Goal: Task Accomplishment & Management: Complete application form

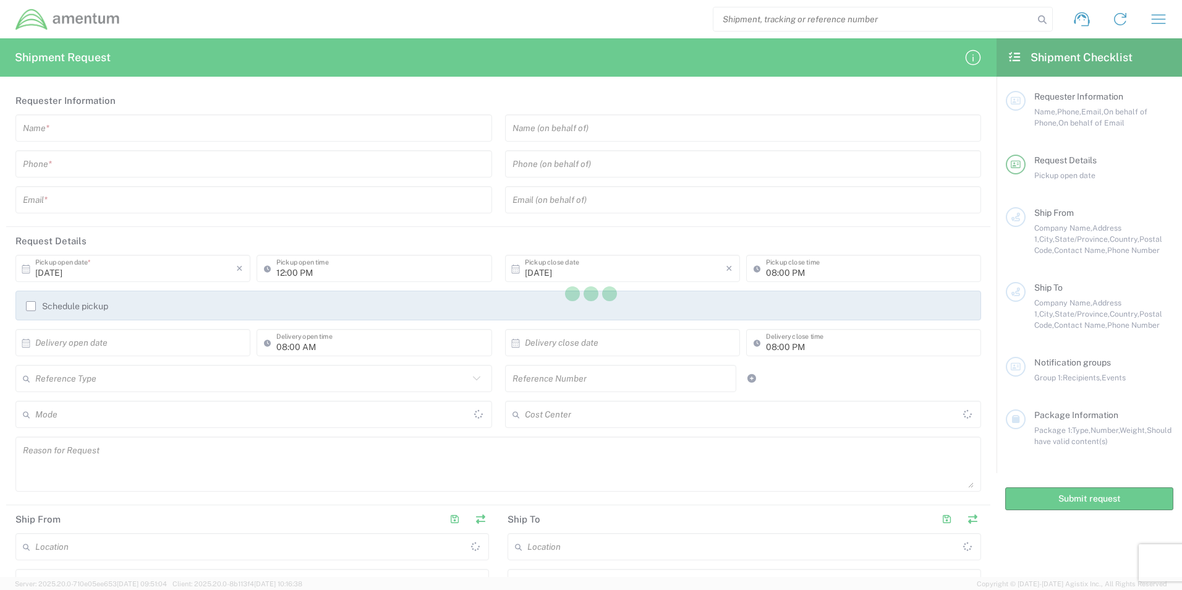
type input "[GEOGRAPHIC_DATA]"
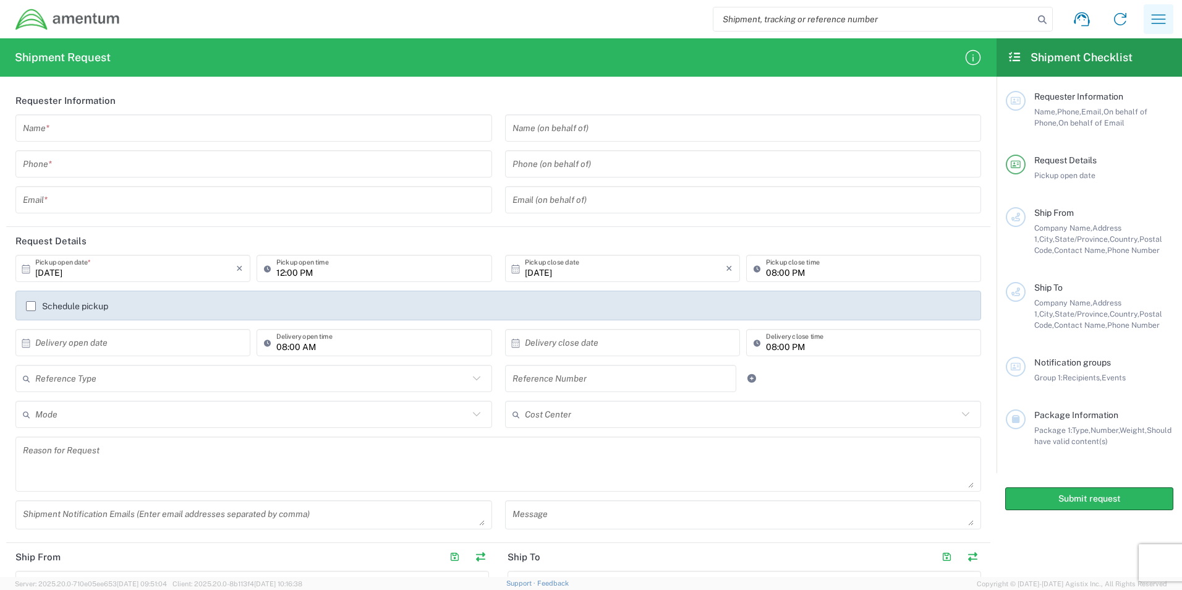
click at [1156, 19] on icon "button" at bounding box center [1159, 19] width 20 height 20
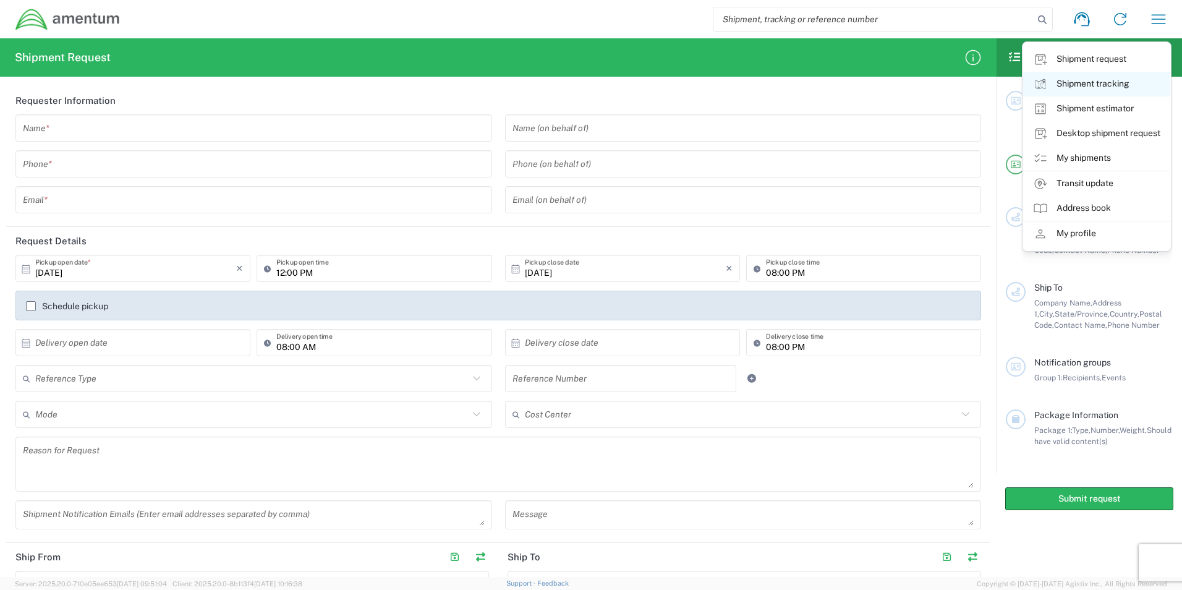
click at [1090, 83] on link "Shipment tracking" at bounding box center [1096, 84] width 147 height 25
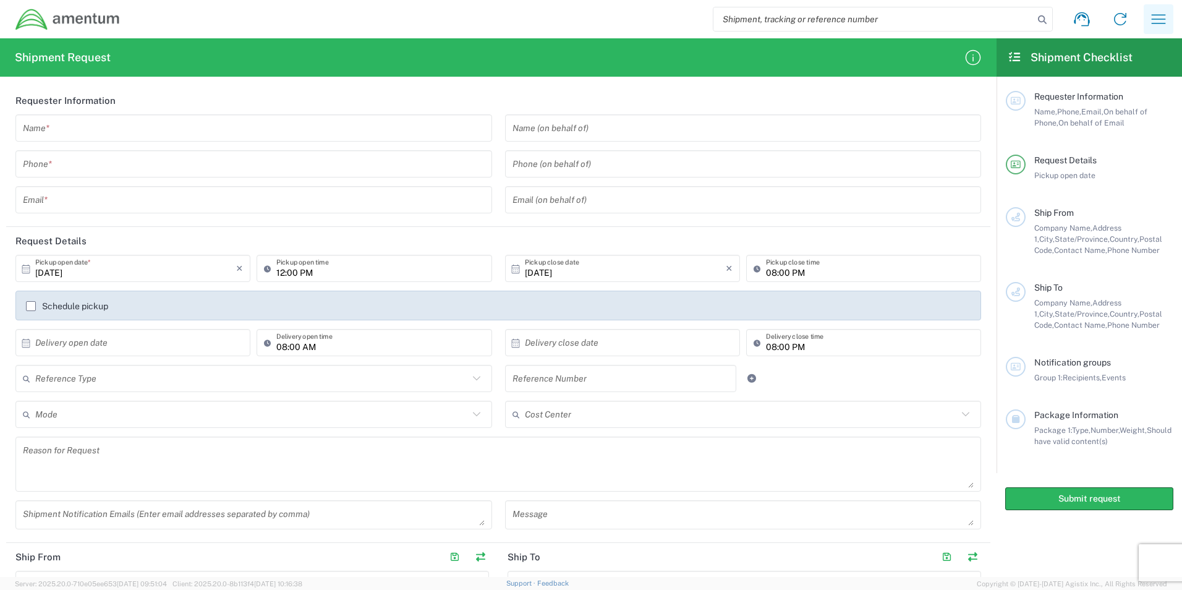
click at [1150, 21] on icon "button" at bounding box center [1159, 19] width 20 height 20
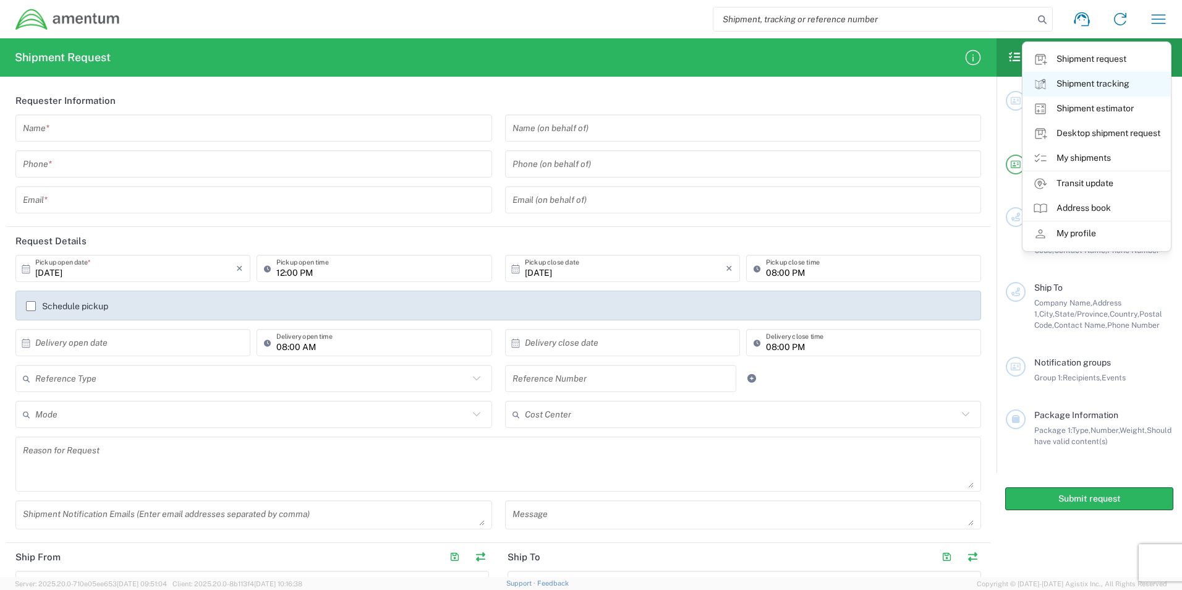
click at [1087, 83] on link "Shipment tracking" at bounding box center [1096, 84] width 147 height 25
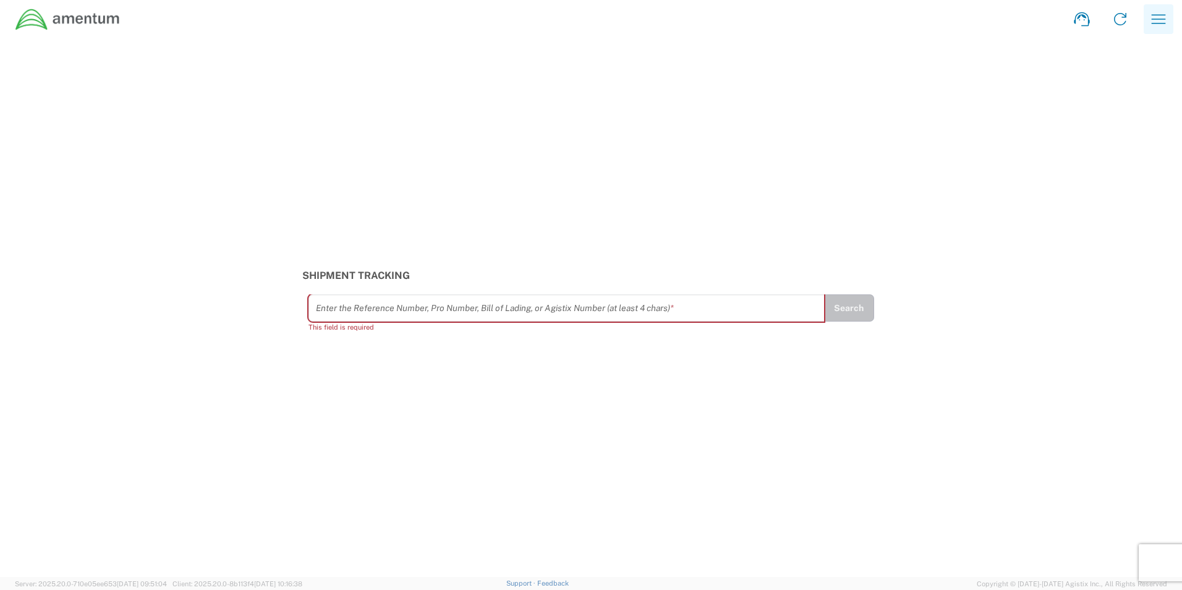
click at [1152, 13] on icon "button" at bounding box center [1159, 19] width 20 height 20
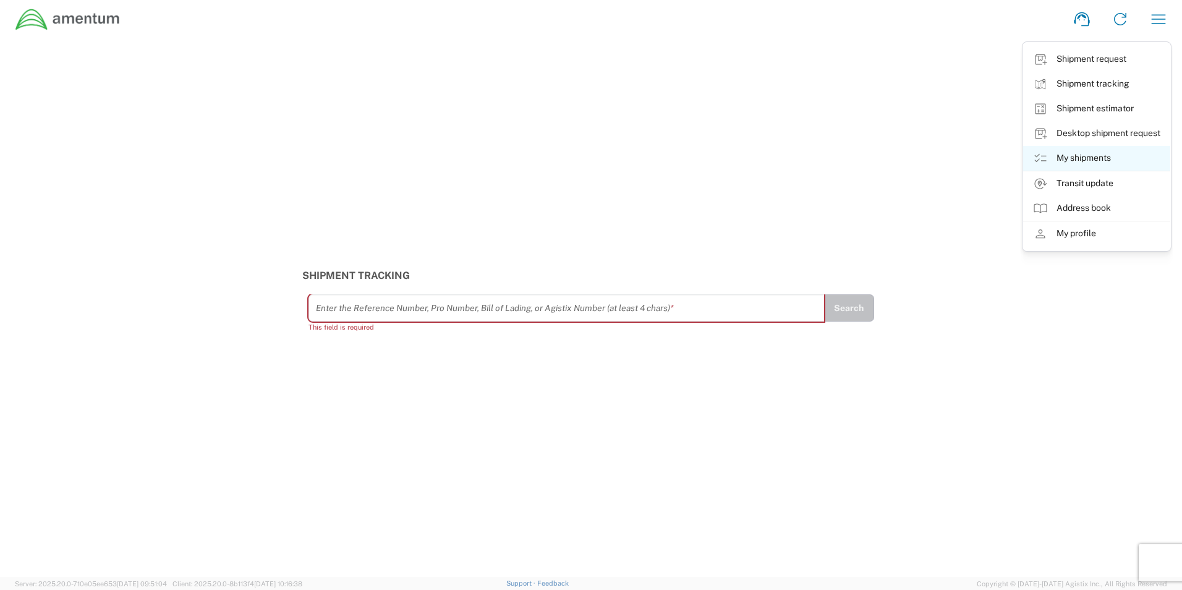
click at [1070, 159] on link "My shipments" at bounding box center [1096, 158] width 147 height 25
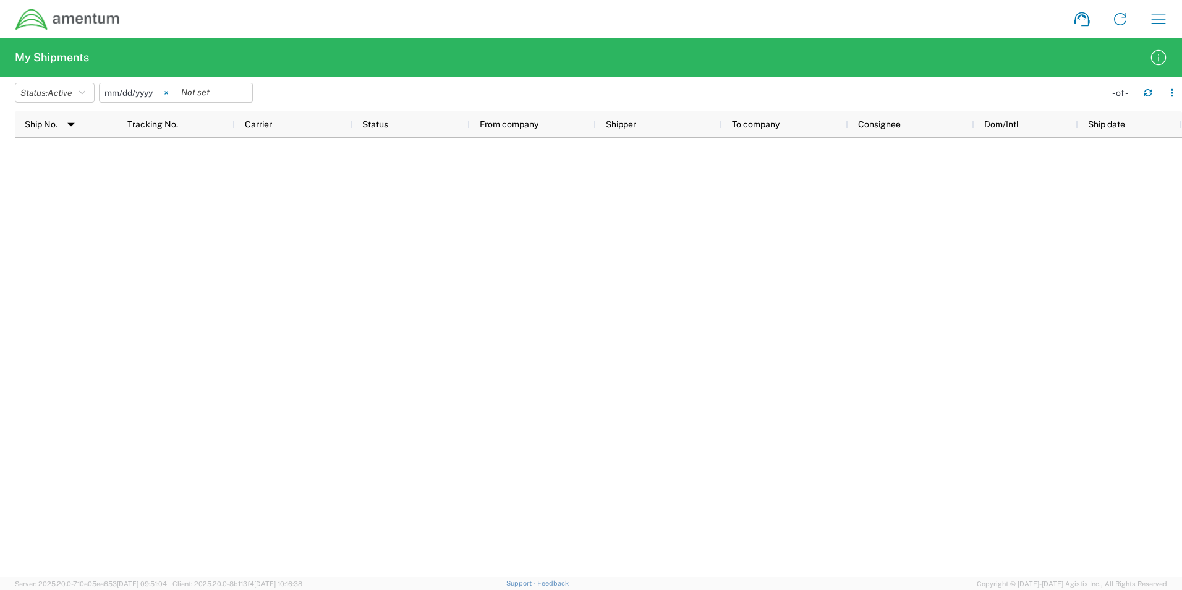
click at [168, 94] on icon at bounding box center [165, 93] width 3 height 3
click at [85, 91] on icon "button" at bounding box center [82, 92] width 6 height 9
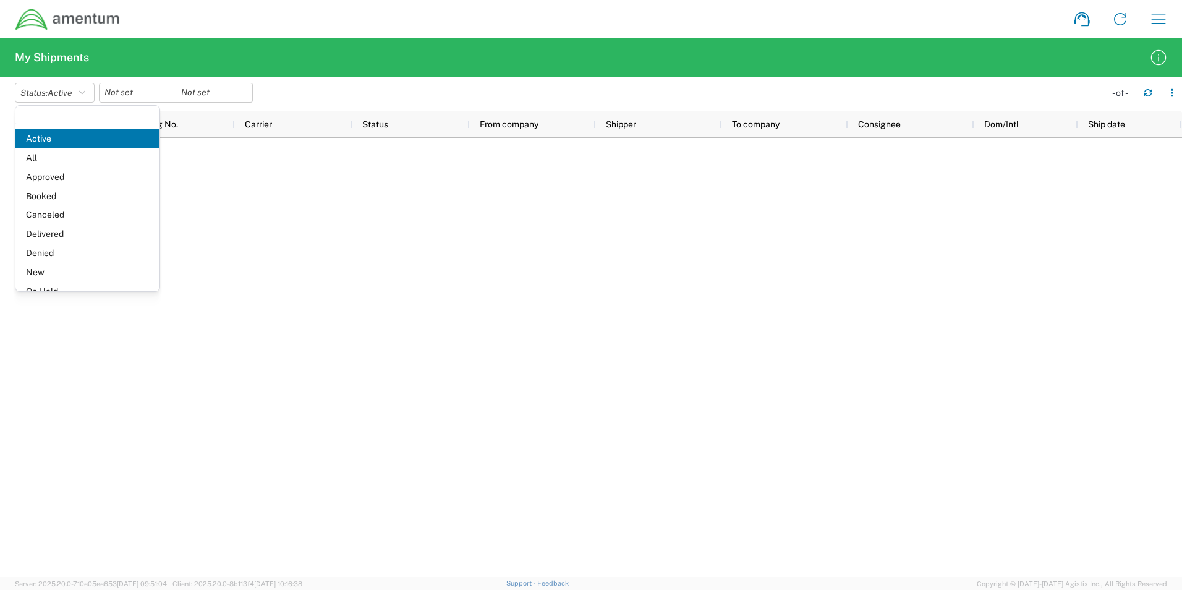
click at [53, 153] on span "All" at bounding box center [87, 157] width 144 height 19
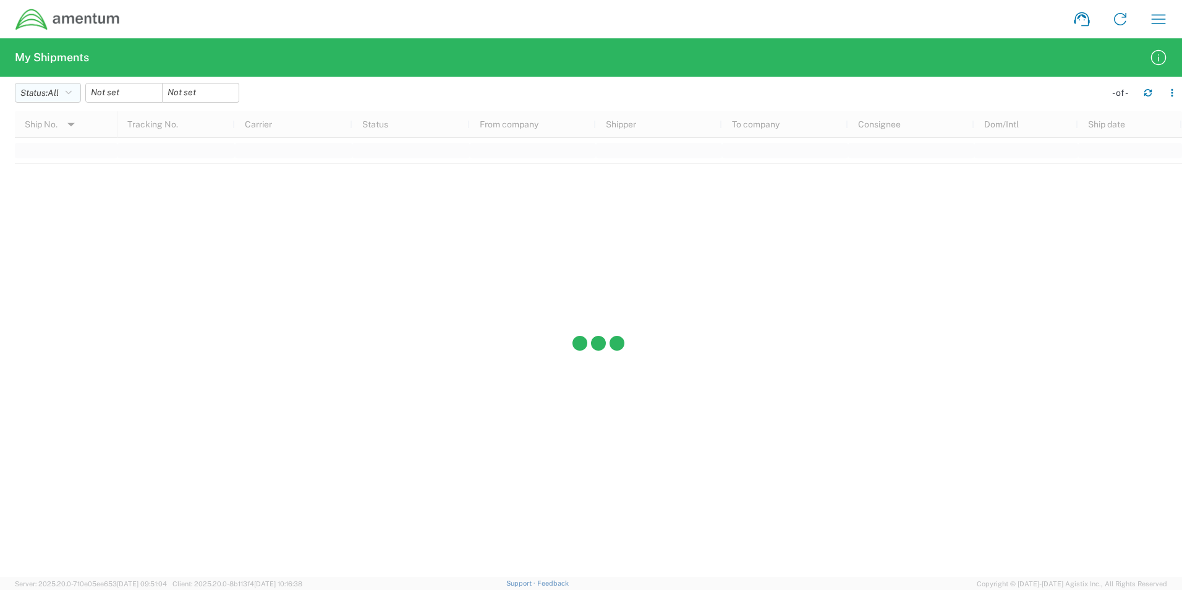
drag, startPoint x: 69, startPoint y: 90, endPoint x: 66, endPoint y: 116, distance: 26.1
click at [68, 91] on button "Status: All" at bounding box center [48, 93] width 66 height 20
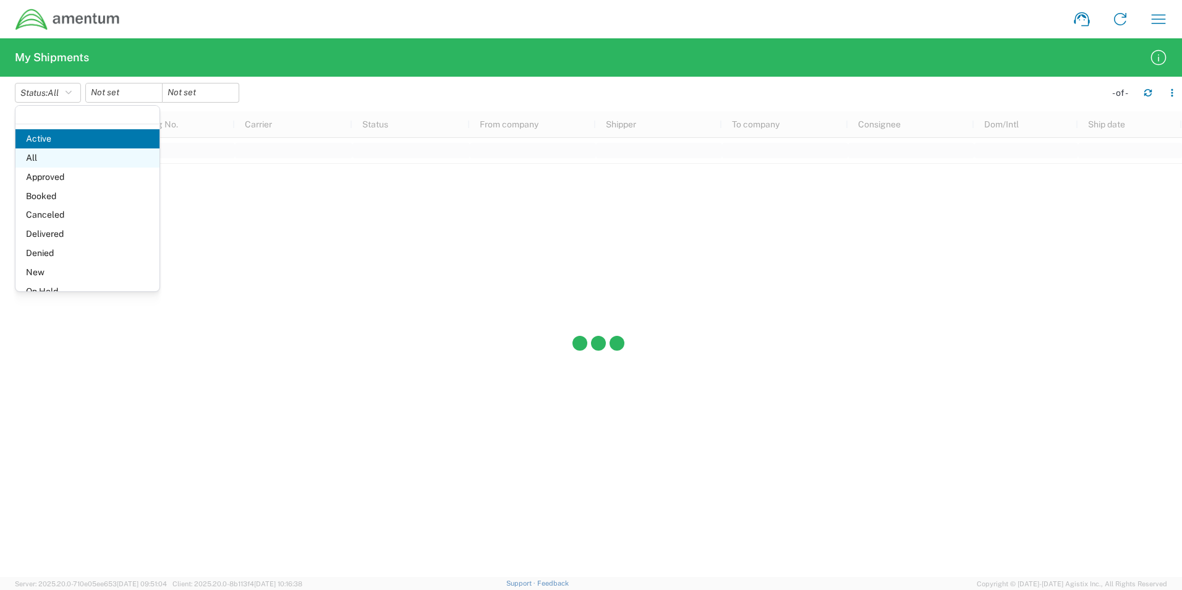
click at [49, 159] on span "All" at bounding box center [87, 157] width 144 height 19
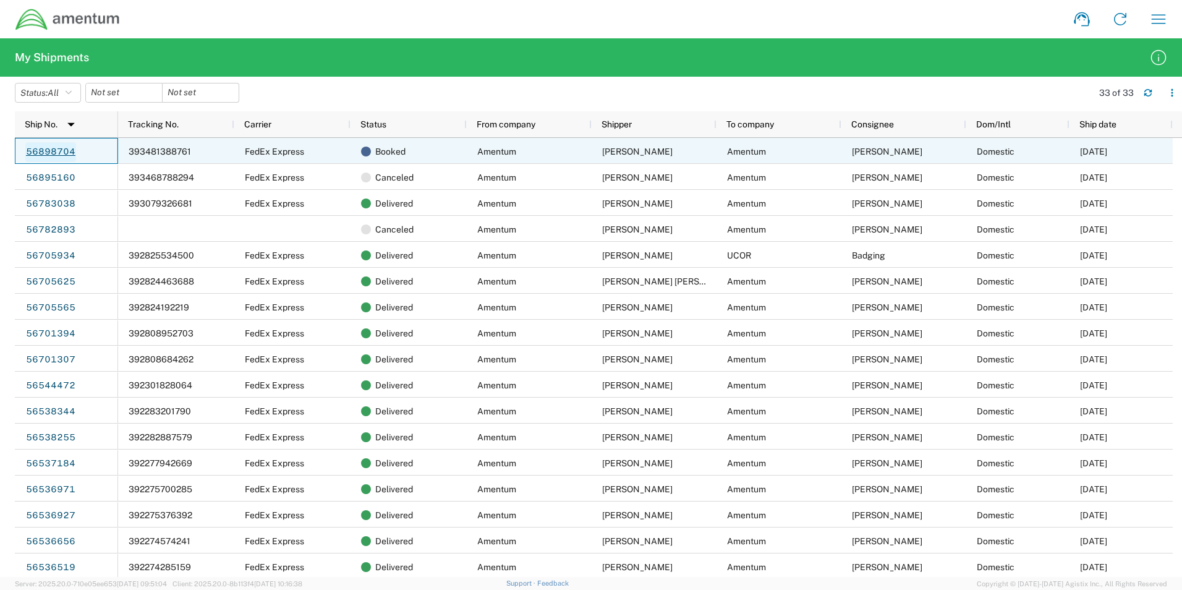
drag, startPoint x: 76, startPoint y: 151, endPoint x: 33, endPoint y: 150, distance: 42.7
click at [33, 150] on div "56898704" at bounding box center [66, 151] width 103 height 26
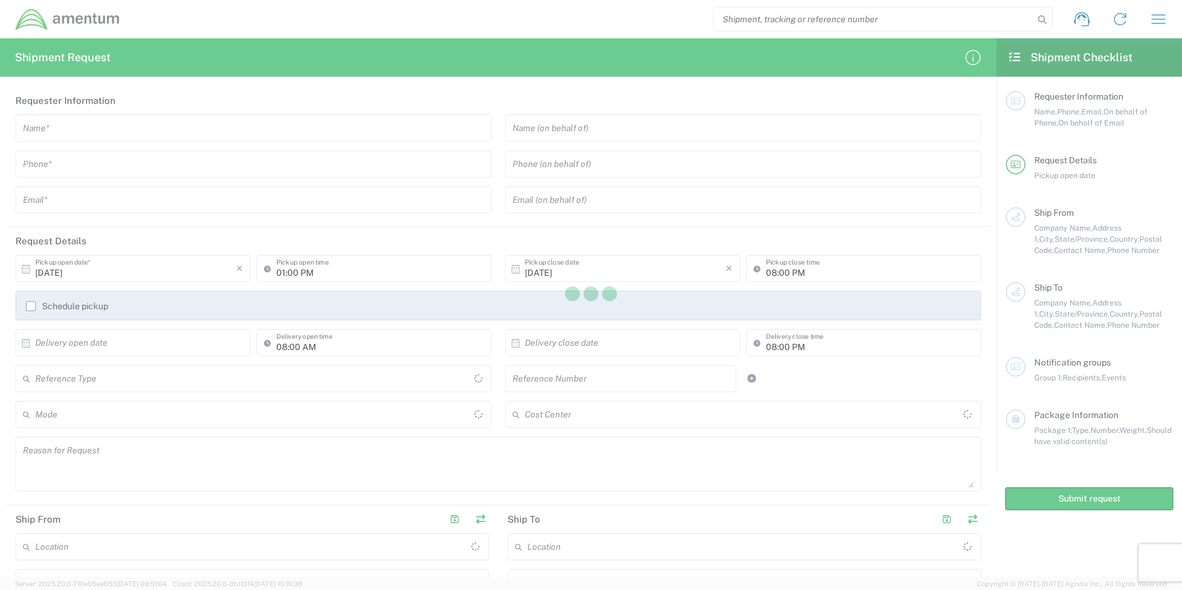
type input "[GEOGRAPHIC_DATA]"
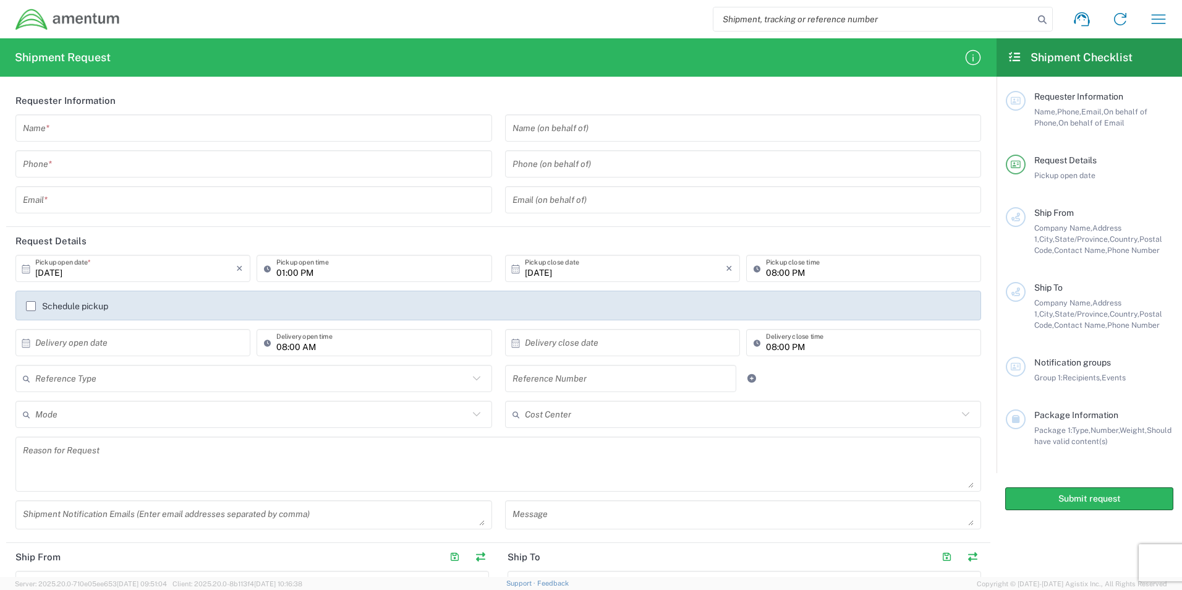
click at [85, 124] on input "text" at bounding box center [254, 128] width 462 height 22
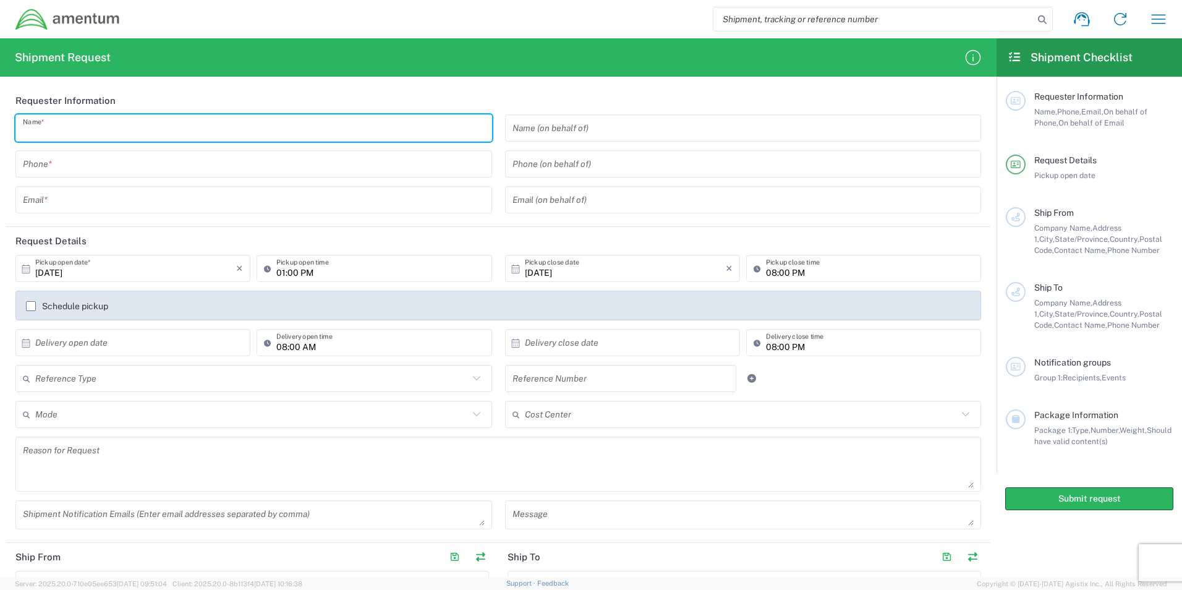
type input "[PERSON_NAME]"
type input "8035223082"
type input "[PERSON_NAME][EMAIL_ADDRESS][PERSON_NAME][DOMAIN_NAME]"
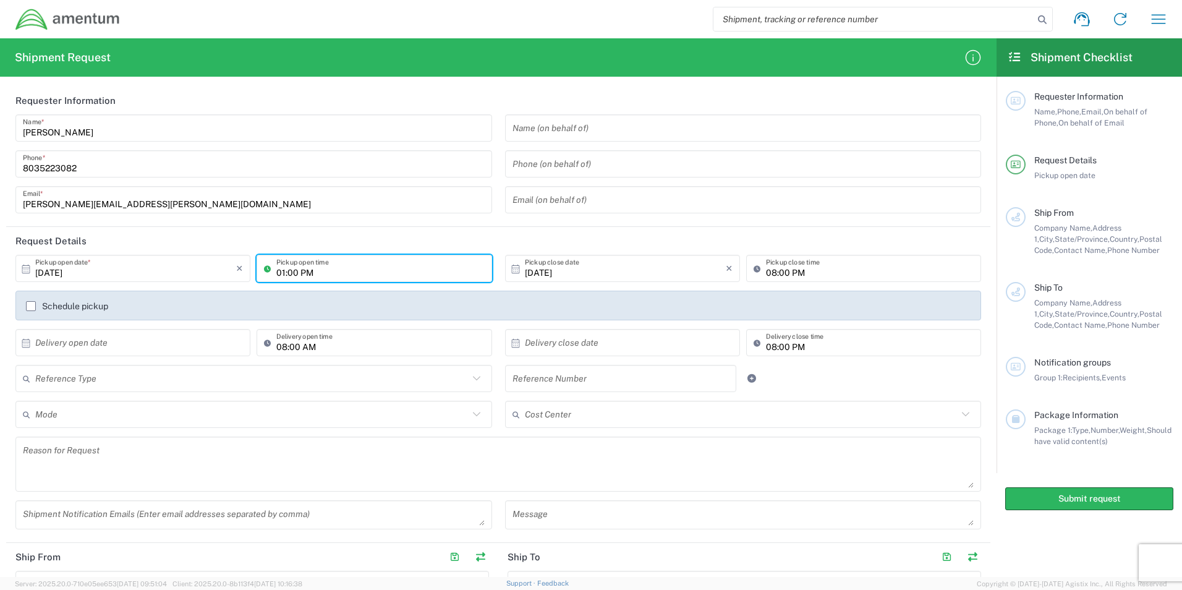
click at [369, 276] on input "01:00 PM" at bounding box center [380, 269] width 208 height 22
click at [344, 270] on input "01:00 PM" at bounding box center [380, 269] width 208 height 22
click at [264, 268] on icon at bounding box center [270, 268] width 12 height 20
click at [320, 271] on input "01:00 PM" at bounding box center [380, 269] width 208 height 22
click at [320, 272] on input "01:00 PM" at bounding box center [380, 269] width 208 height 22
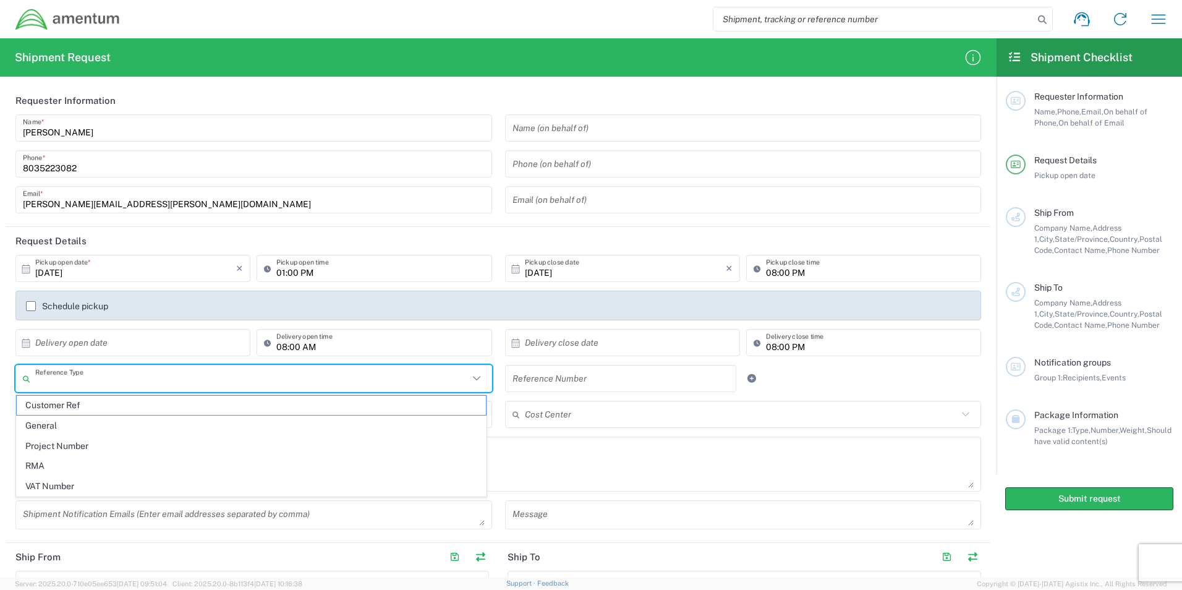
click at [203, 384] on input "text" at bounding box center [251, 379] width 433 height 22
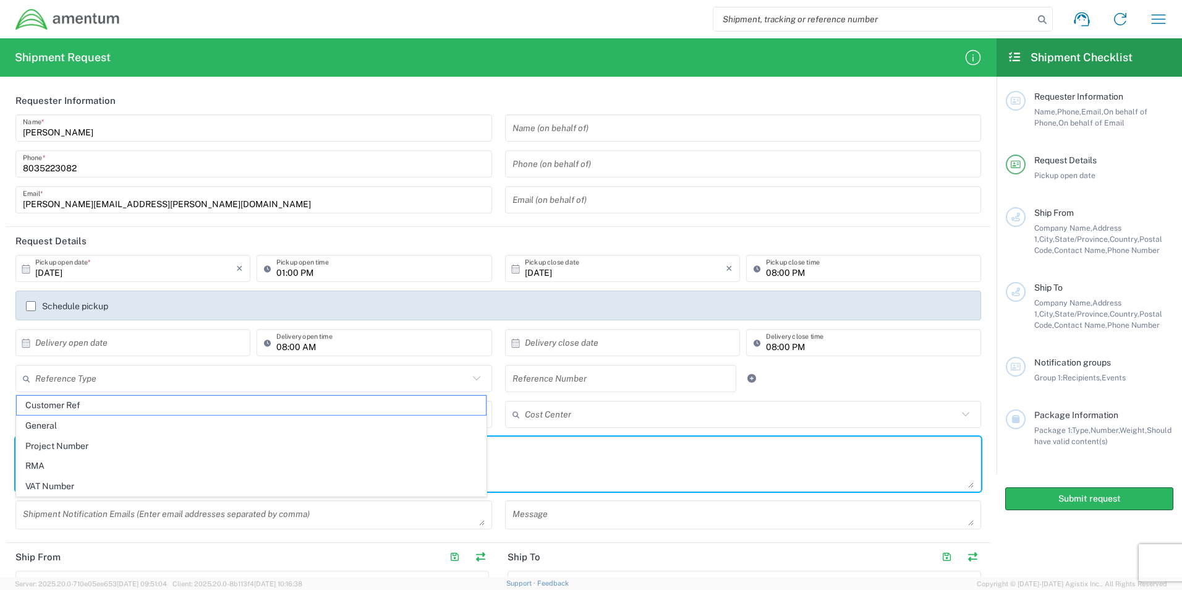
click at [582, 475] on textarea at bounding box center [498, 464] width 951 height 48
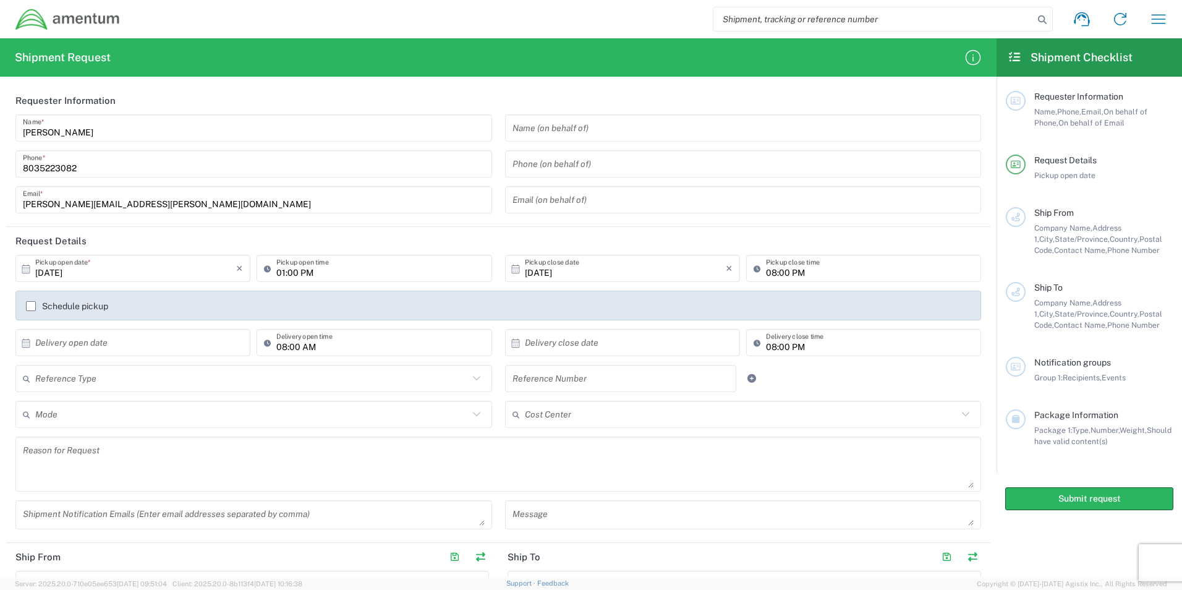
click at [28, 344] on icon at bounding box center [25, 343] width 11 height 11
click at [50, 344] on input "text" at bounding box center [135, 343] width 201 height 22
click at [198, 367] on span "›" at bounding box center [197, 366] width 19 height 15
click at [153, 404] on span "2" at bounding box center [152, 402] width 18 height 17
type input "[DATE]"
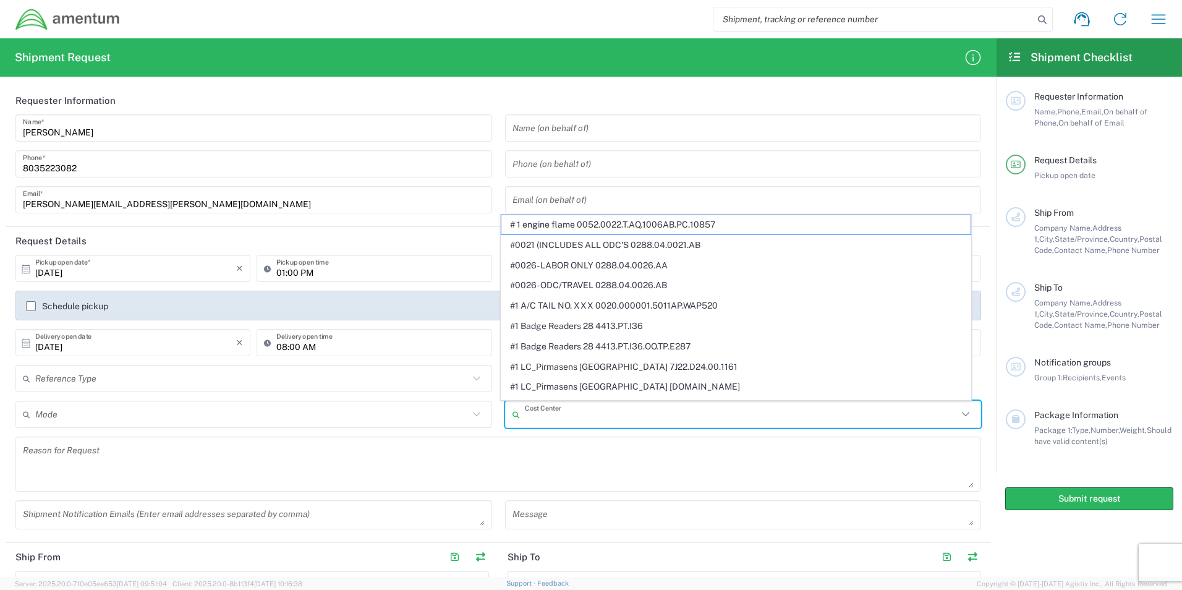
click at [525, 417] on input "text" at bounding box center [741, 415] width 433 height 22
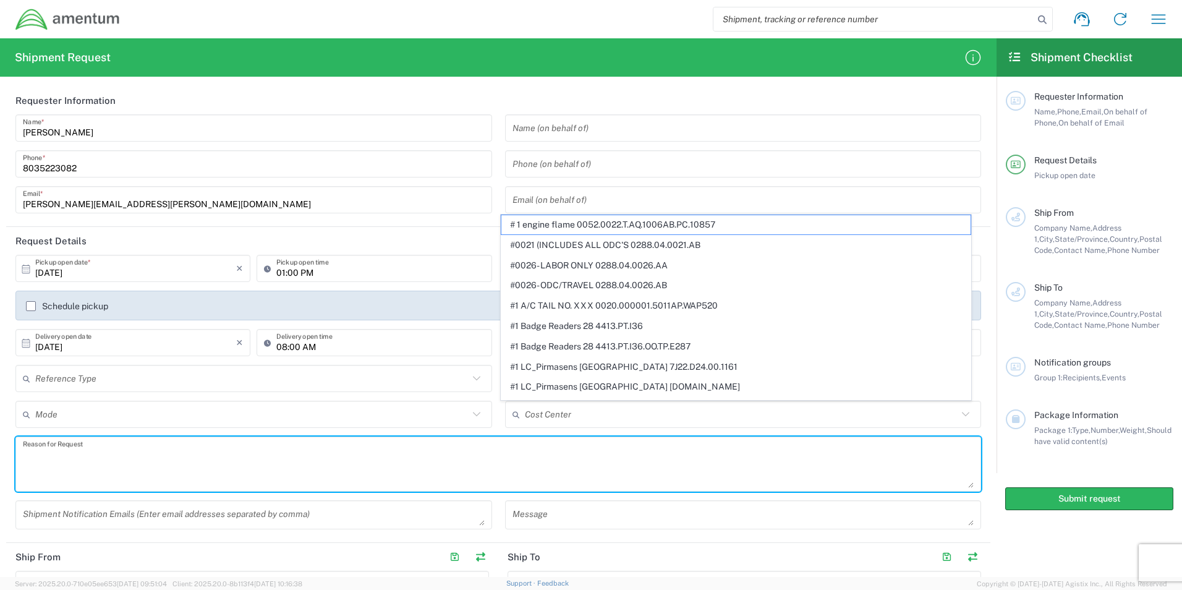
click at [389, 462] on textarea at bounding box center [498, 464] width 951 height 48
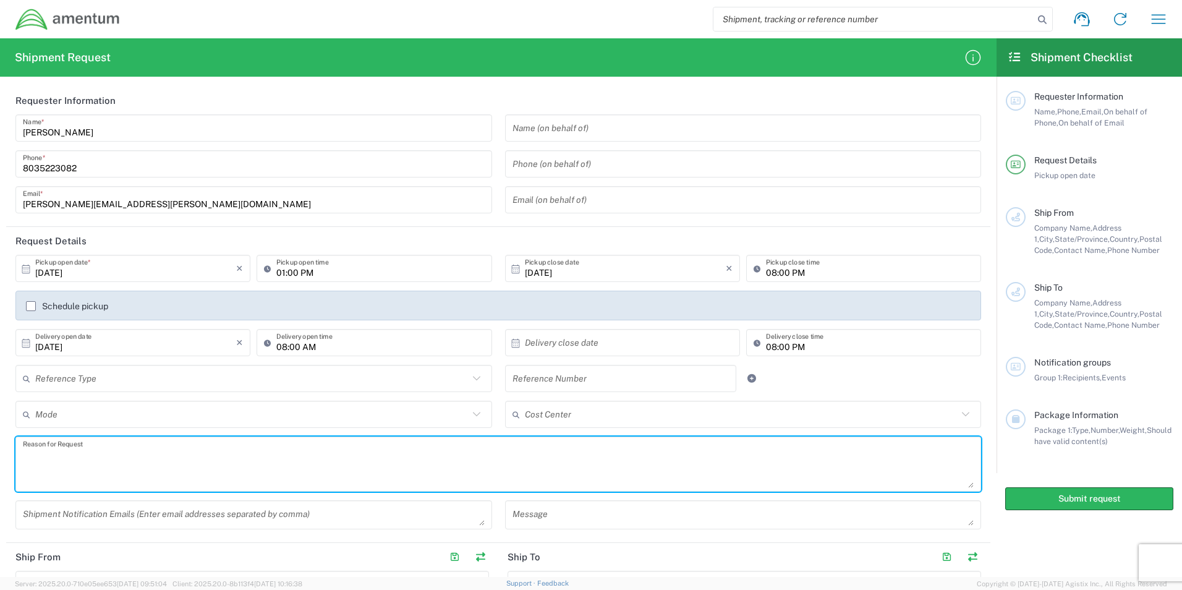
click at [23, 380] on icon at bounding box center [29, 379] width 12 height 20
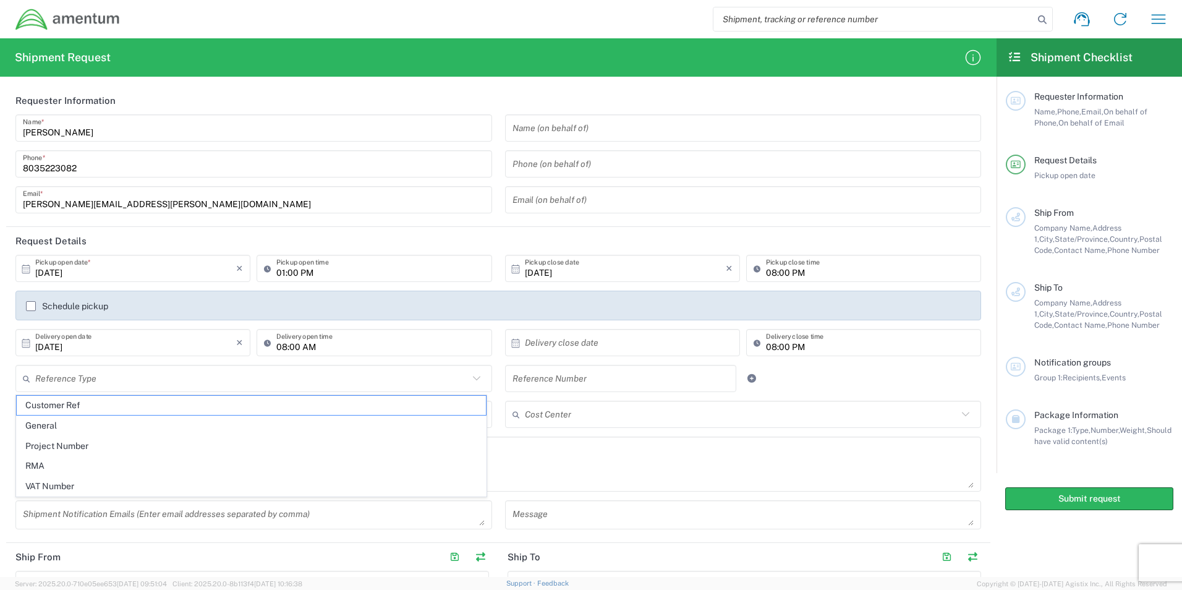
click at [23, 380] on icon at bounding box center [29, 379] width 12 height 20
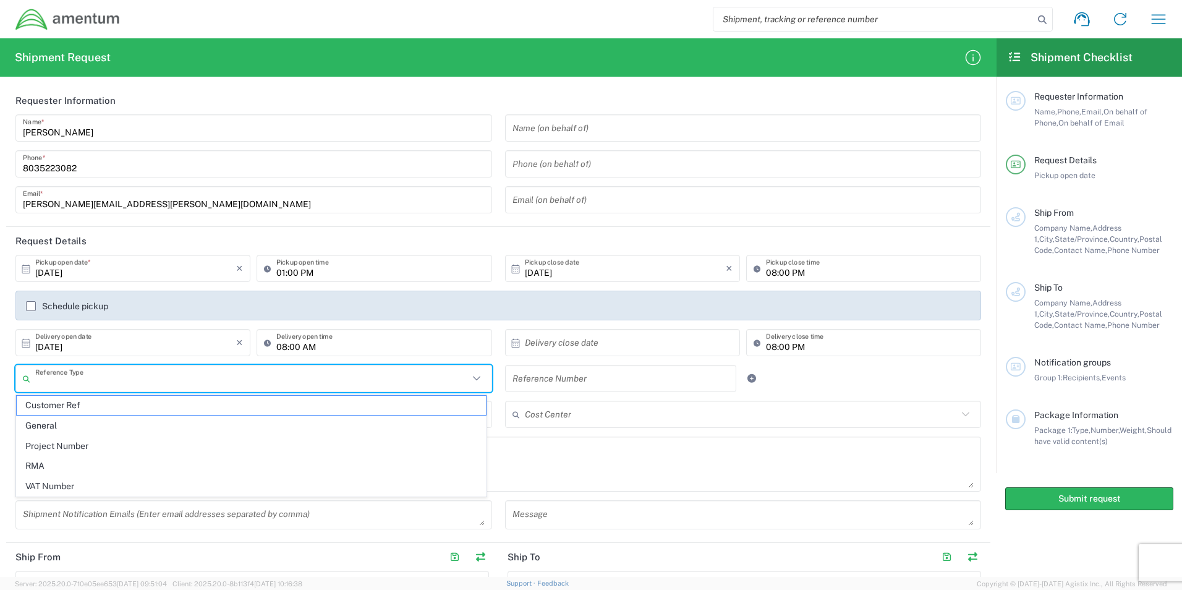
click at [582, 475] on textarea at bounding box center [498, 464] width 951 height 48
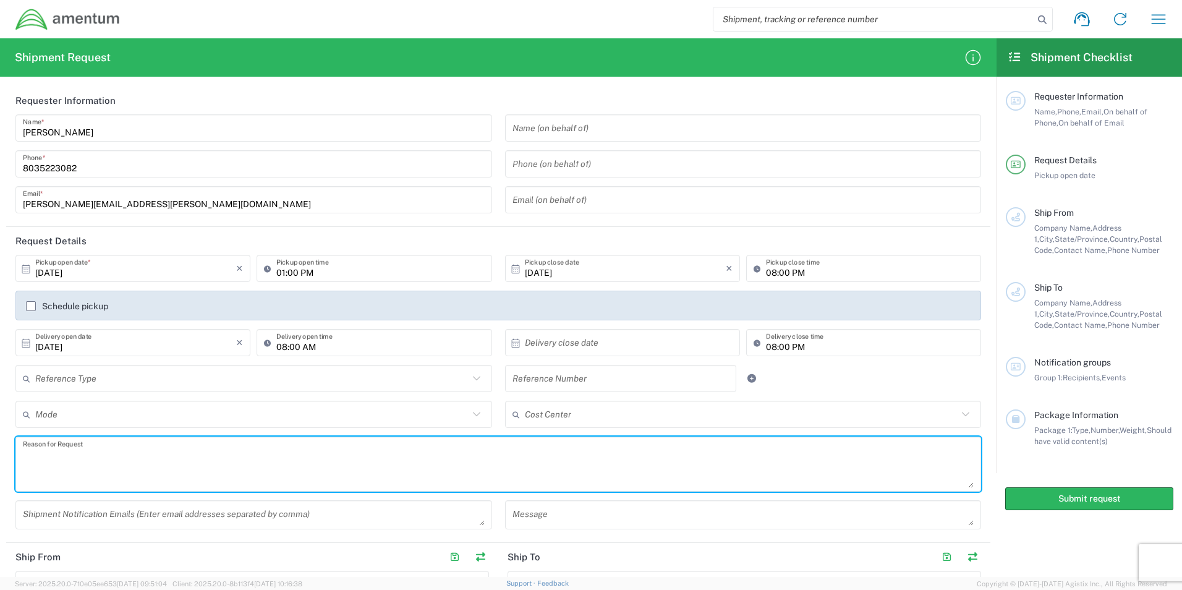
click at [513, 414] on icon at bounding box center [519, 414] width 12 height 20
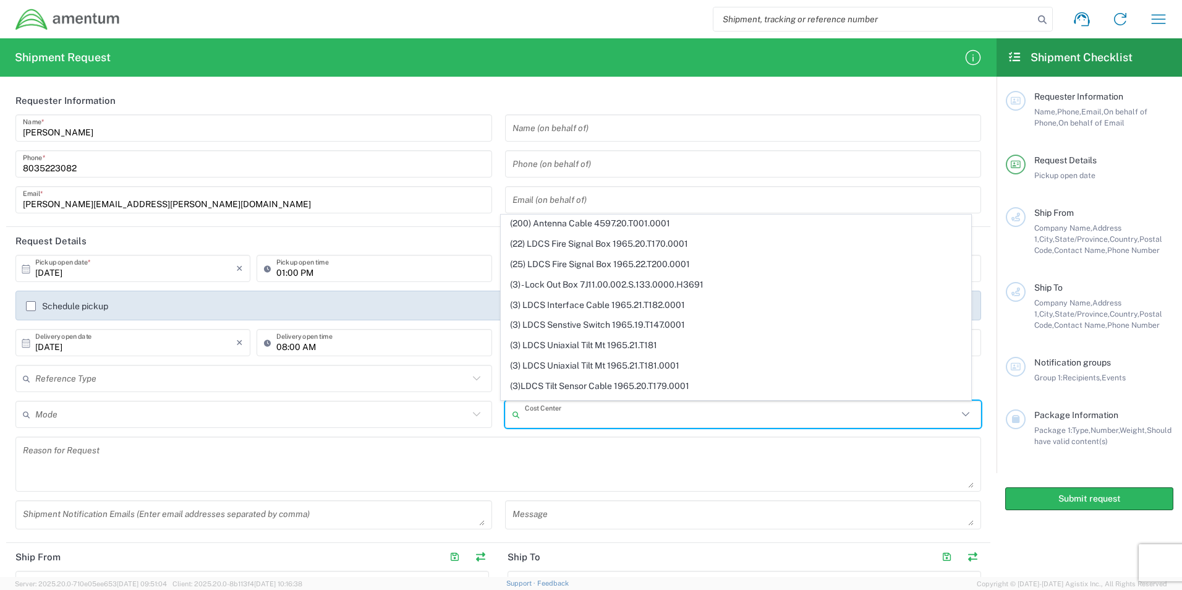
scroll to position [3178, 0]
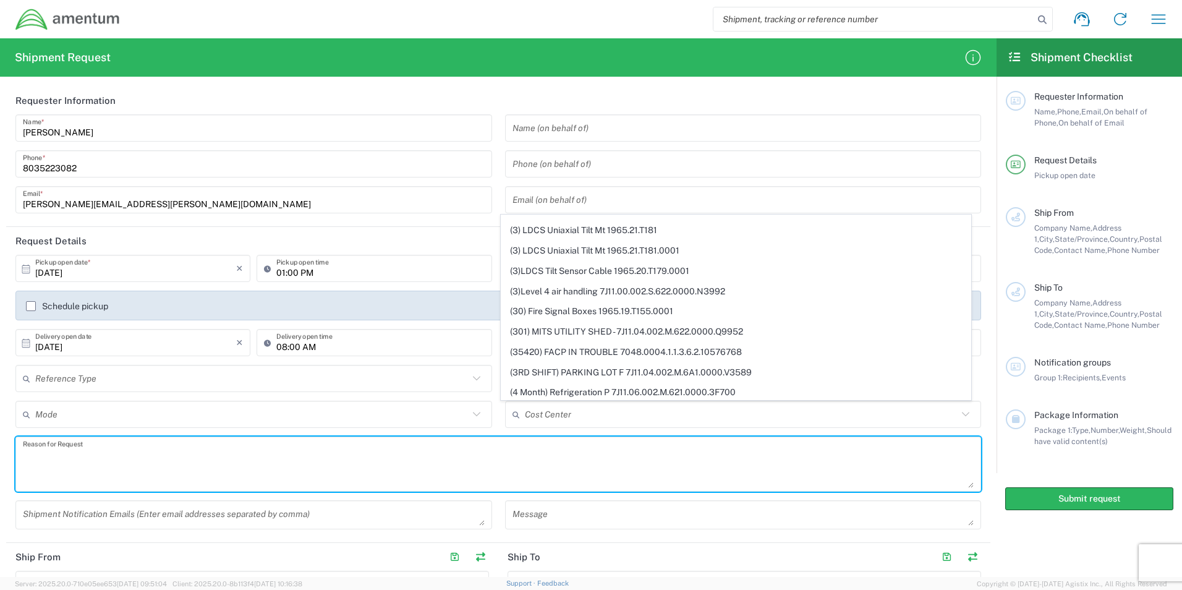
click at [173, 474] on textarea at bounding box center [498, 464] width 951 height 48
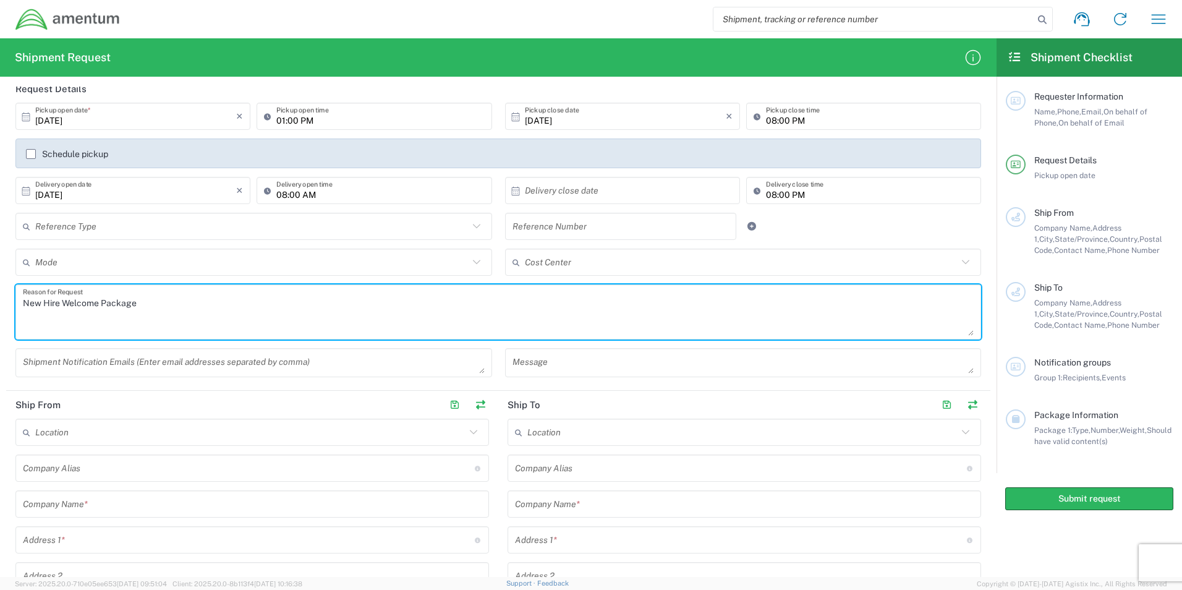
scroll to position [185, 0]
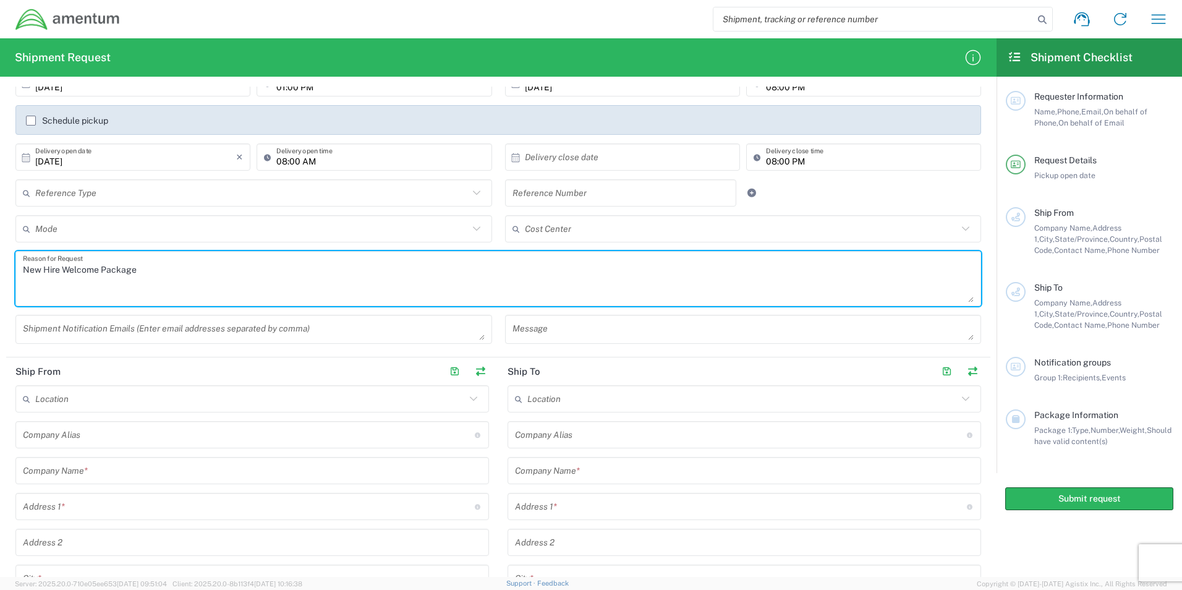
type textarea "New Hire Welcome Package"
click at [109, 474] on input "text" at bounding box center [252, 471] width 459 height 22
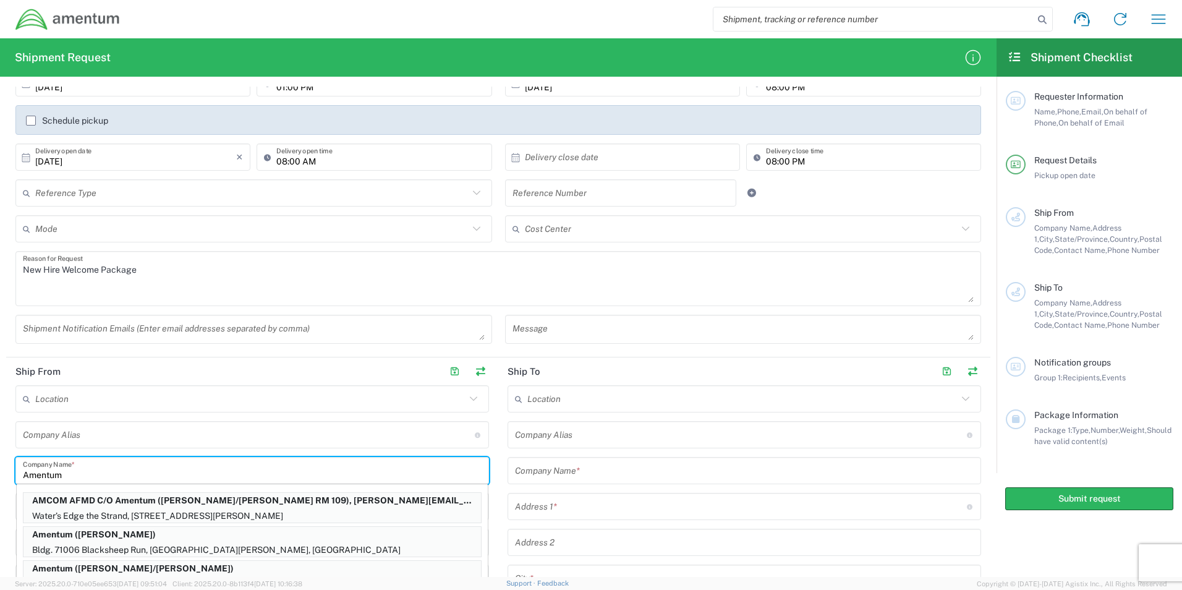
type input "Amentum"
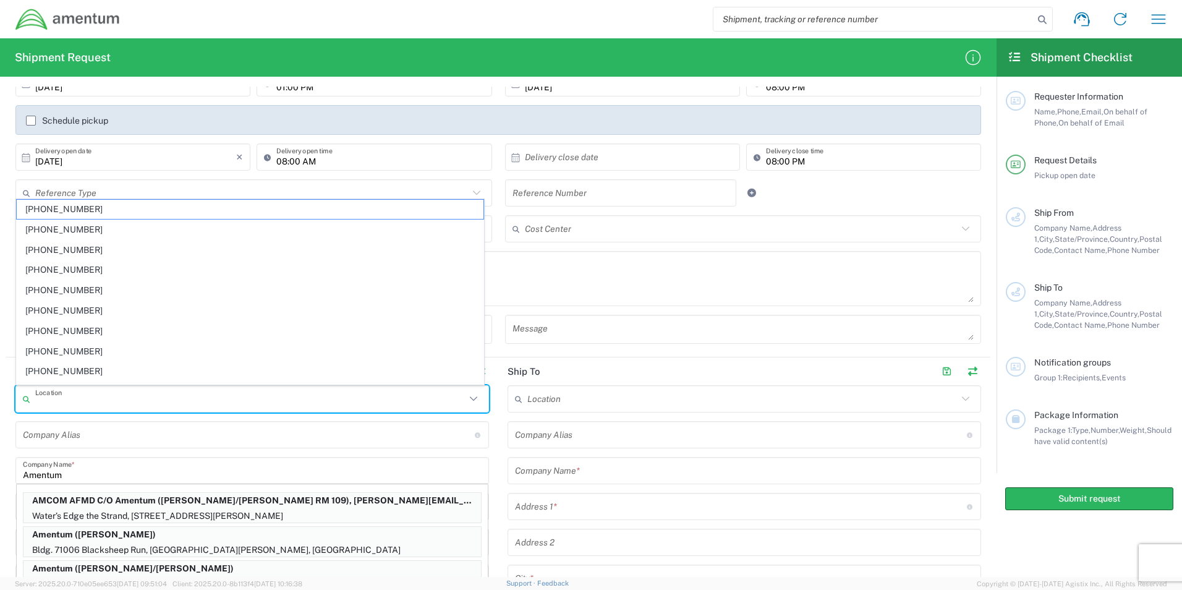
click at [158, 401] on input "text" at bounding box center [250, 399] width 430 height 22
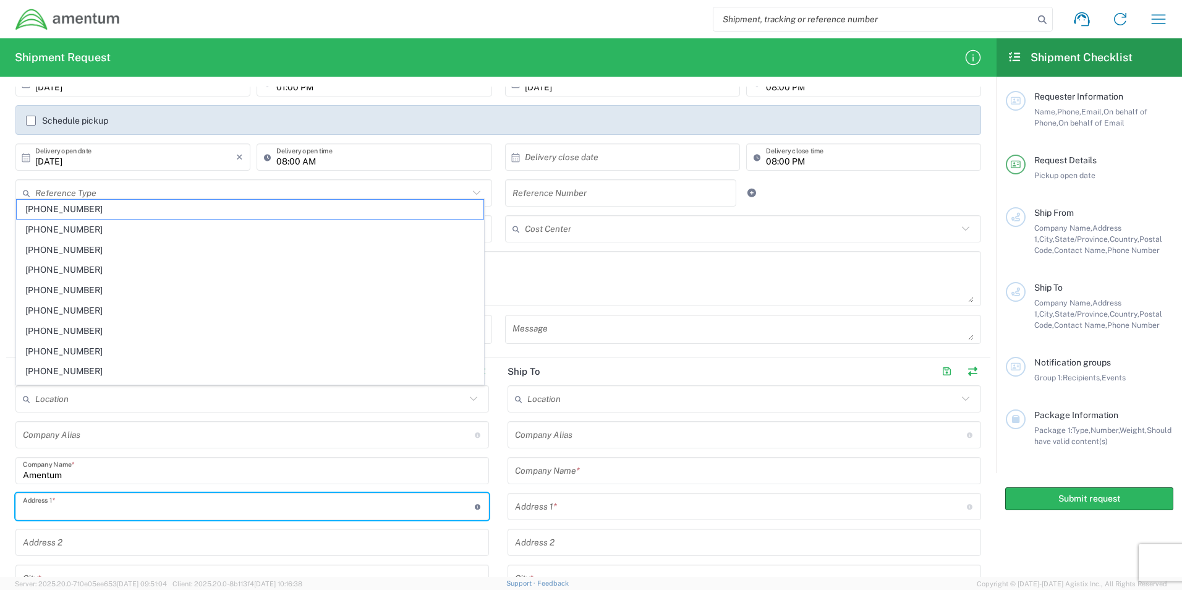
click at [63, 516] on input "text" at bounding box center [249, 507] width 452 height 22
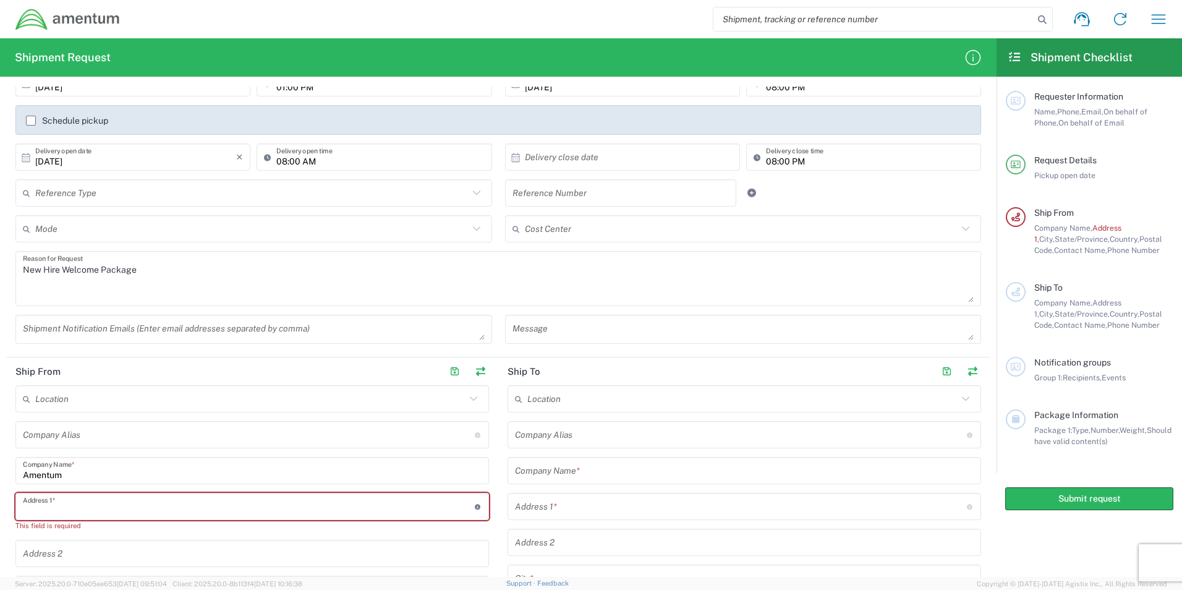
click at [31, 513] on input "text" at bounding box center [249, 507] width 452 height 22
type input "[STREET_ADDRESS][PERSON_NAME]"
type input "[PERSON_NAME][EMAIL_ADDRESS][PERSON_NAME][DOMAIN_NAME]"
type input "Amentum"
type input "Aiken"
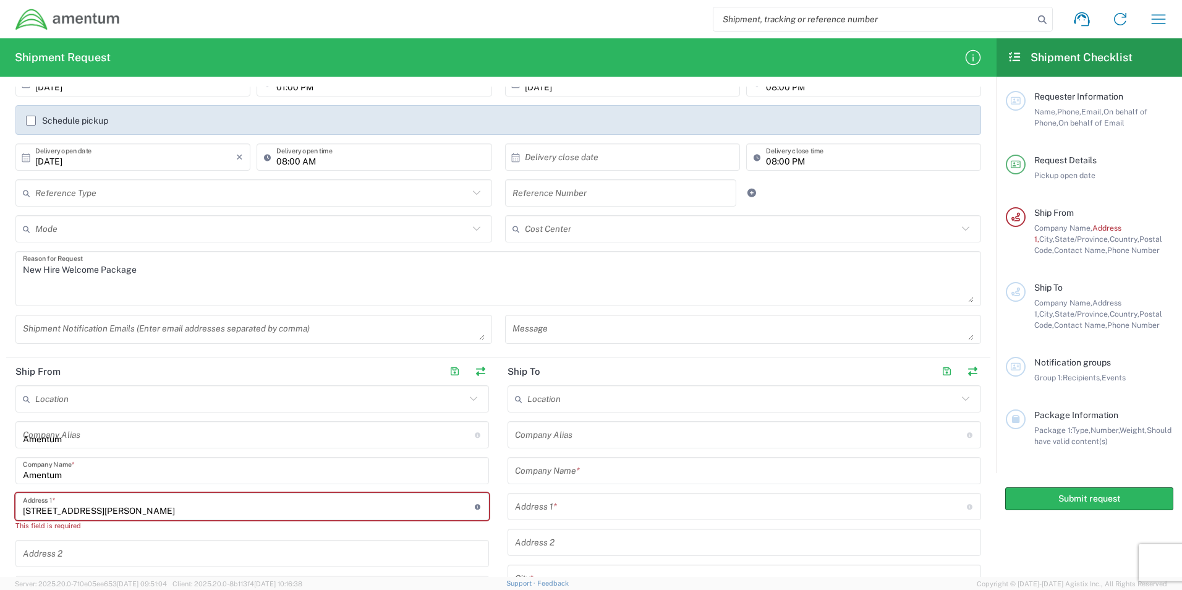
type input "[US_STATE]"
type input "29801"
type input "8035223082"
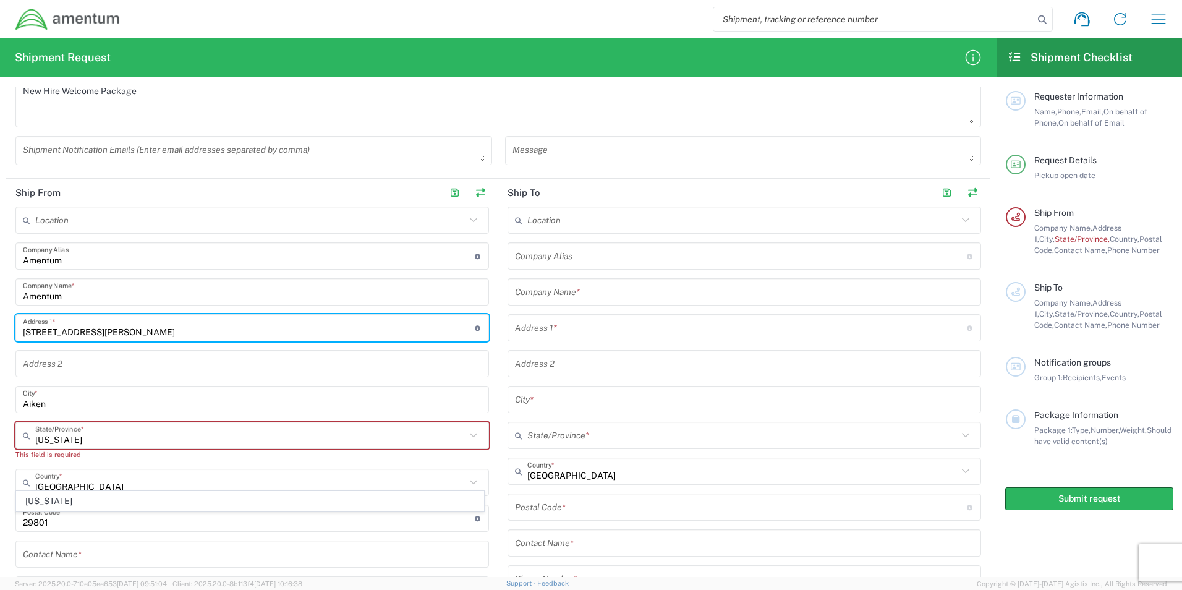
scroll to position [371, 0]
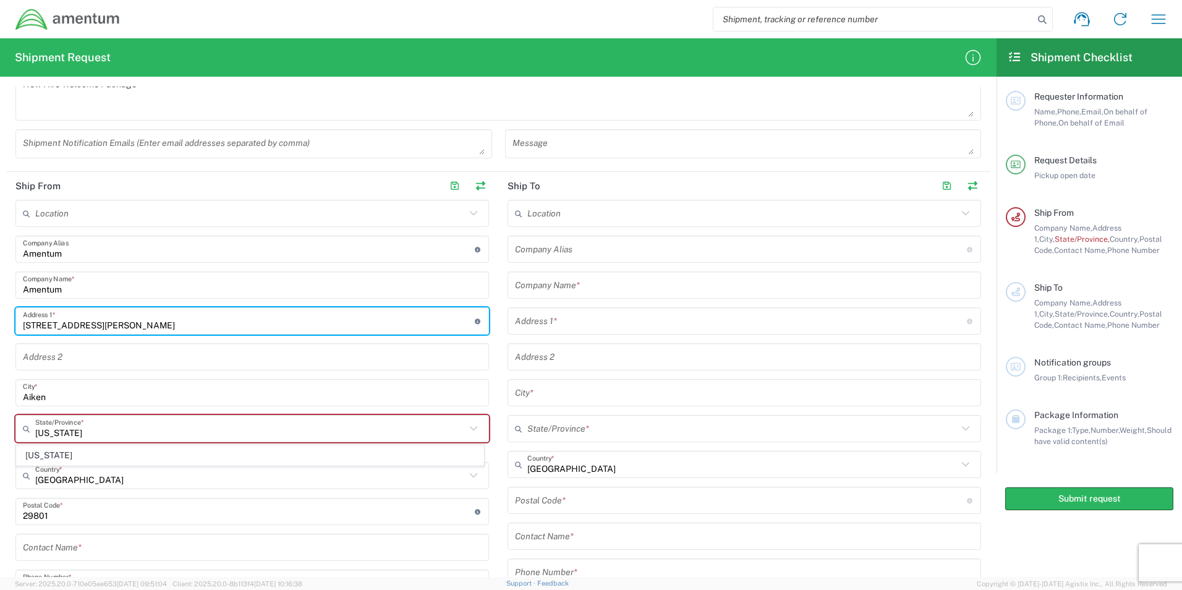
click at [66, 518] on input "undefined" at bounding box center [249, 512] width 452 height 22
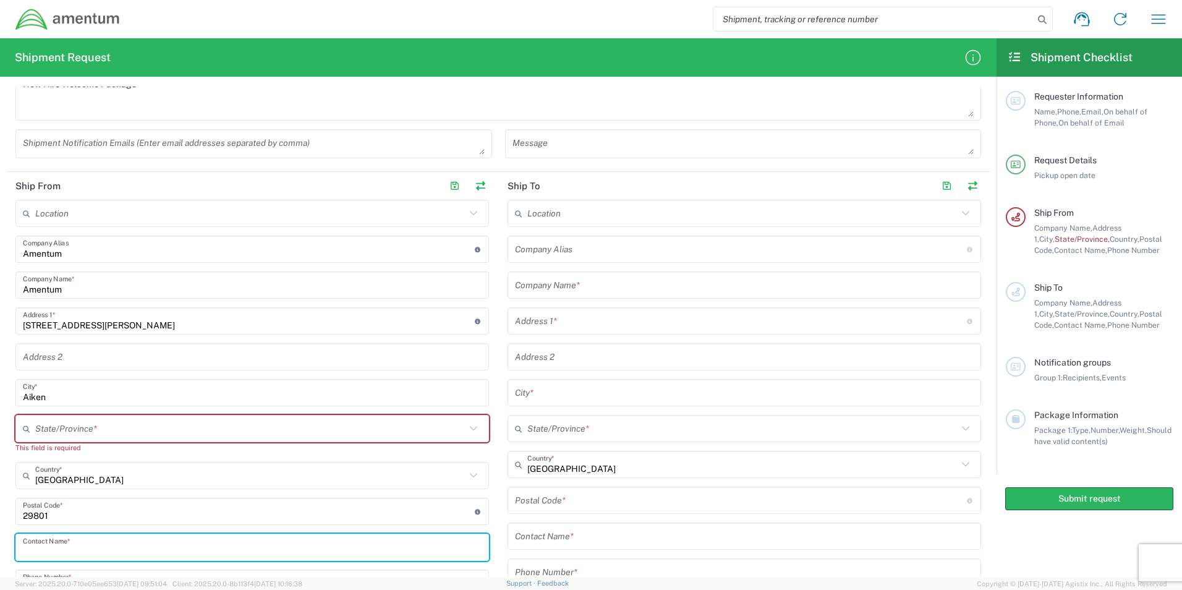
click at [77, 556] on input "text" at bounding box center [252, 548] width 459 height 22
type input "[PERSON_NAME]"
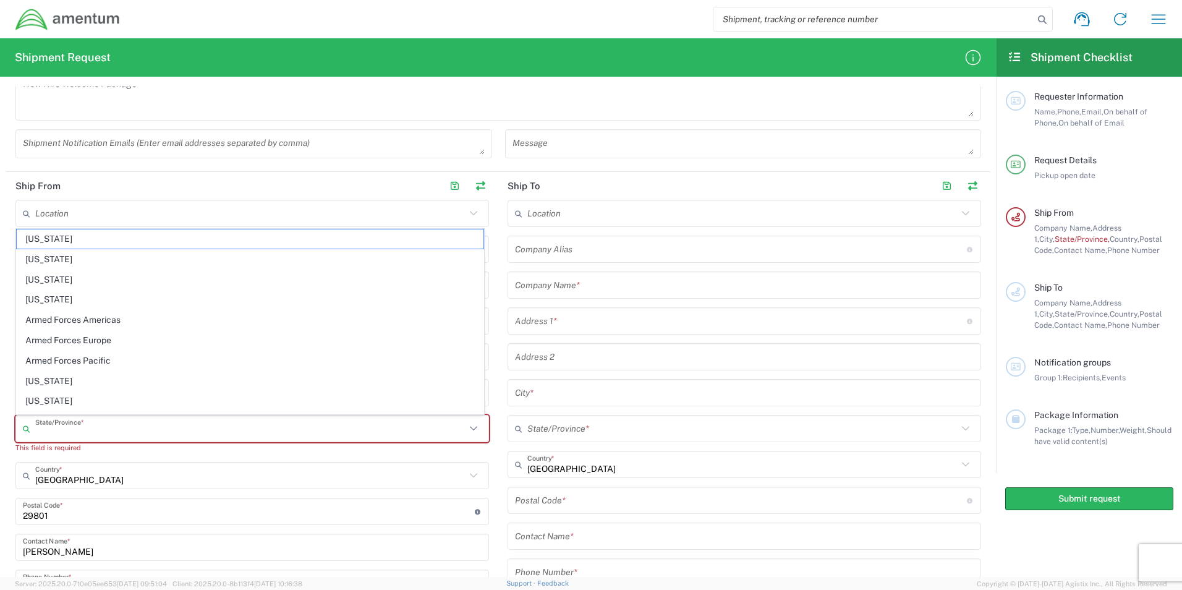
click at [75, 432] on input "text" at bounding box center [250, 429] width 430 height 22
type input "s"
click at [336, 424] on input "s" at bounding box center [250, 429] width 430 height 22
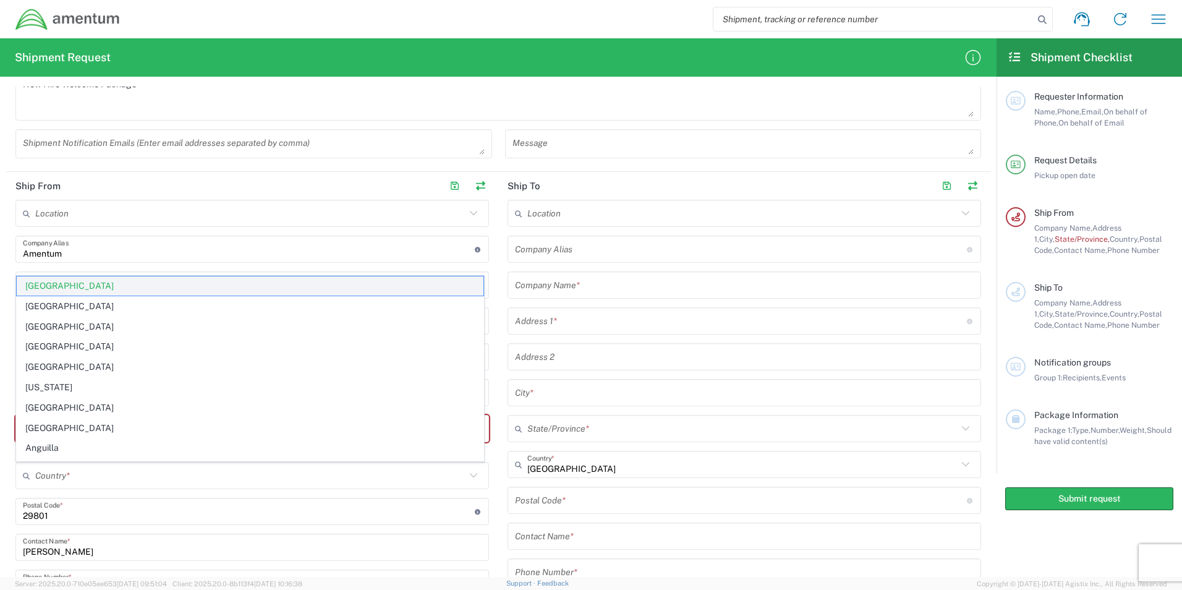
click at [61, 286] on span "[GEOGRAPHIC_DATA]" at bounding box center [250, 285] width 467 height 19
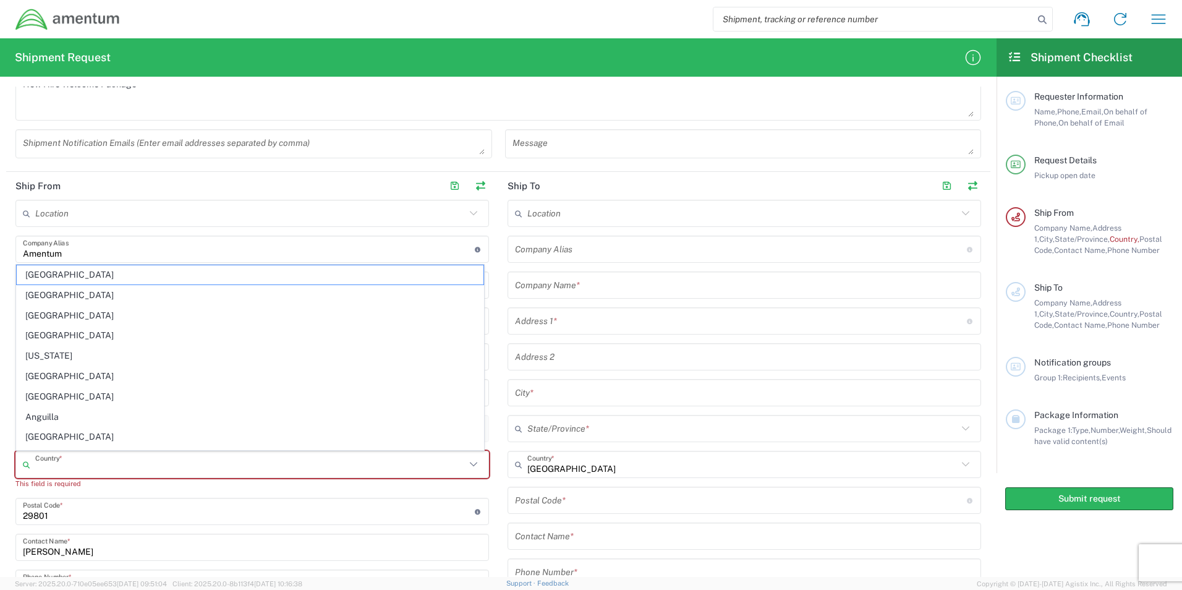
click at [92, 456] on input "text" at bounding box center [250, 465] width 430 height 22
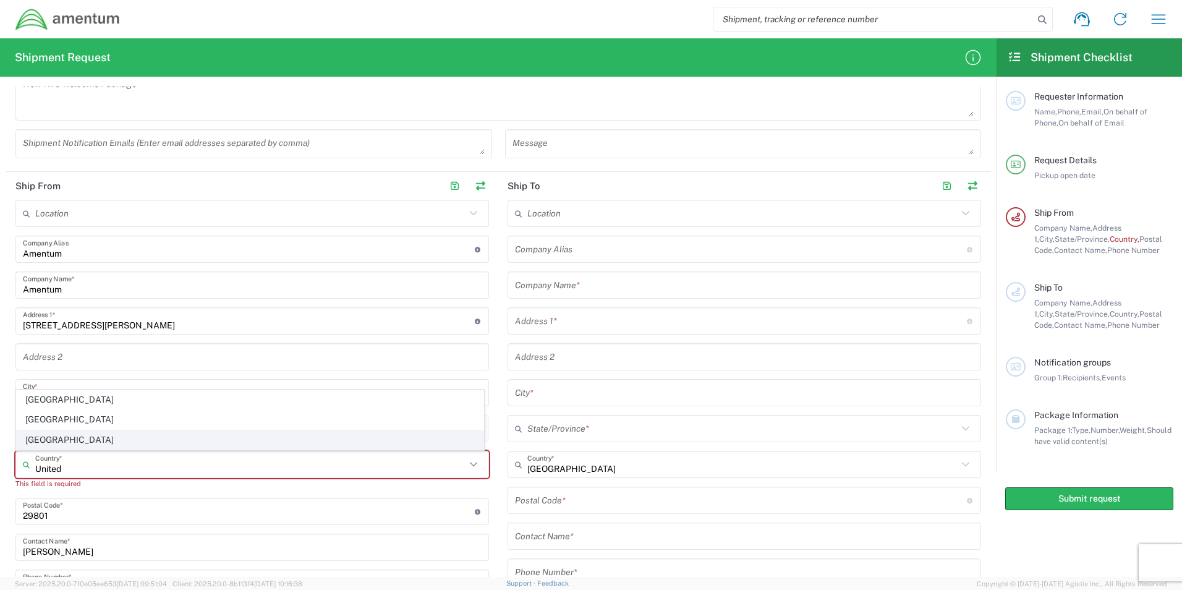
click at [43, 440] on span "[GEOGRAPHIC_DATA]" at bounding box center [250, 439] width 467 height 19
type input "[GEOGRAPHIC_DATA]"
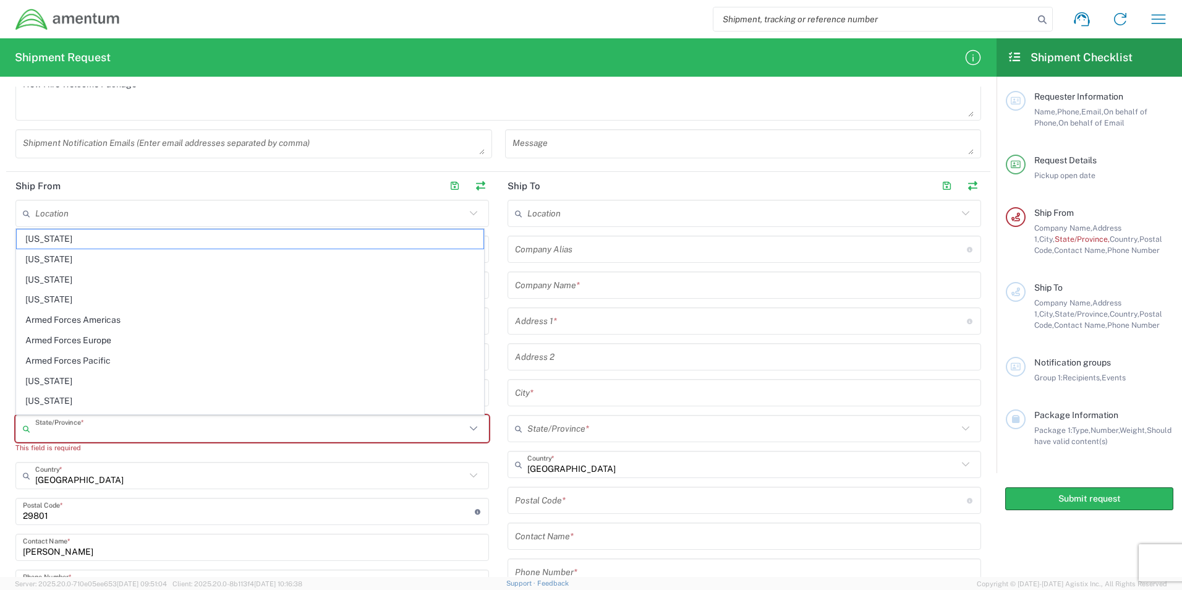
click at [44, 425] on input "text" at bounding box center [250, 429] width 430 height 22
type input "s"
click at [149, 432] on input "s" at bounding box center [250, 429] width 430 height 22
click at [43, 437] on input "s" at bounding box center [250, 429] width 430 height 22
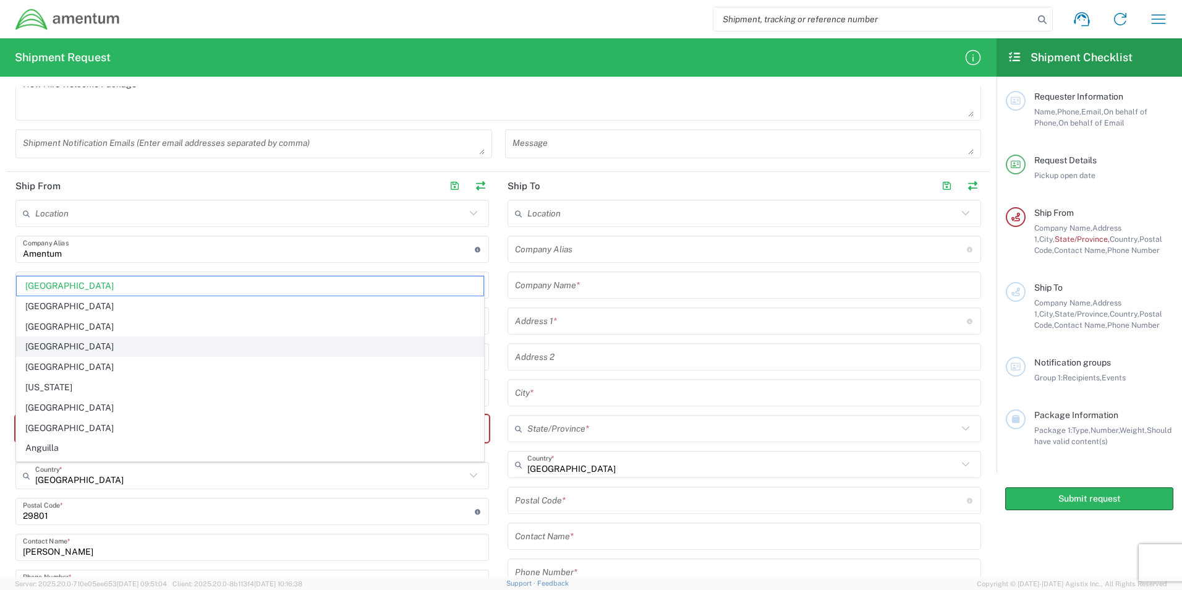
click at [236, 346] on span "[GEOGRAPHIC_DATA]" at bounding box center [250, 346] width 467 height 19
type input "[GEOGRAPHIC_DATA]"
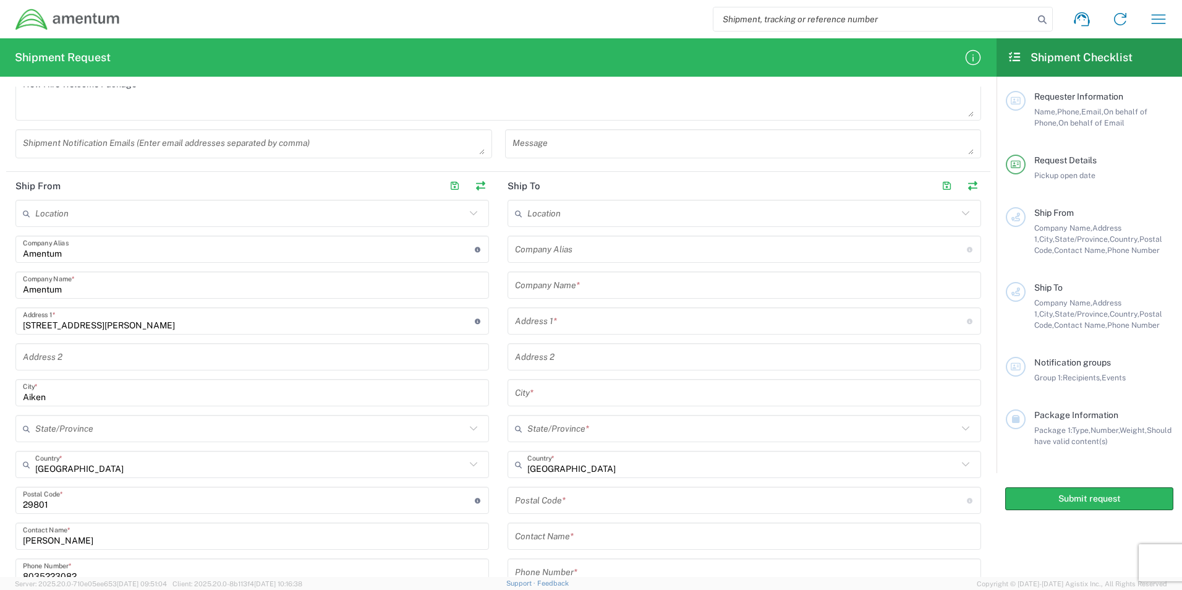
click at [95, 429] on input "text" at bounding box center [250, 429] width 430 height 22
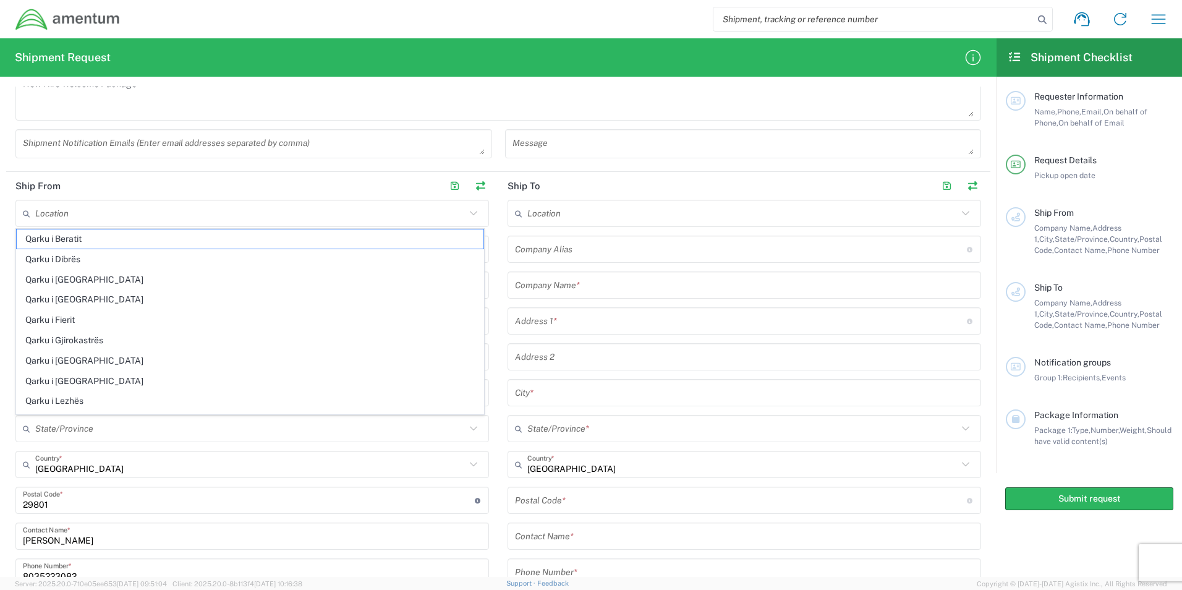
click at [25, 428] on icon at bounding box center [29, 429] width 12 height 20
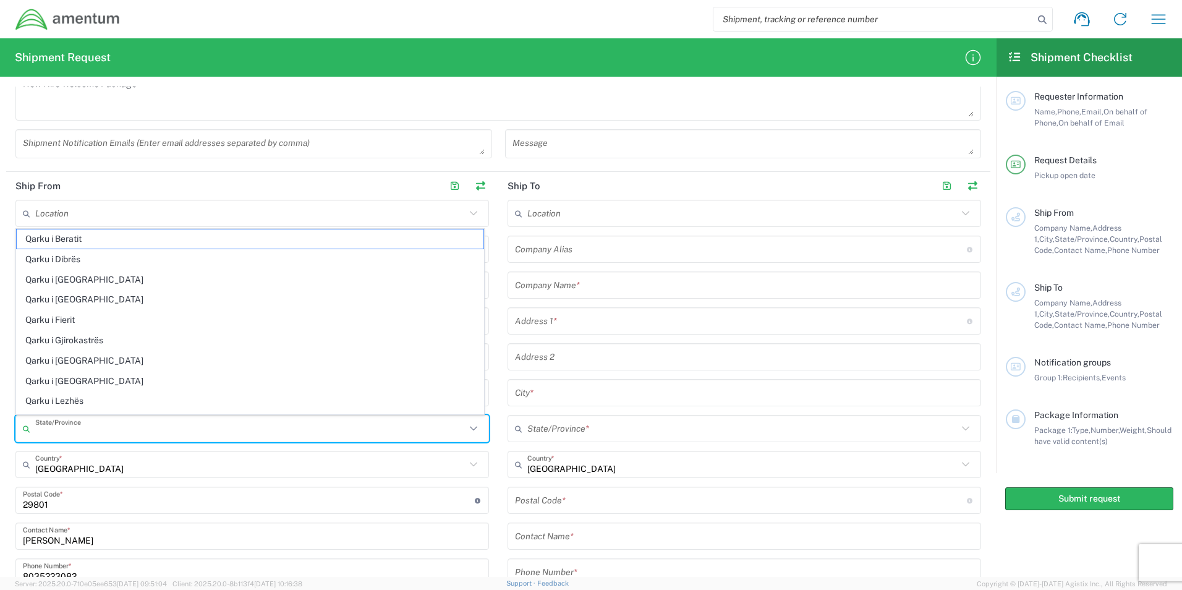
type input "s"
type input "[GEOGRAPHIC_DATA]"
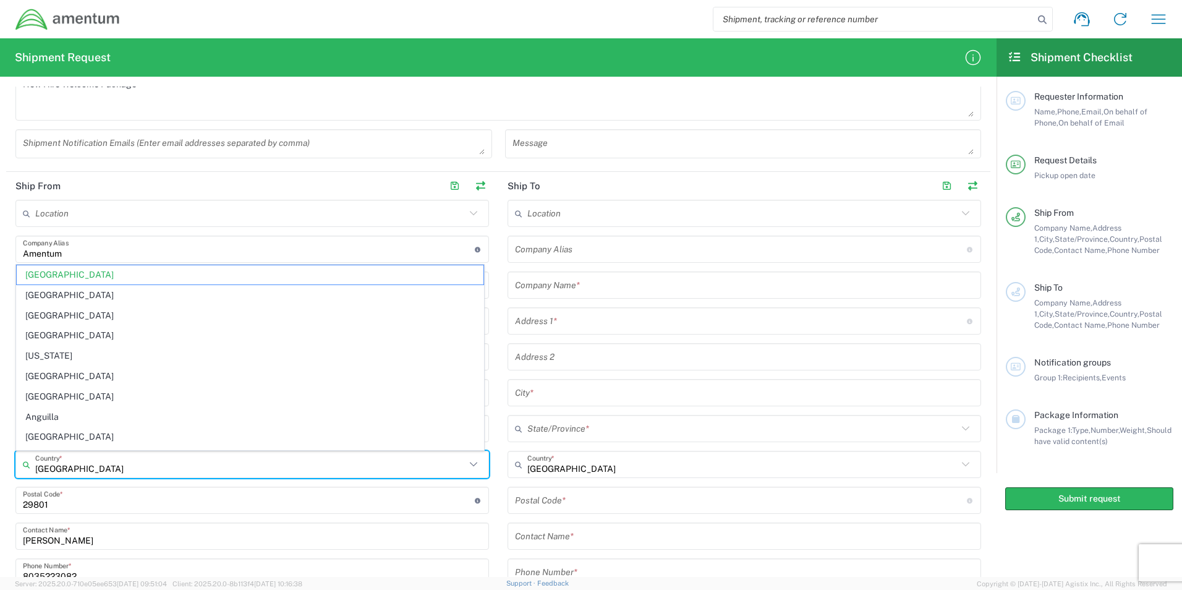
drag, startPoint x: 91, startPoint y: 467, endPoint x: -20, endPoint y: 461, distance: 110.9
click at [0, 461] on html "Shipment request Shipment tracking Shipment estimator Desktop shipment request …" at bounding box center [591, 295] width 1182 height 590
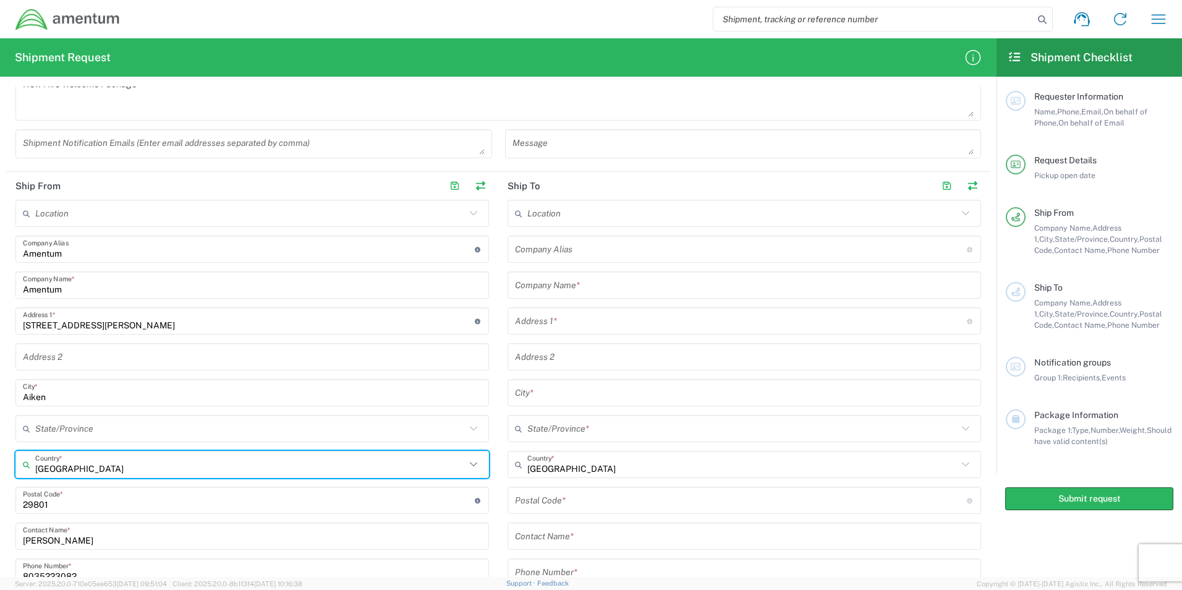
click at [378, 538] on input "[PERSON_NAME]" at bounding box center [252, 537] width 459 height 22
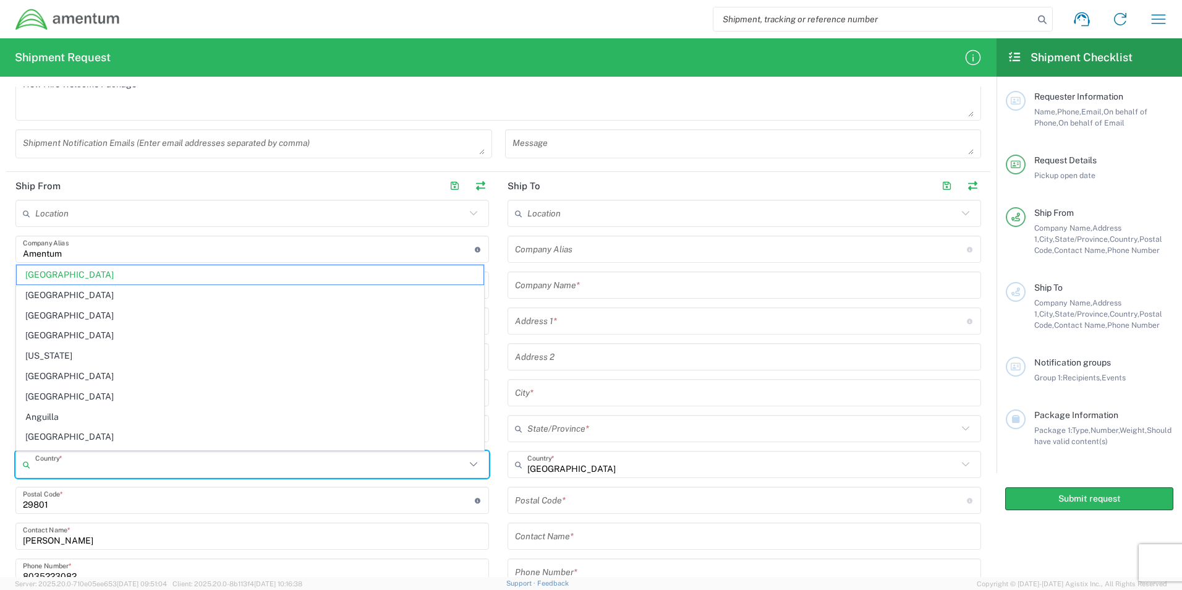
click at [78, 469] on input "text" at bounding box center [250, 465] width 430 height 22
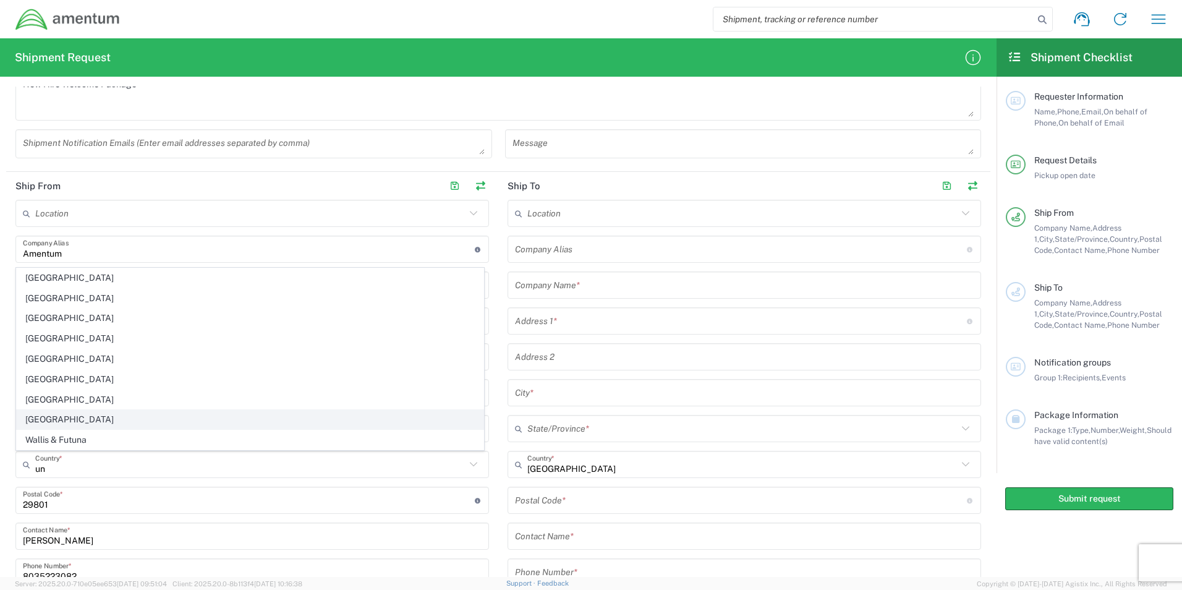
click at [80, 419] on span "[GEOGRAPHIC_DATA]" at bounding box center [250, 419] width 467 height 19
type input "[GEOGRAPHIC_DATA]"
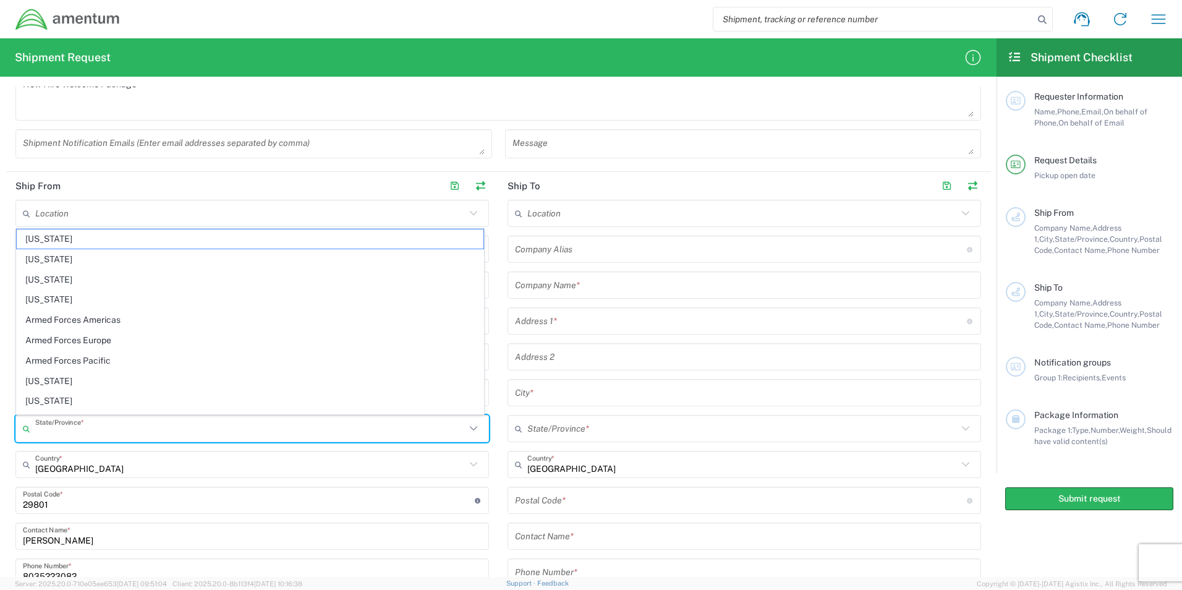
click at [64, 432] on input "text" at bounding box center [250, 429] width 430 height 22
type input "S"
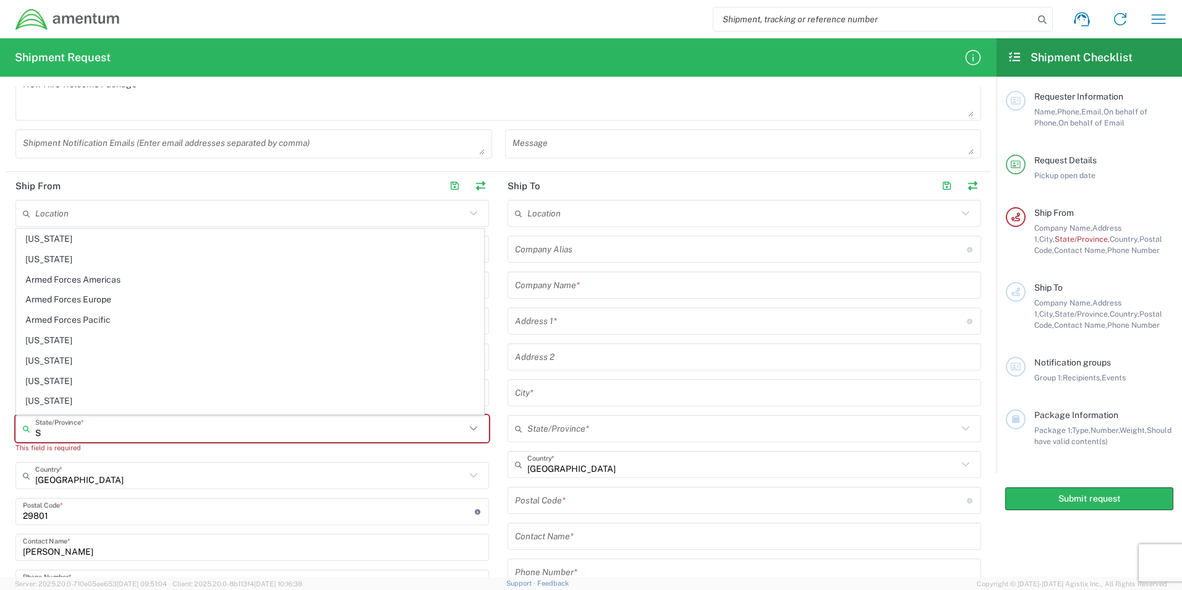
click at [96, 433] on input "S" at bounding box center [250, 429] width 430 height 22
type input "[GEOGRAPHIC_DATA]"
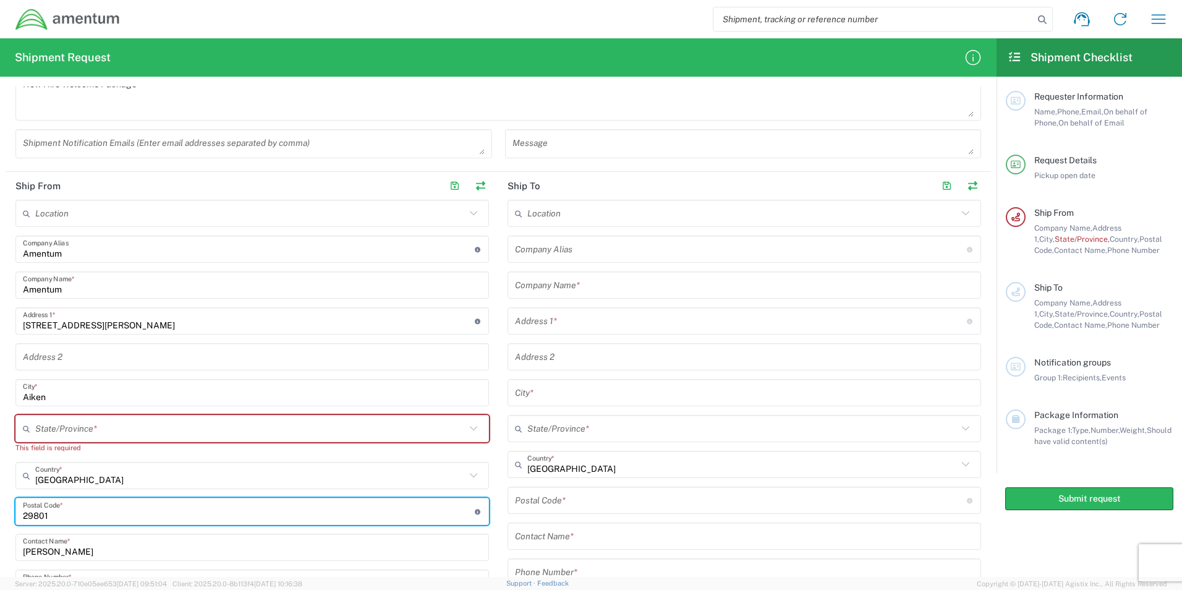
click at [57, 429] on input "text" at bounding box center [250, 429] width 430 height 22
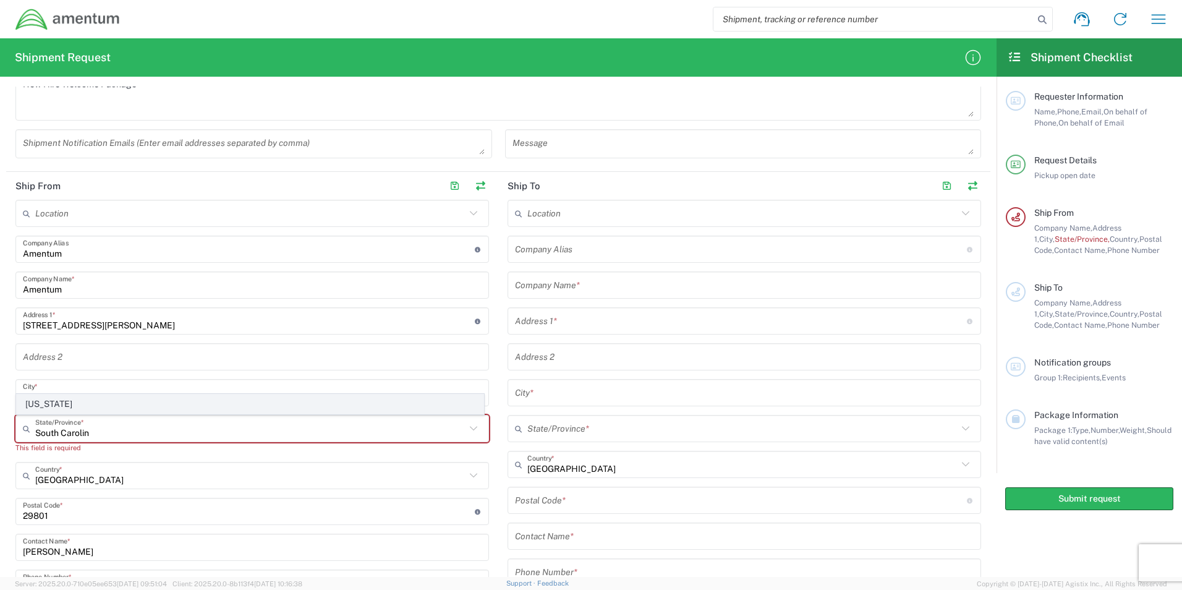
click at [61, 405] on span "[US_STATE]" at bounding box center [250, 403] width 467 height 19
type input "[US_STATE]"
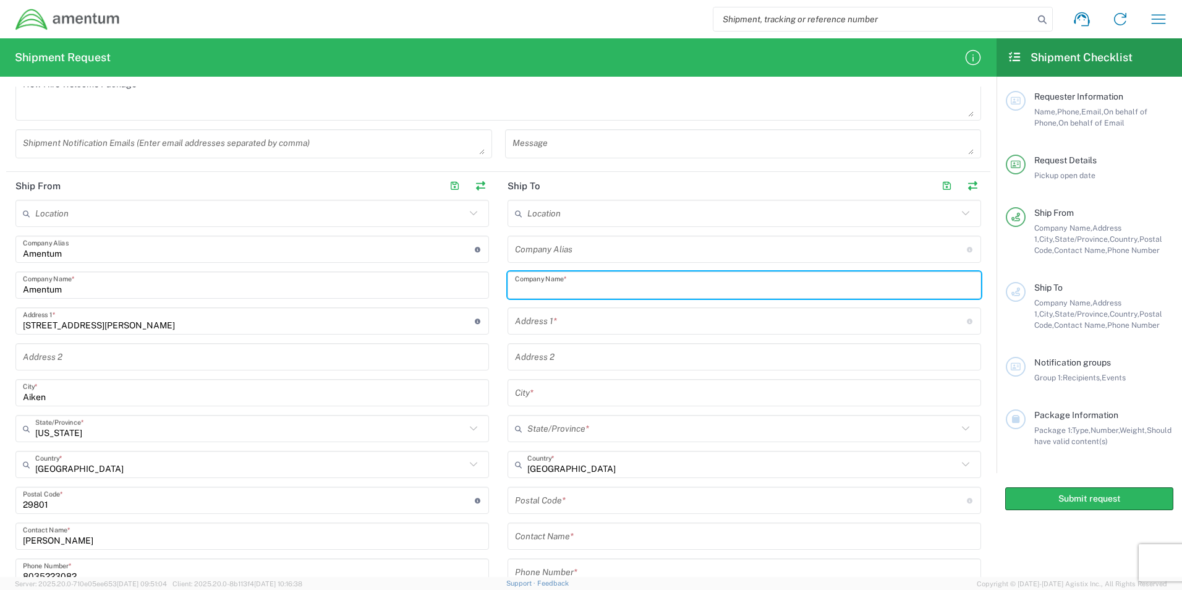
click at [588, 293] on input "text" at bounding box center [744, 286] width 459 height 22
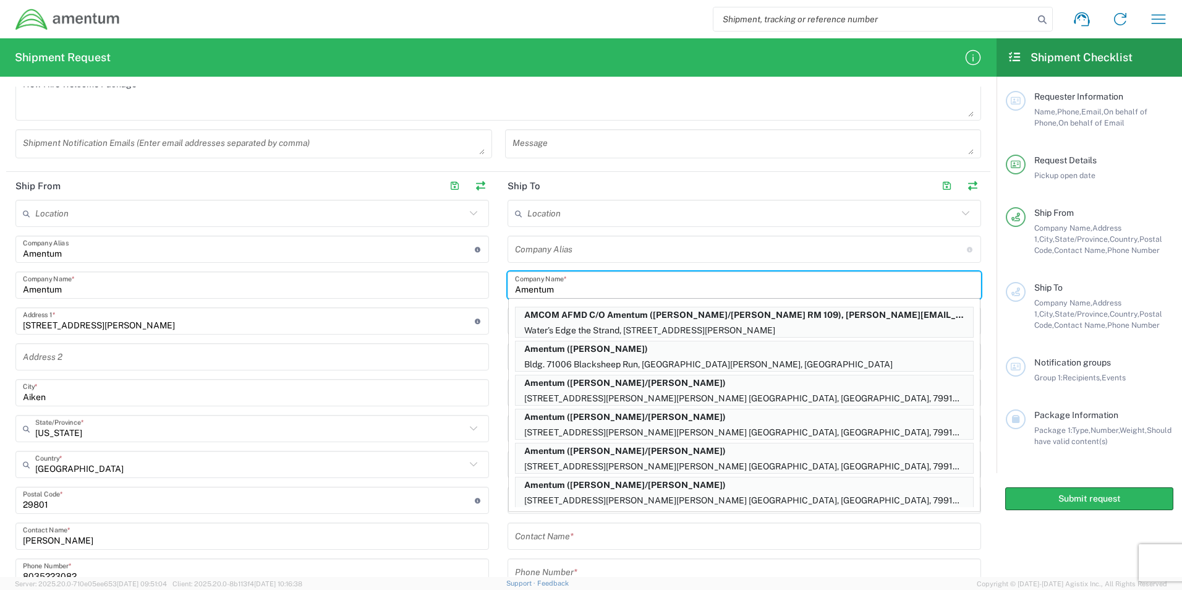
click at [588, 287] on input "Amentum" at bounding box center [744, 286] width 459 height 22
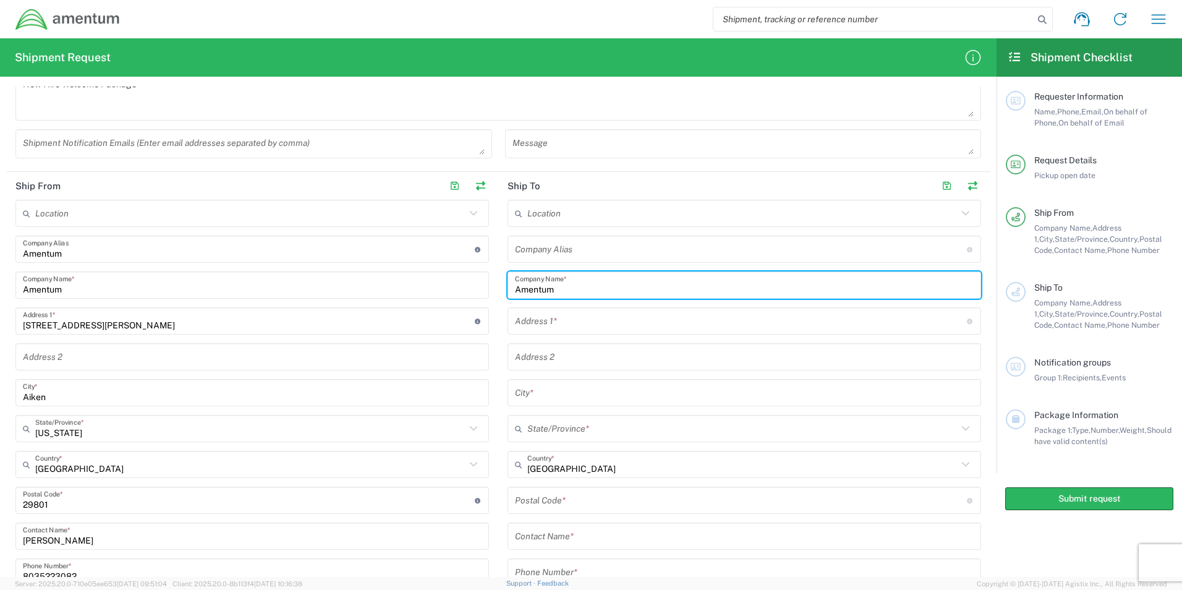
type input "Amentum"
click at [515, 318] on input "text" at bounding box center [741, 321] width 452 height 22
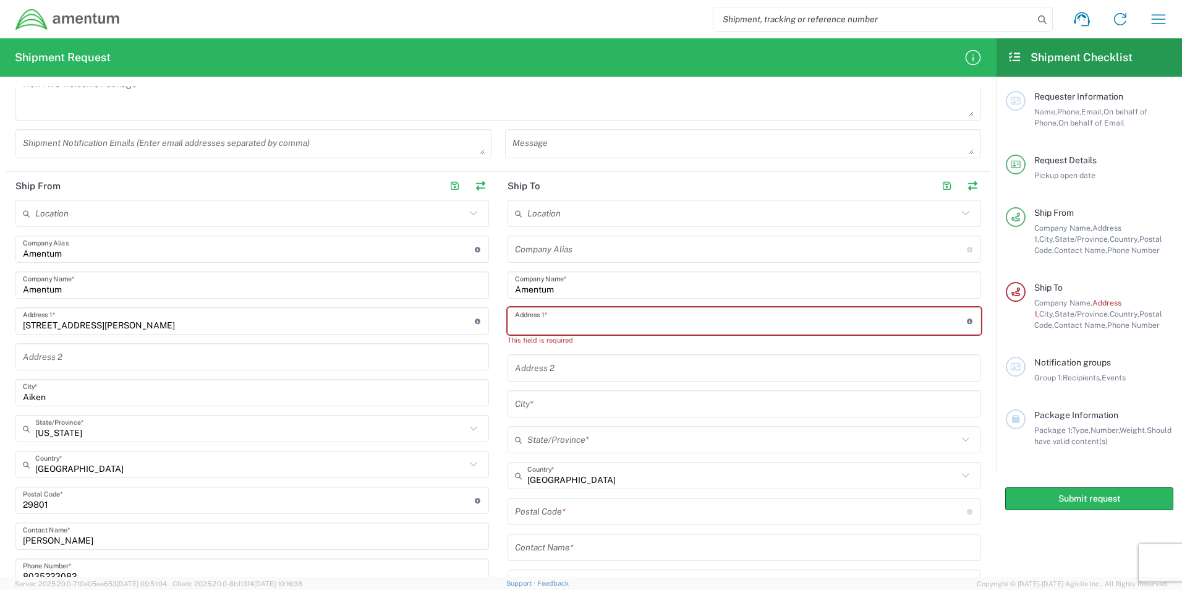
click at [589, 323] on input "text" at bounding box center [741, 321] width 452 height 22
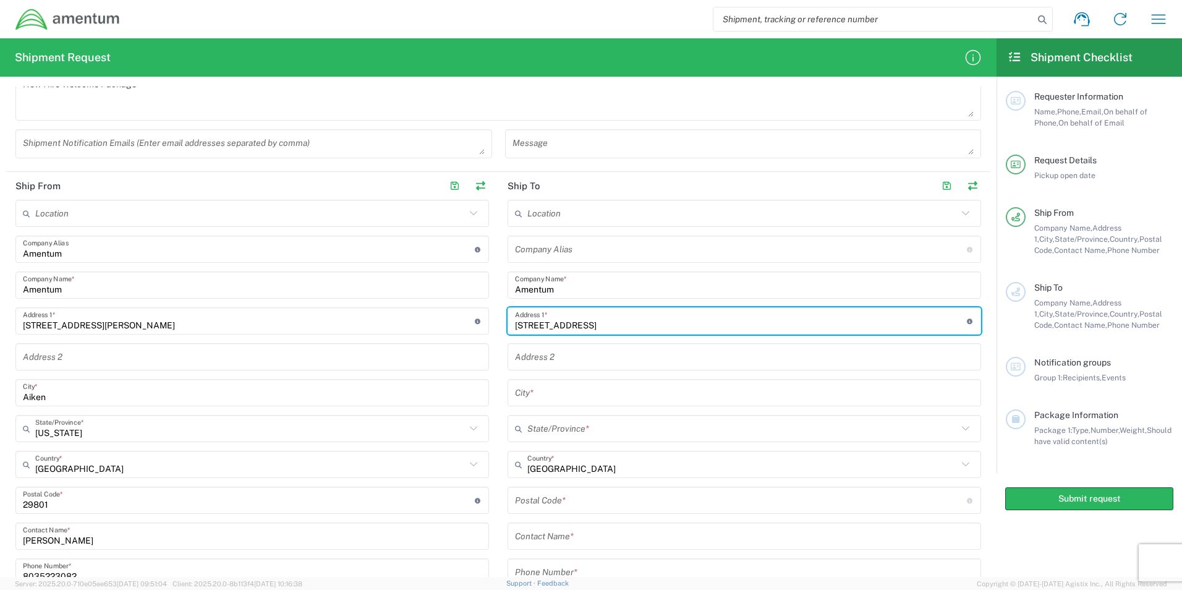
type input "[STREET_ADDRESS]"
click at [581, 386] on input "text" at bounding box center [744, 393] width 459 height 22
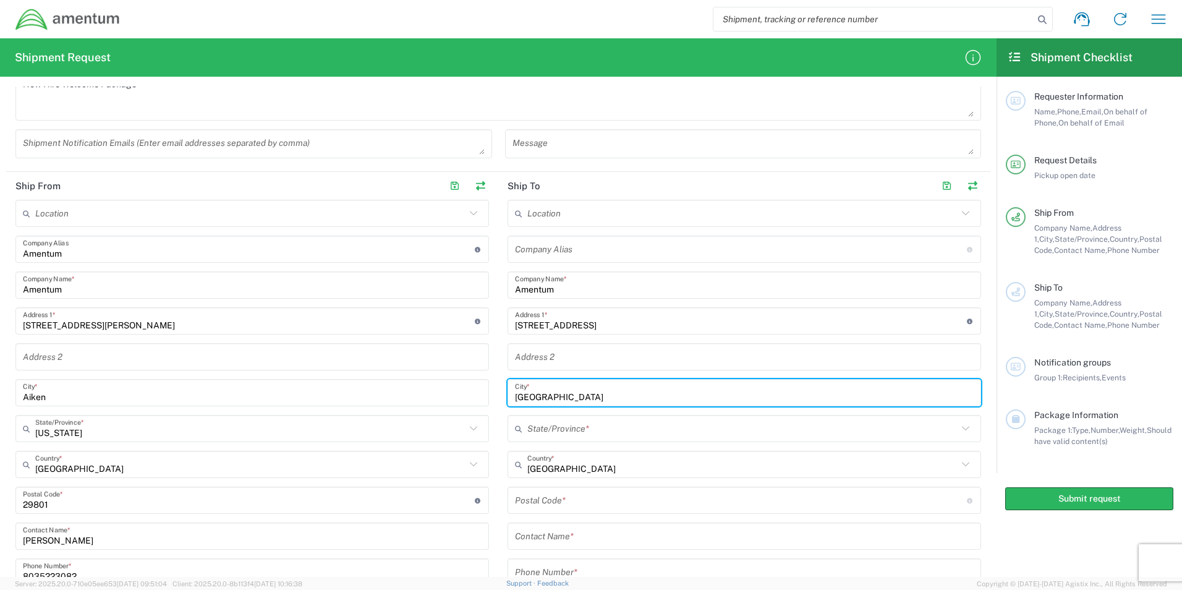
type input "[GEOGRAPHIC_DATA]"
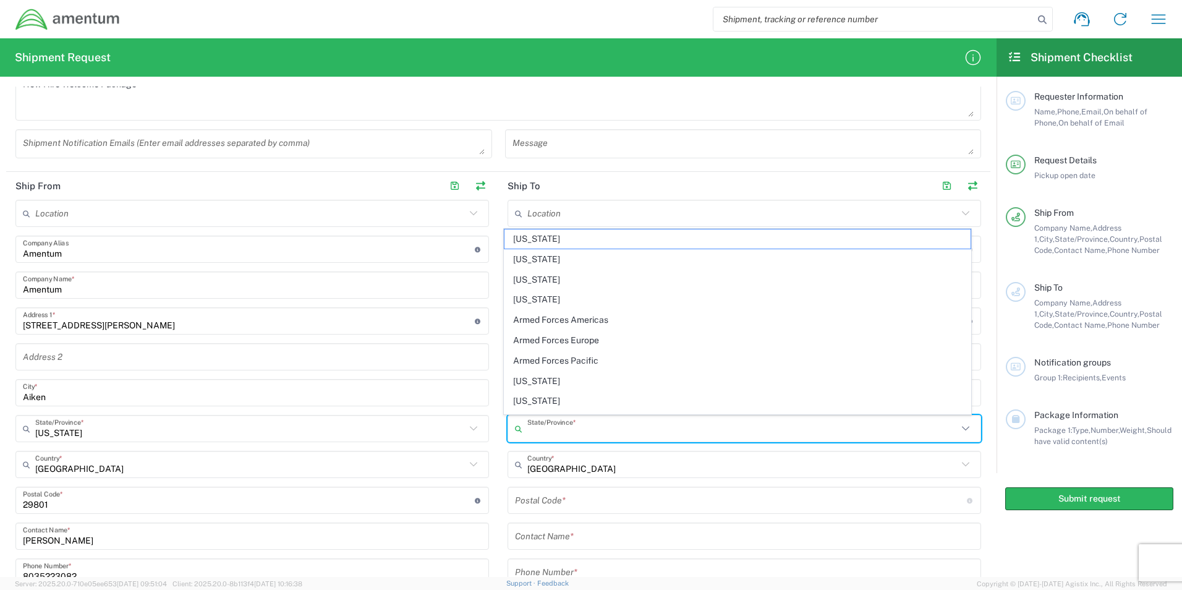
click at [569, 433] on input "text" at bounding box center [742, 429] width 430 height 22
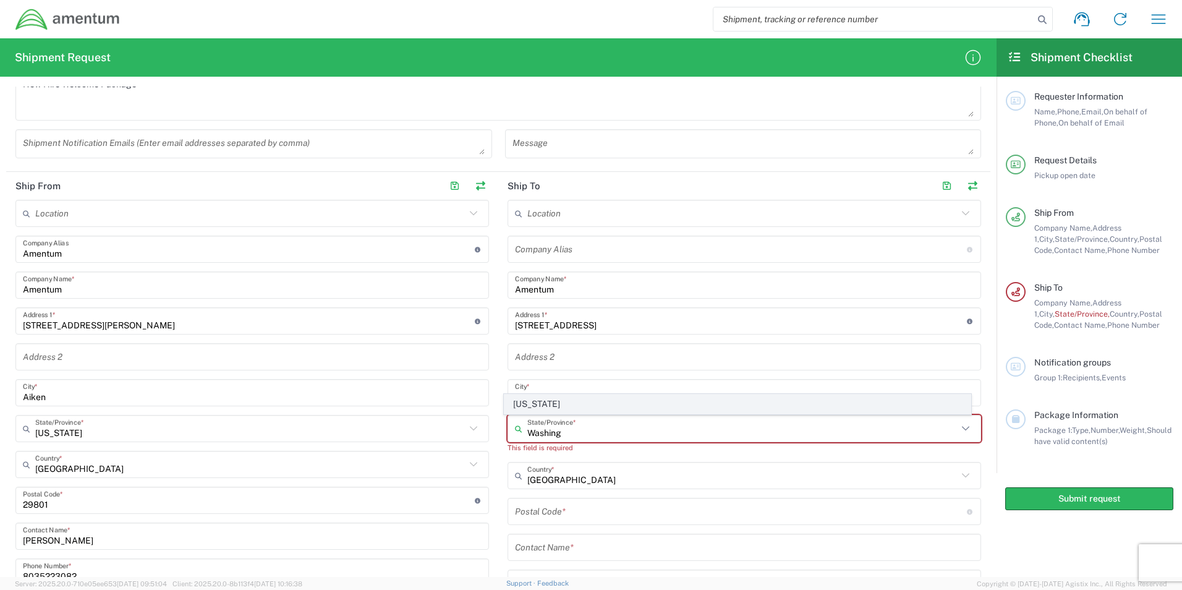
click at [545, 403] on span "[US_STATE]" at bounding box center [738, 403] width 467 height 19
type input "[US_STATE]"
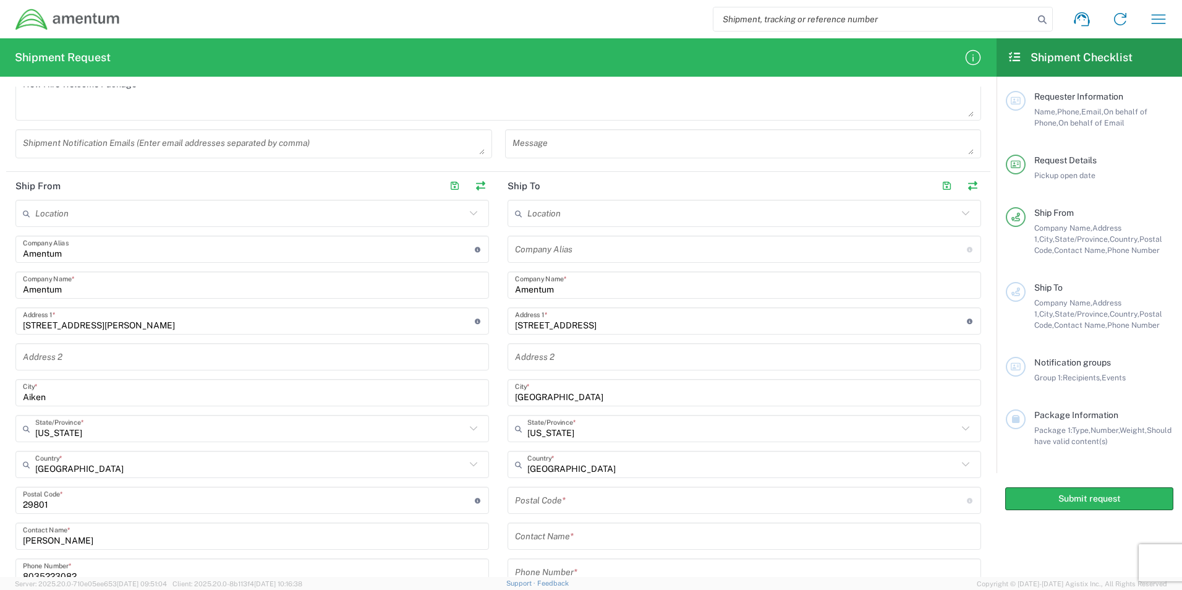
click at [567, 512] on div "Postal Code * Postal Code for [GEOGRAPHIC_DATA] should have the following forma…" at bounding box center [745, 500] width 474 height 27
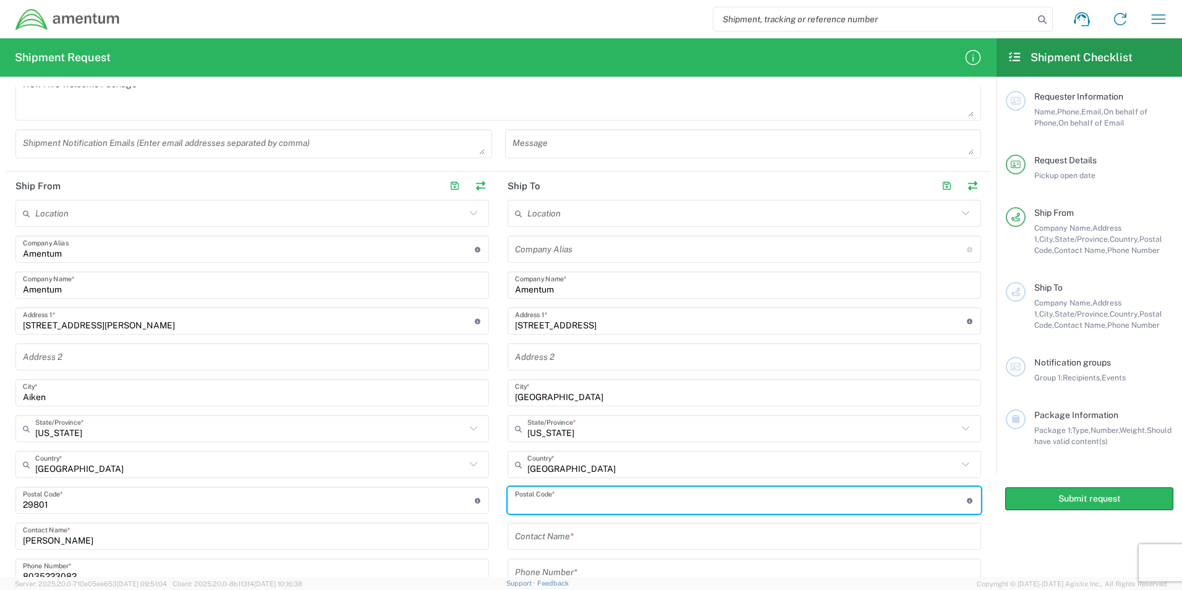
click at [566, 507] on input "undefined" at bounding box center [741, 501] width 452 height 22
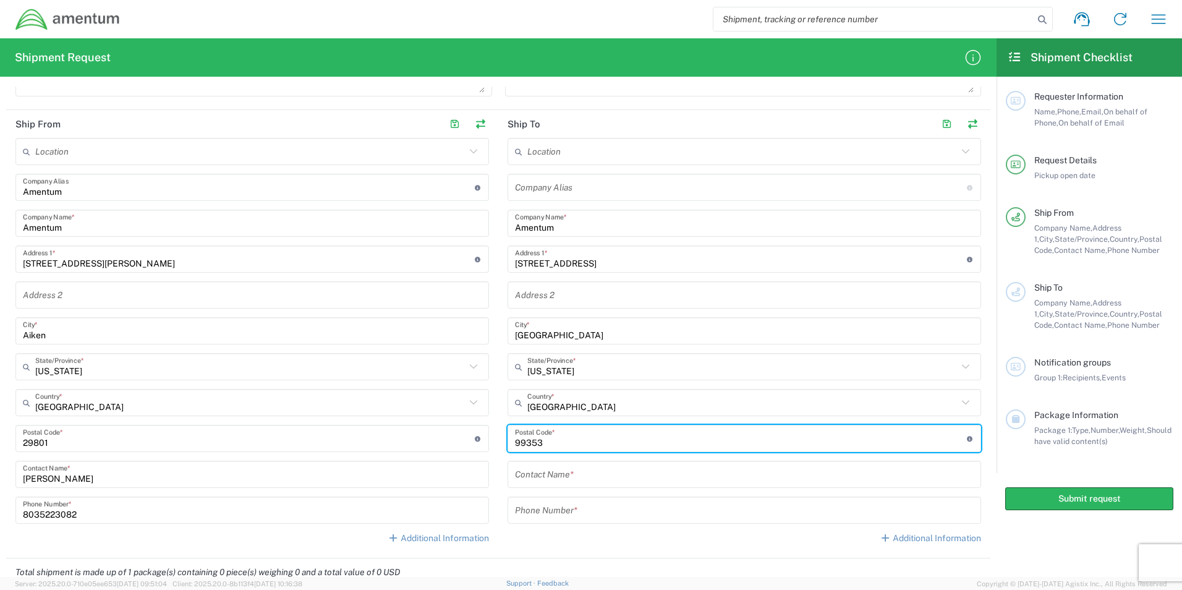
type input "99353"
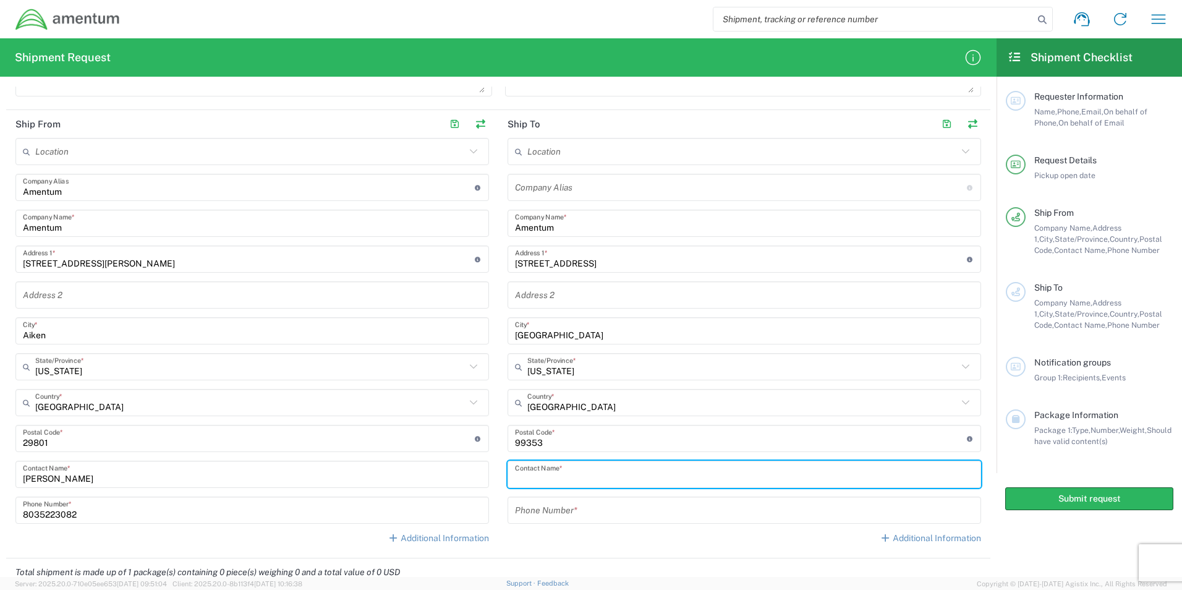
click at [542, 477] on input "text" at bounding box center [744, 475] width 459 height 22
type input "[PERSON_NAME]"
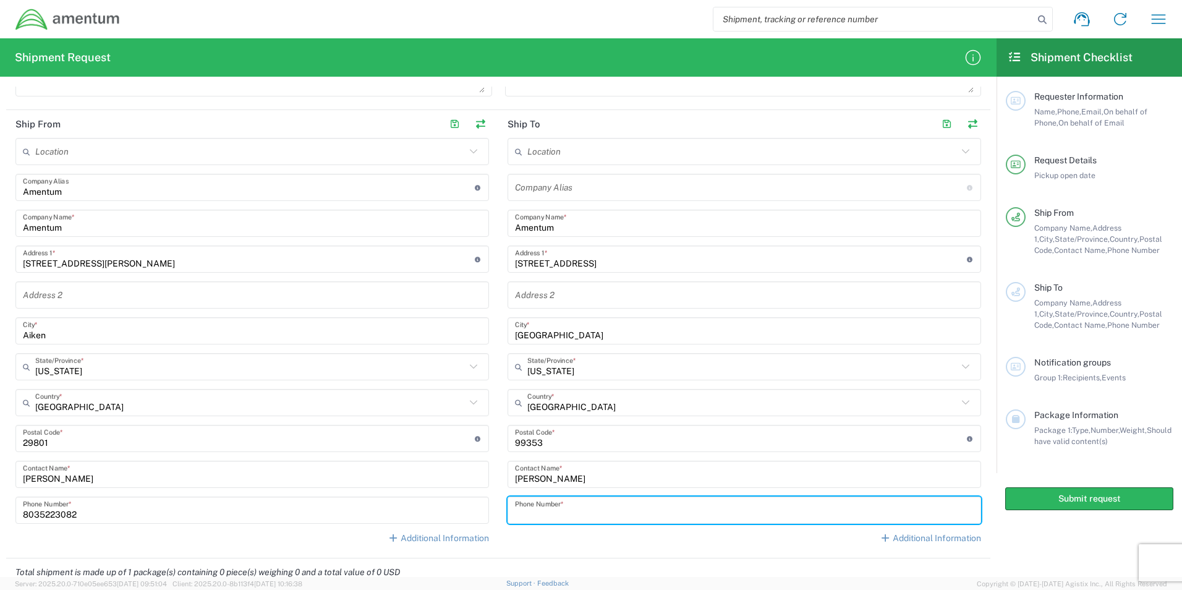
click at [565, 513] on input "tel" at bounding box center [744, 511] width 459 height 22
click at [547, 515] on input "509-366892" at bounding box center [744, 511] width 459 height 22
click at [557, 514] on input "[PHONE_NUMBER]" at bounding box center [744, 511] width 459 height 22
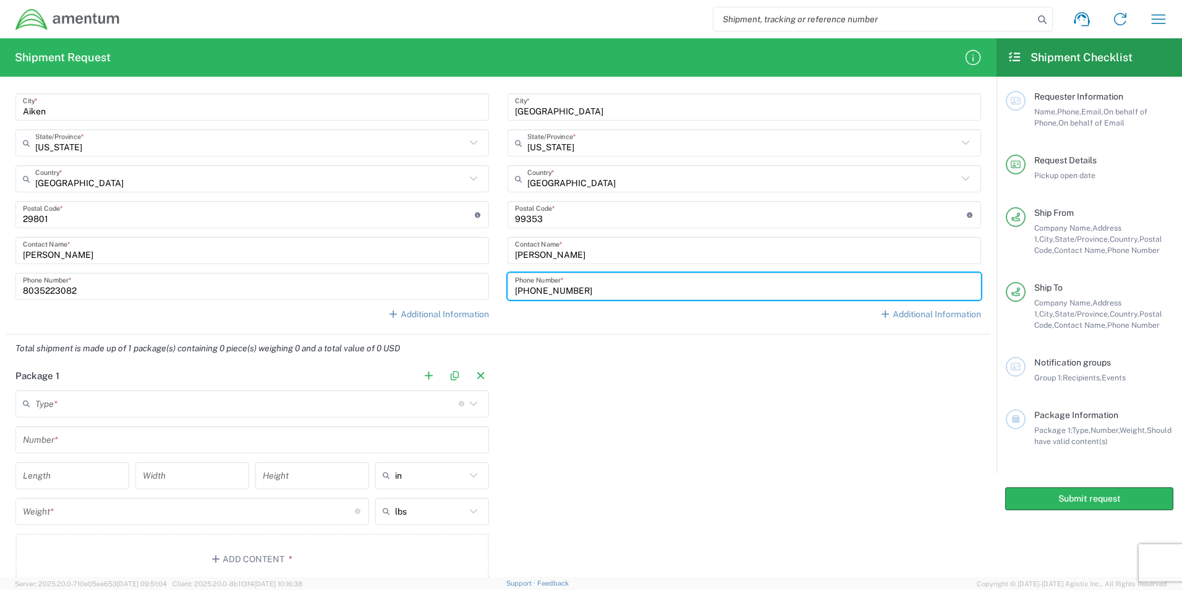
scroll to position [680, 0]
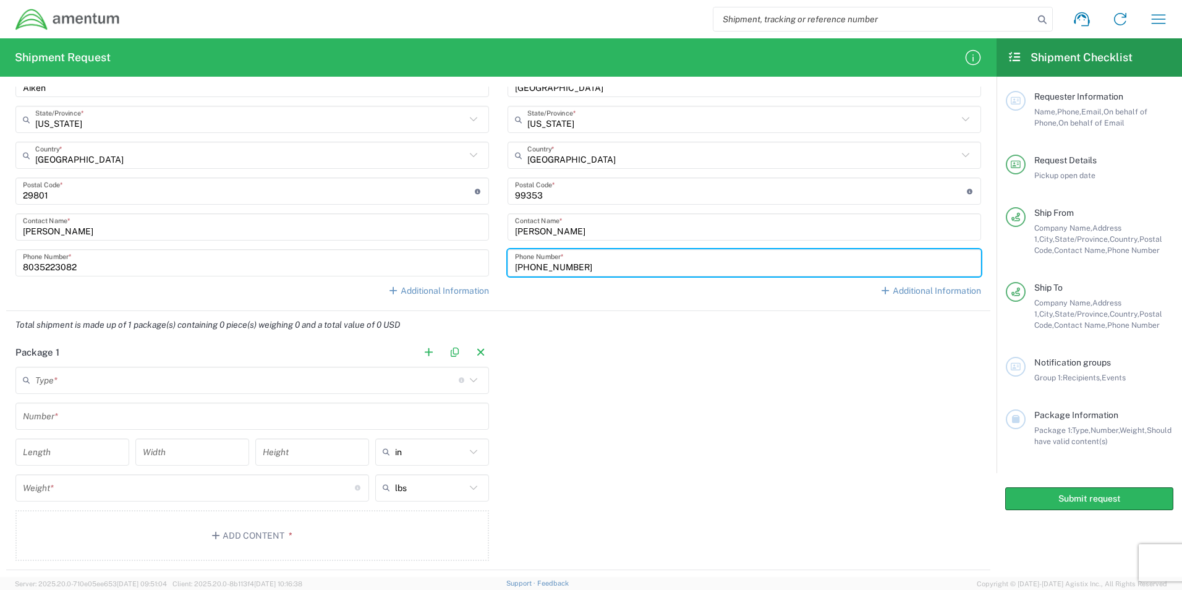
type input "[PHONE_NUMBER]"
click at [74, 376] on input "text" at bounding box center [247, 380] width 424 height 22
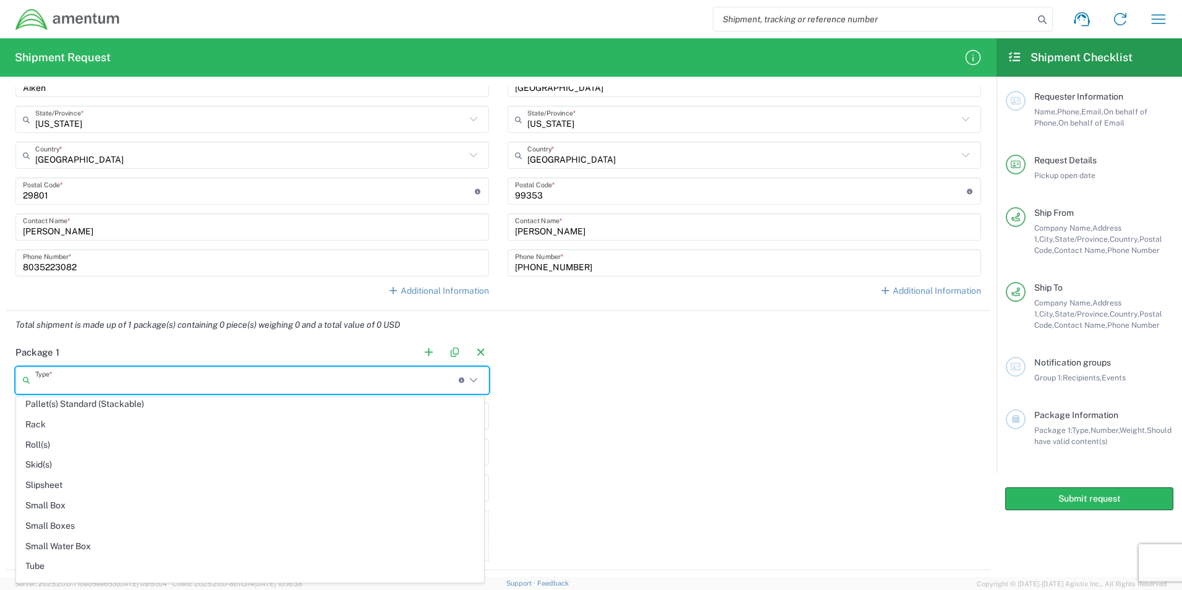
scroll to position [788, 0]
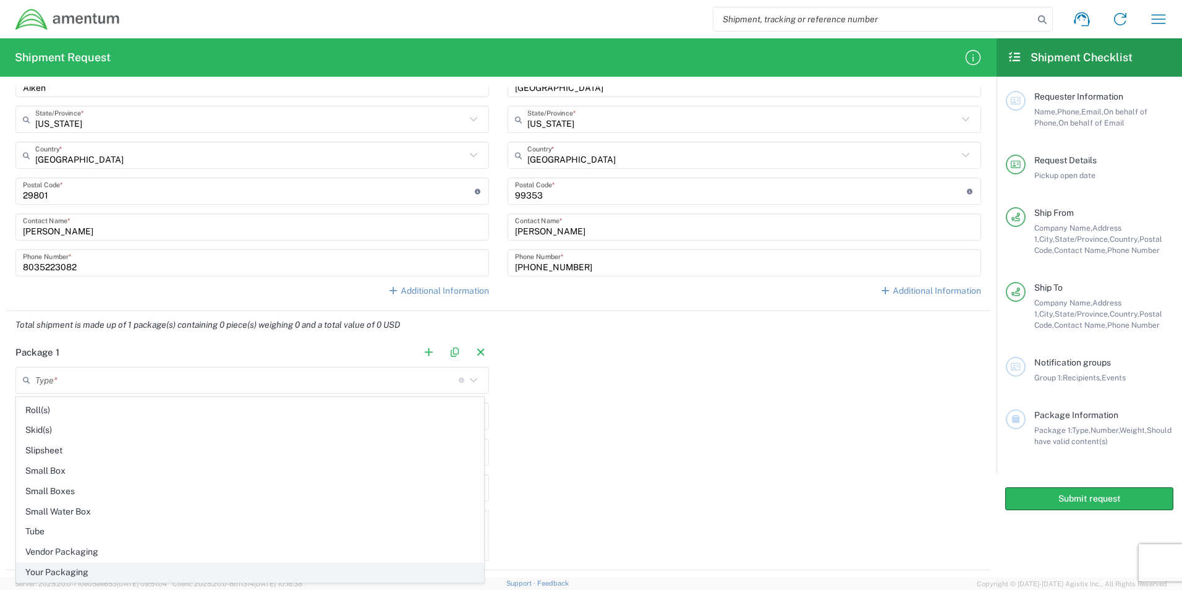
click at [67, 568] on span "Your Packaging" at bounding box center [250, 572] width 467 height 19
type input "Your Packaging"
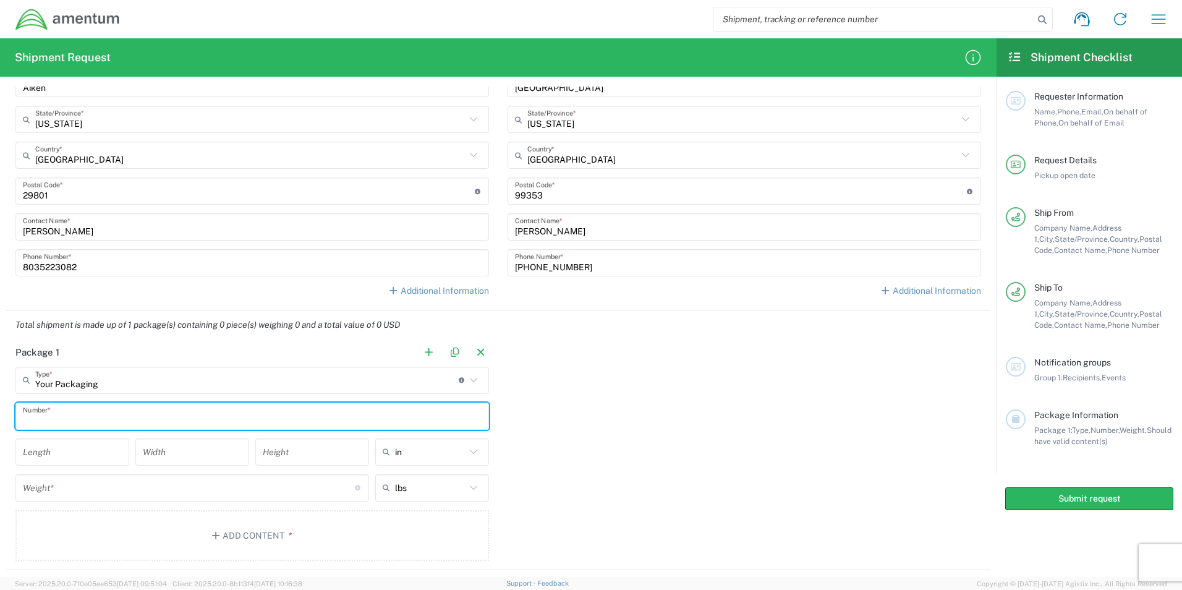
click at [79, 412] on input "text" at bounding box center [252, 416] width 459 height 22
type input "1"
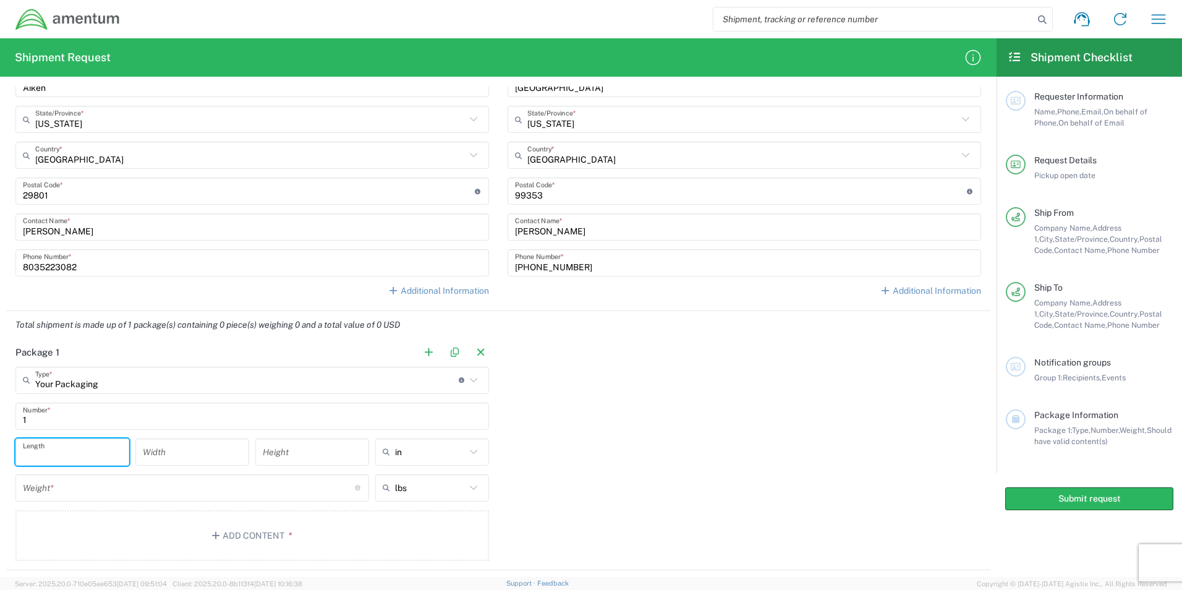
click at [79, 454] on input "number" at bounding box center [72, 452] width 99 height 22
type input "13"
click at [147, 453] on input "number" at bounding box center [192, 452] width 99 height 22
type input "10"
click at [285, 453] on input "number" at bounding box center [312, 452] width 99 height 22
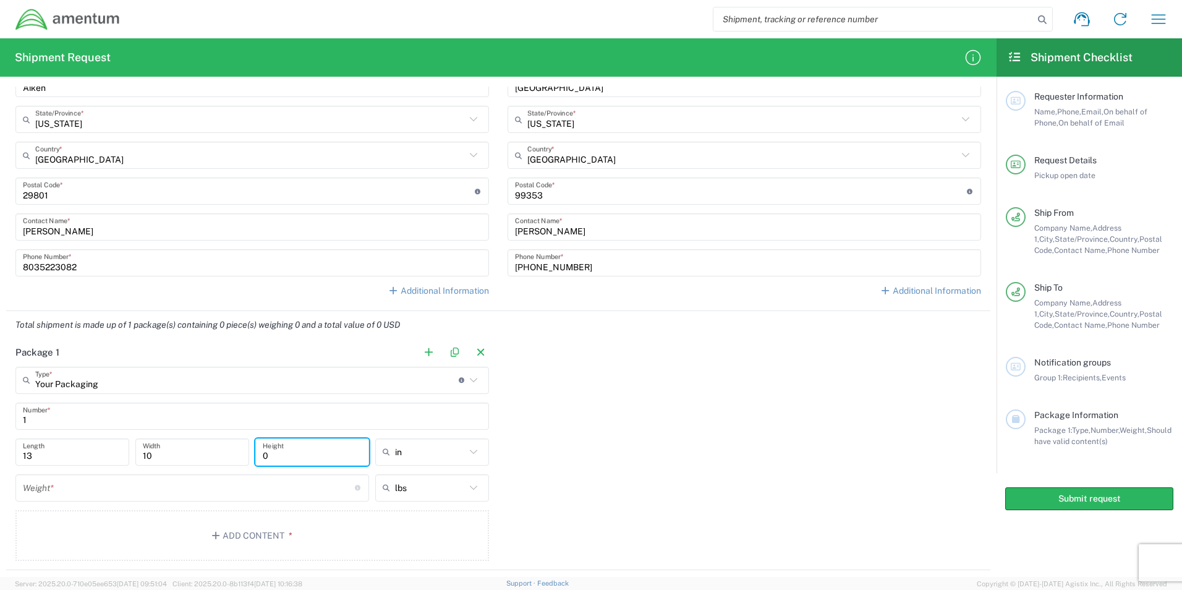
type input "0"
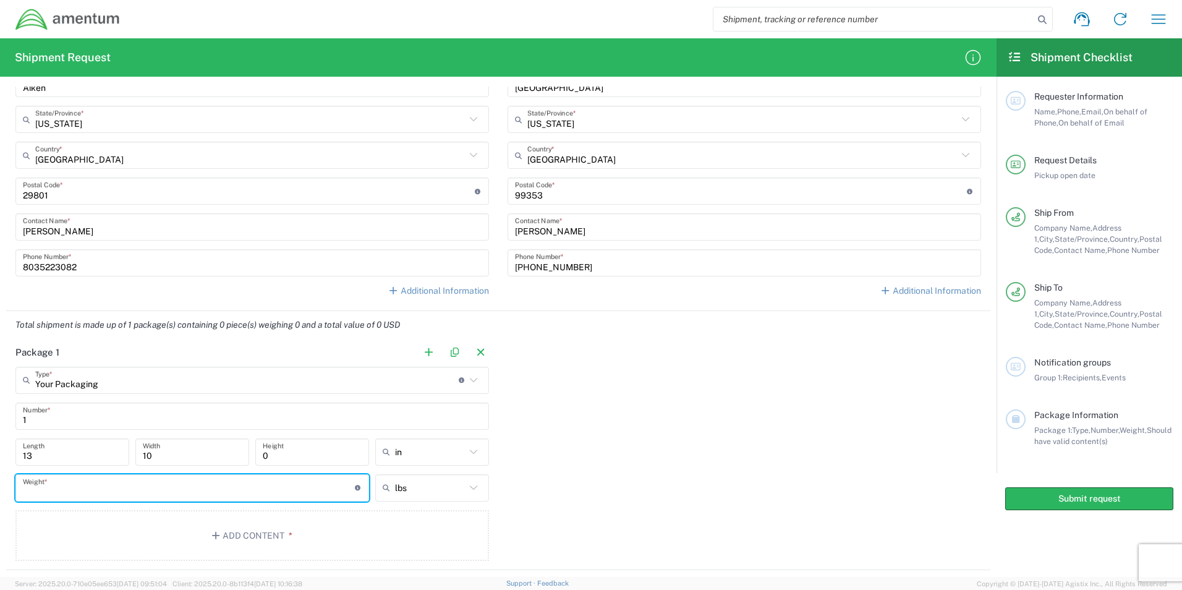
click at [138, 497] on input "number" at bounding box center [189, 488] width 332 height 22
type input "8"
click at [215, 533] on icon "button" at bounding box center [217, 535] width 11 height 9
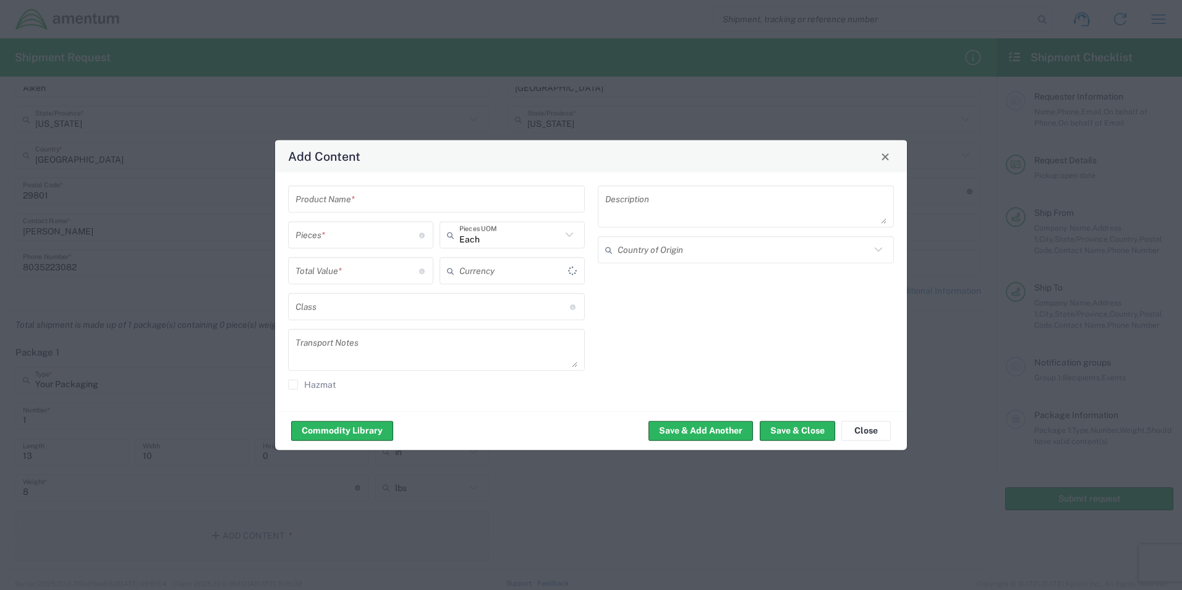
type input "US Dollar"
click at [530, 199] on input "text" at bounding box center [437, 199] width 282 height 22
click at [492, 438] on div "Commodity Library Save & Add Another Save & Close Close" at bounding box center [591, 430] width 632 height 39
click at [463, 425] on div "Commodity Library Save & Add Another Save & Close Close" at bounding box center [591, 430] width 632 height 39
click at [413, 220] on div "AIRCRAFT DOCUMENTS" at bounding box center [436, 228] width 294 height 21
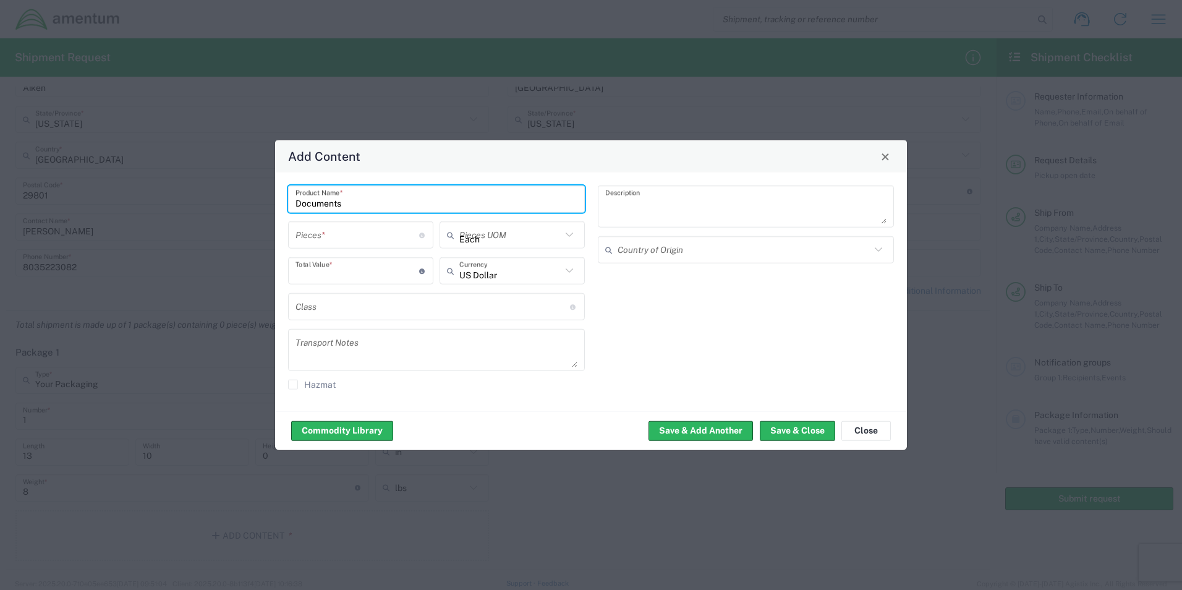
type input "AIRCRAFT DOCUMENTS"
type input "1"
type textarea "AIRCRAFT DOCUMENTS"
drag, startPoint x: 417, startPoint y: 198, endPoint x: 258, endPoint y: 189, distance: 158.5
click at [258, 189] on div "Add Content AIRCRAFT DOCUMENTS Product Name * Pieces * Number of pieces inside …" at bounding box center [591, 295] width 1182 height 590
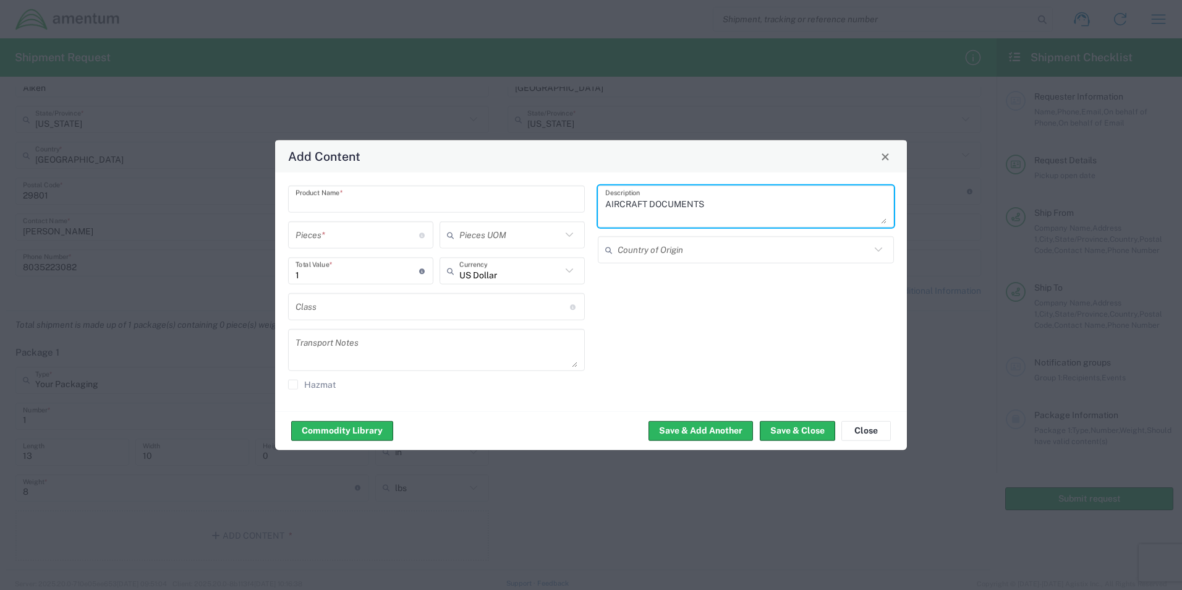
drag, startPoint x: 761, startPoint y: 203, endPoint x: 576, endPoint y: 234, distance: 187.4
click at [598, 205] on div "AIRCRAFT DOCUMENTS Description" at bounding box center [746, 206] width 297 height 42
click at [320, 205] on input "text" at bounding box center [437, 199] width 282 height 22
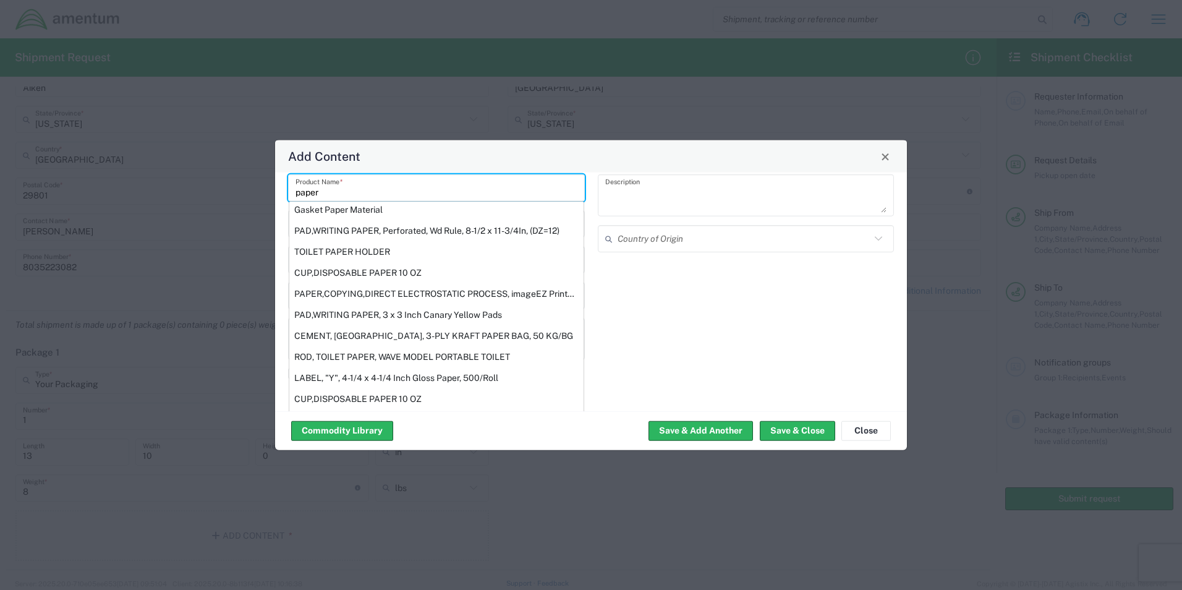
scroll to position [15, 0]
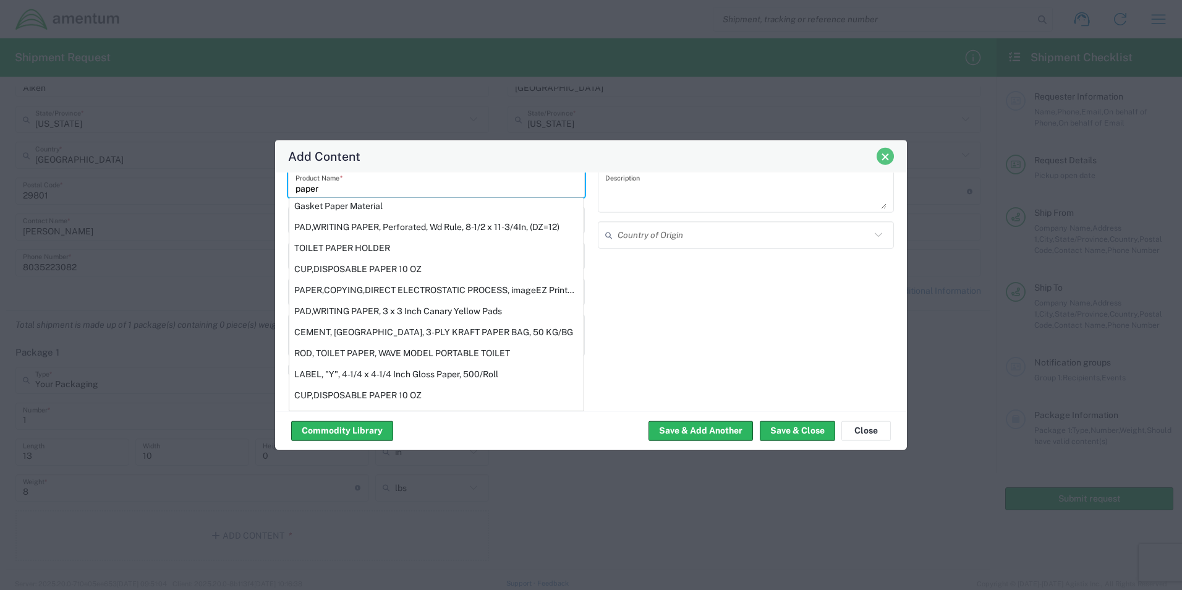
type input "paper"
click at [881, 159] on span "Close" at bounding box center [885, 156] width 9 height 9
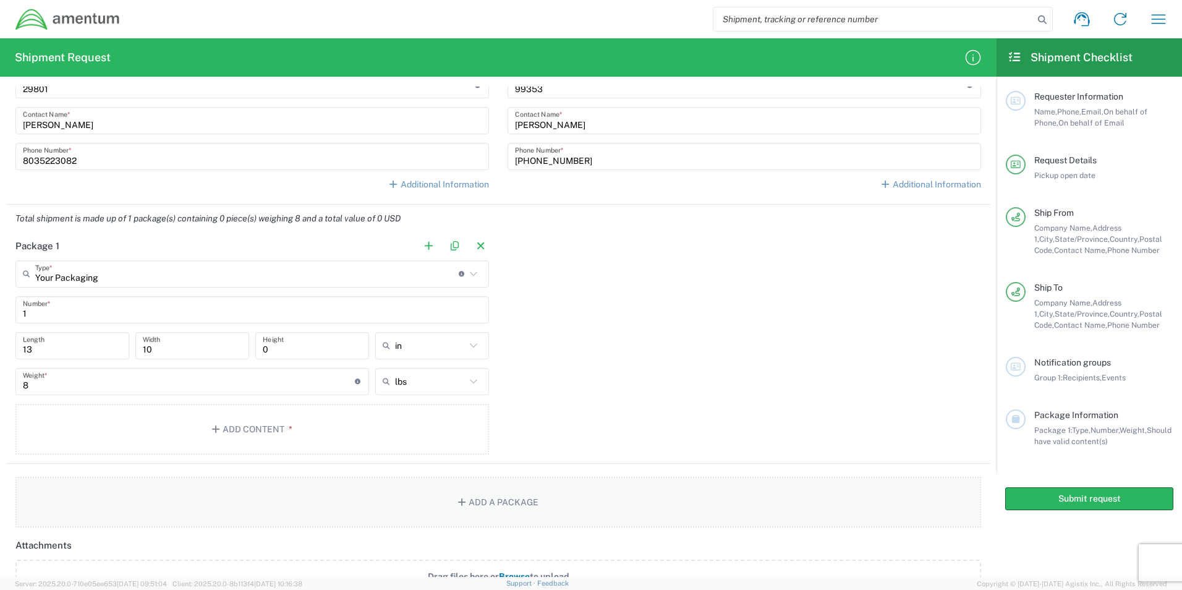
scroll to position [804, 0]
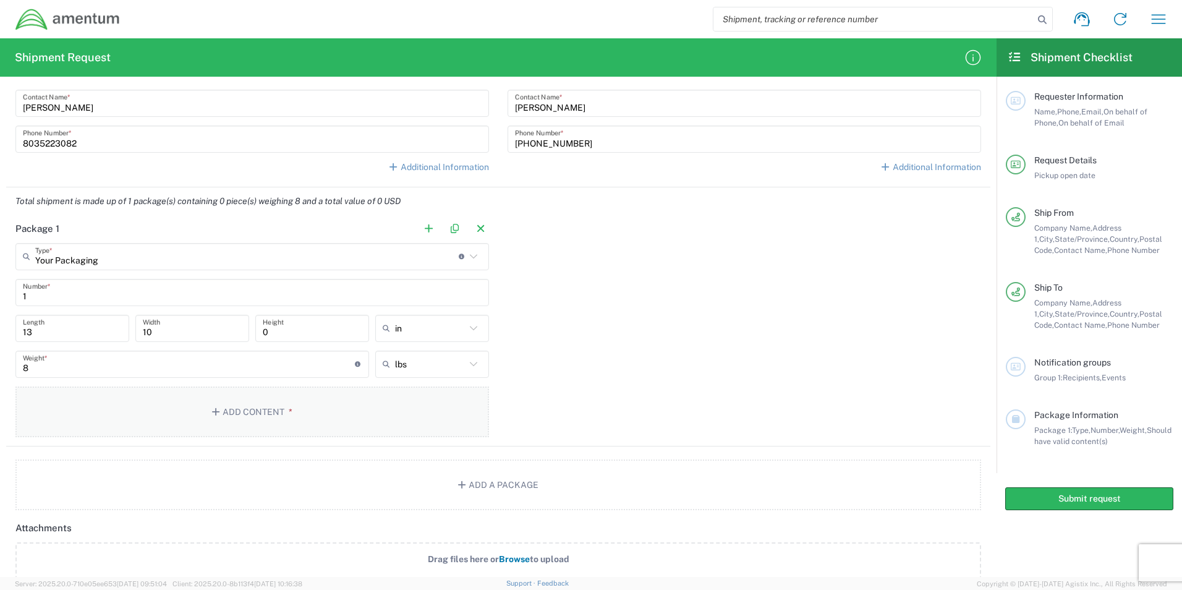
click at [213, 409] on icon "button" at bounding box center [217, 411] width 11 height 9
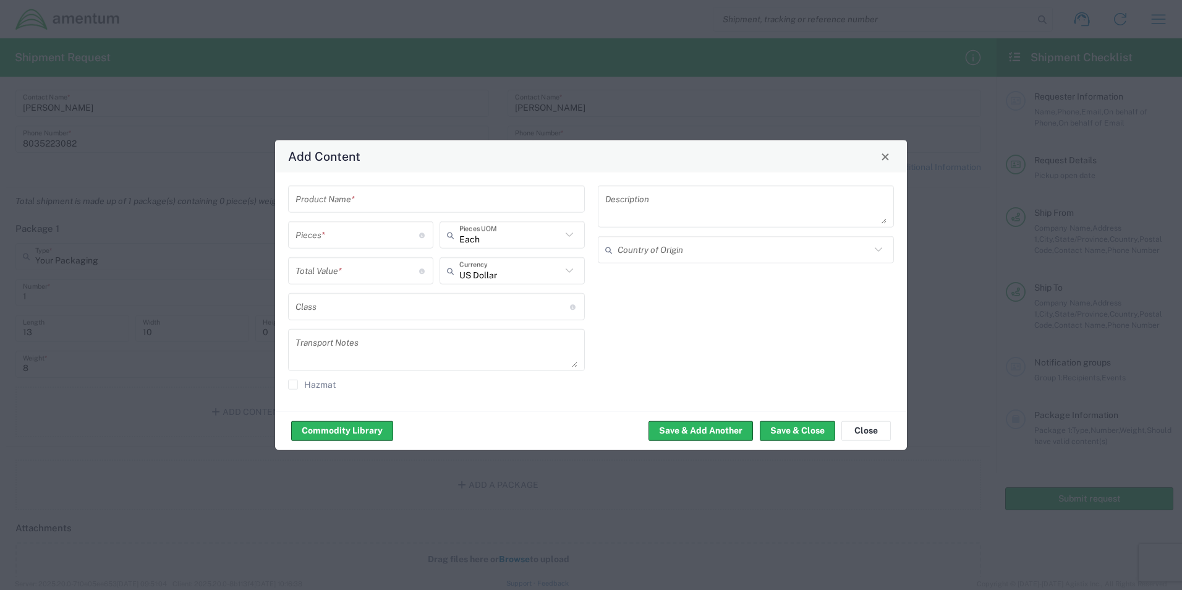
click at [371, 199] on input "text" at bounding box center [437, 199] width 282 height 22
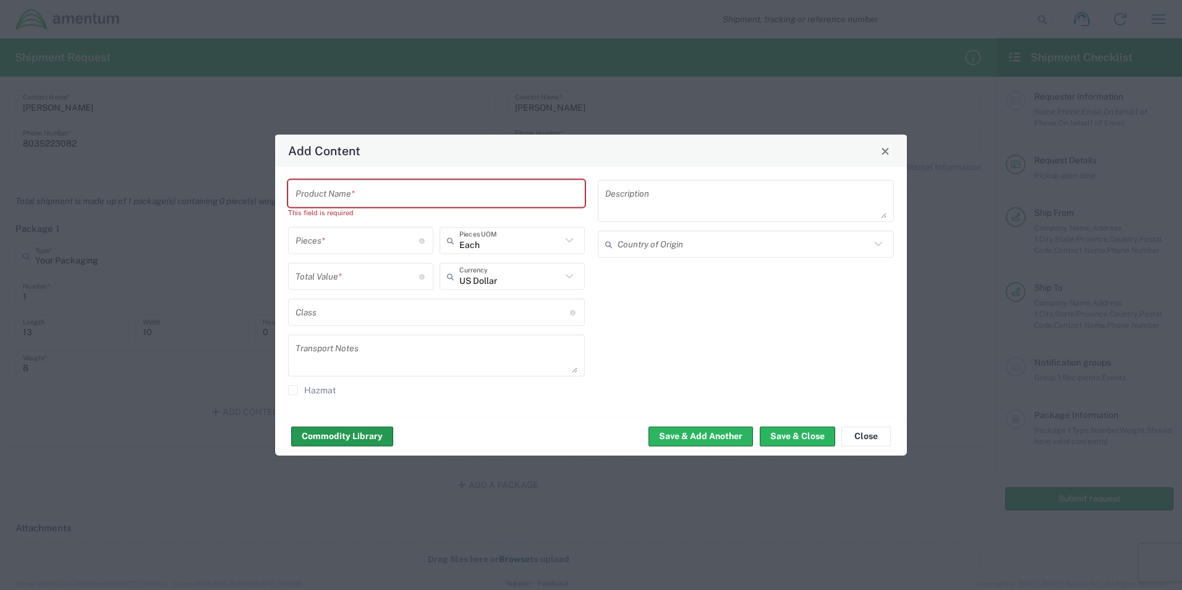
click at [341, 431] on button "Commodity Library" at bounding box center [342, 436] width 102 height 20
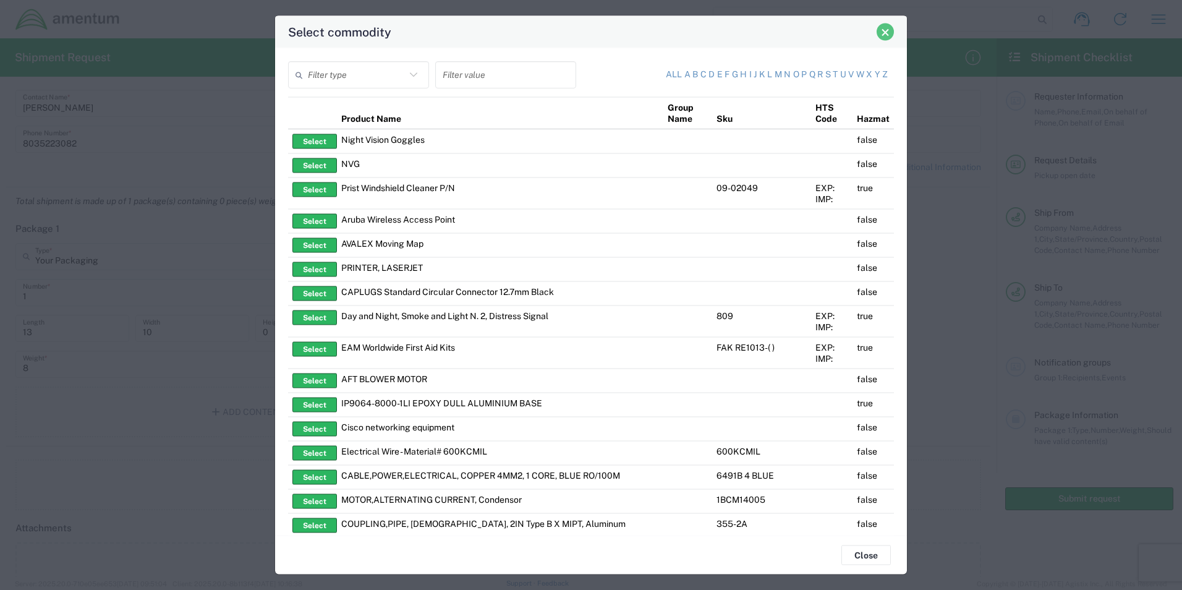
click at [890, 30] on button "Close" at bounding box center [885, 31] width 17 height 17
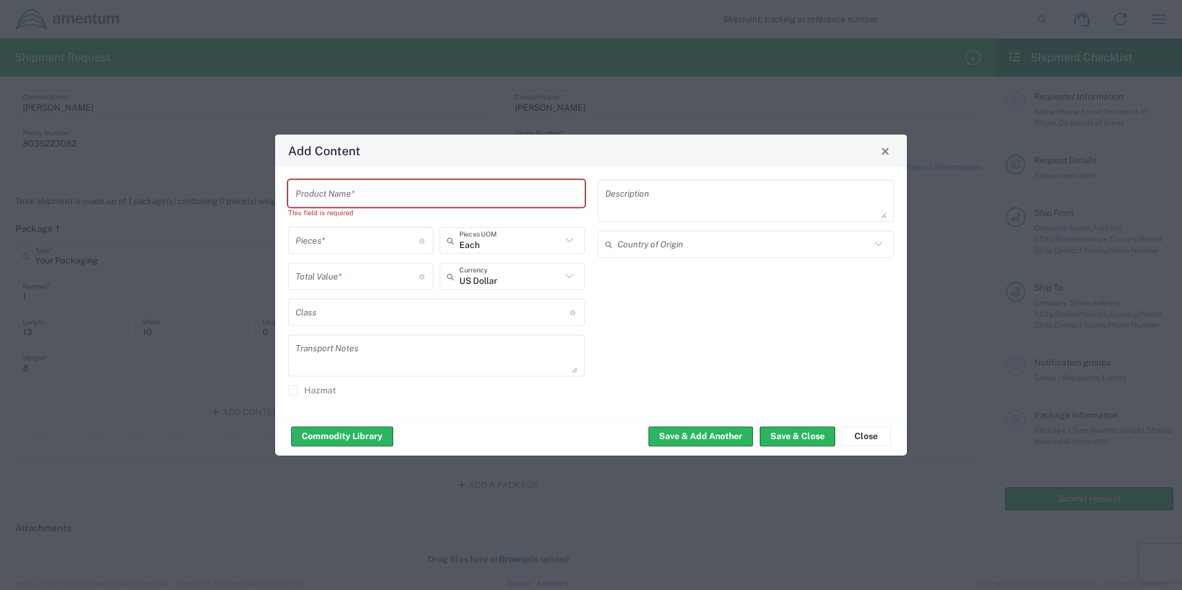
click at [321, 192] on input "text" at bounding box center [437, 193] width 282 height 22
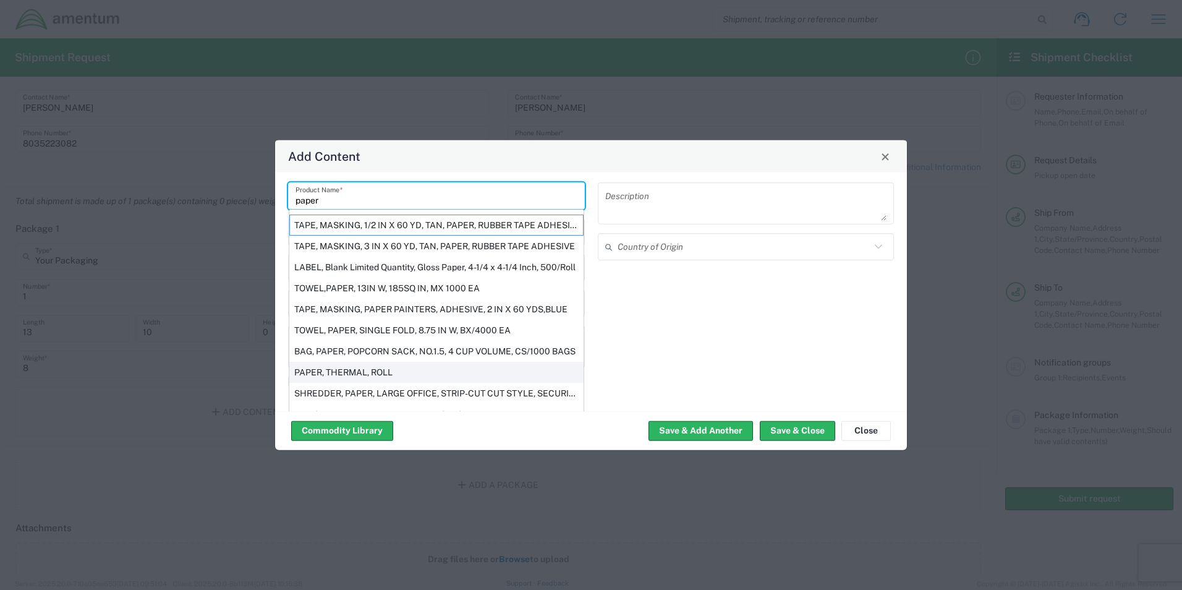
scroll to position [0, 0]
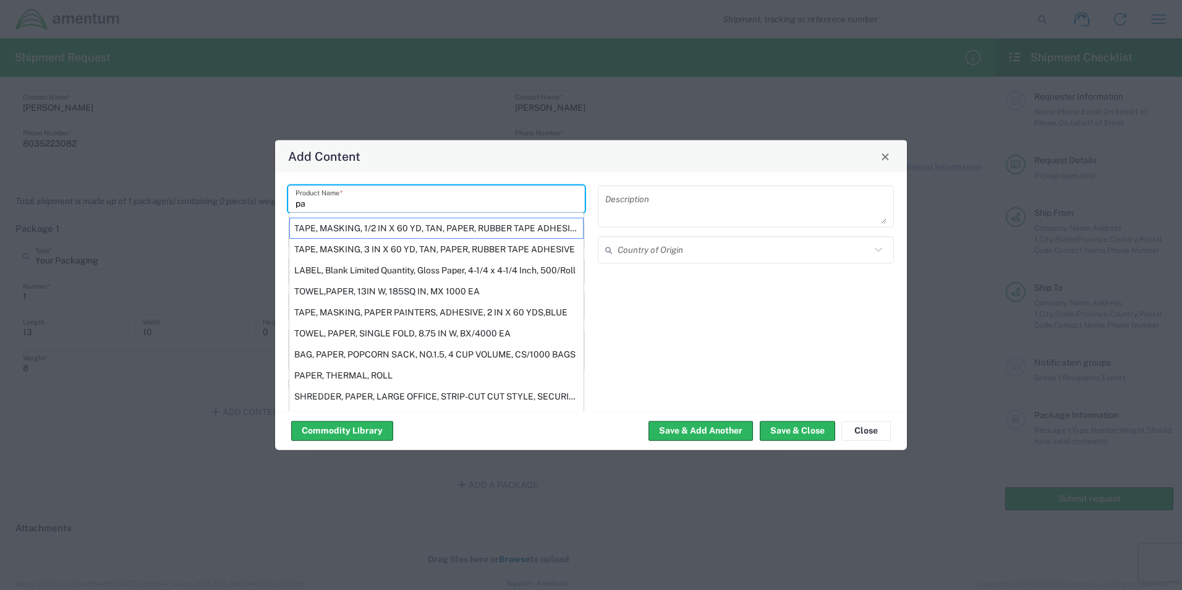
type input "p"
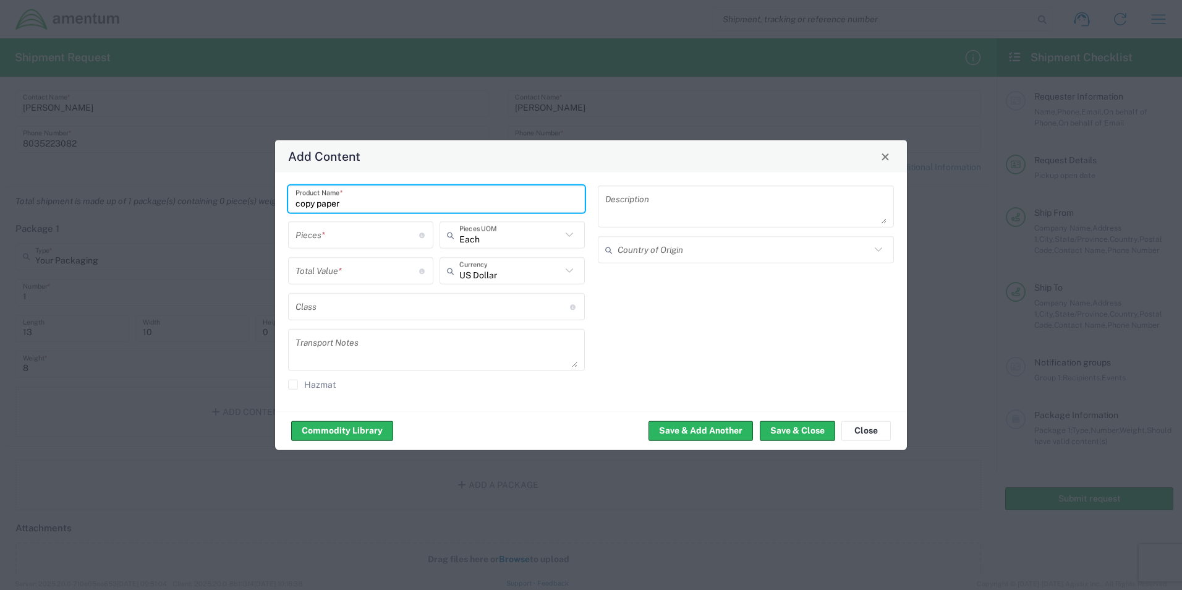
type input "copy paper"
click at [357, 232] on input "number" at bounding box center [358, 235] width 124 height 22
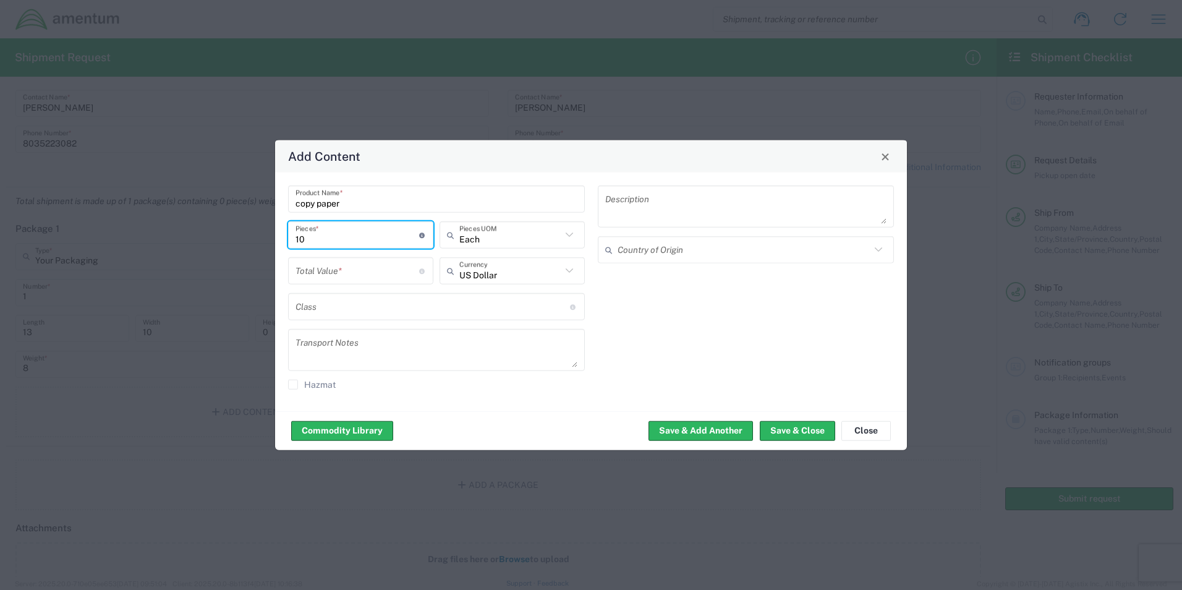
type input "1"
type input "100"
click at [362, 270] on input "number" at bounding box center [358, 271] width 124 height 22
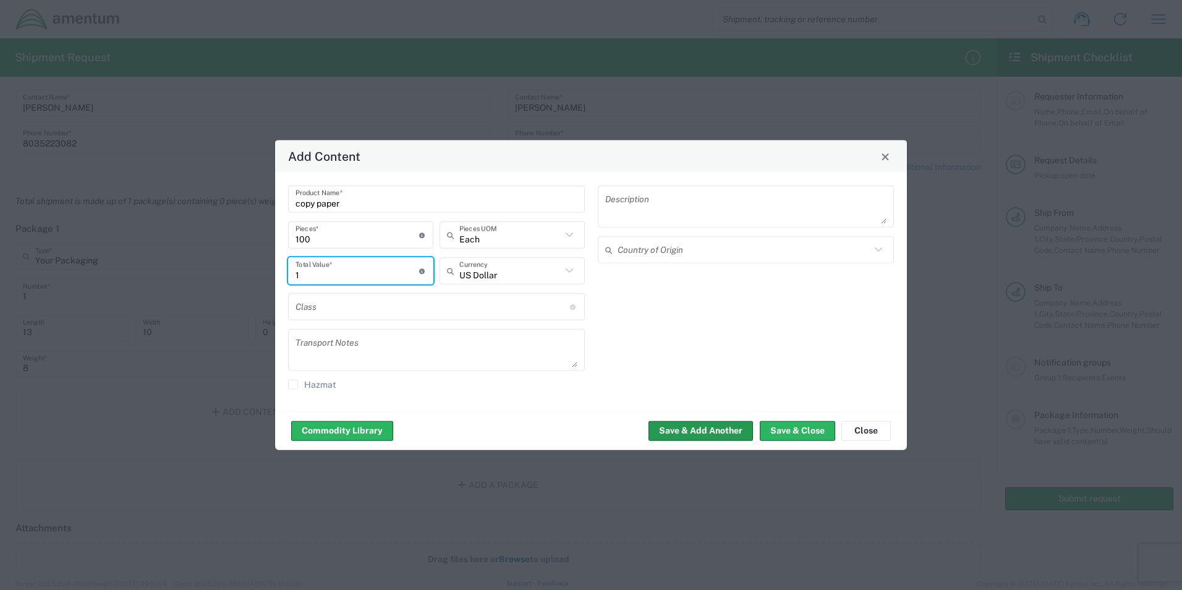
type input "1"
click at [685, 430] on button "Save & Add Another" at bounding box center [701, 430] width 104 height 20
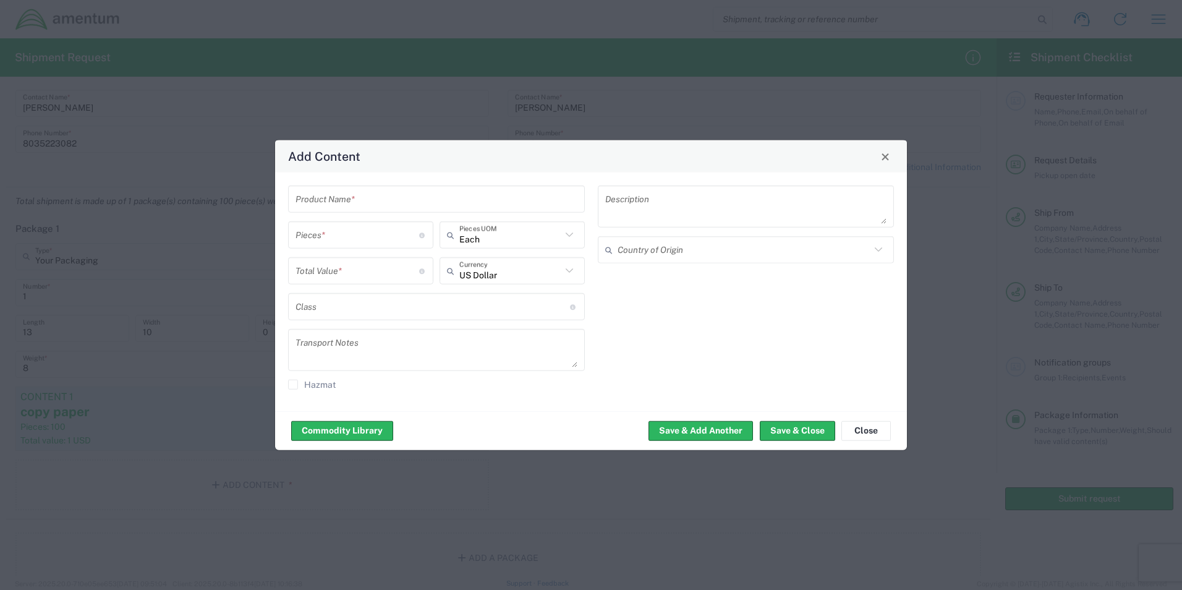
click at [331, 199] on input "text" at bounding box center [437, 199] width 282 height 22
type input "Amentum swag"
click at [329, 236] on input "number" at bounding box center [358, 235] width 124 height 22
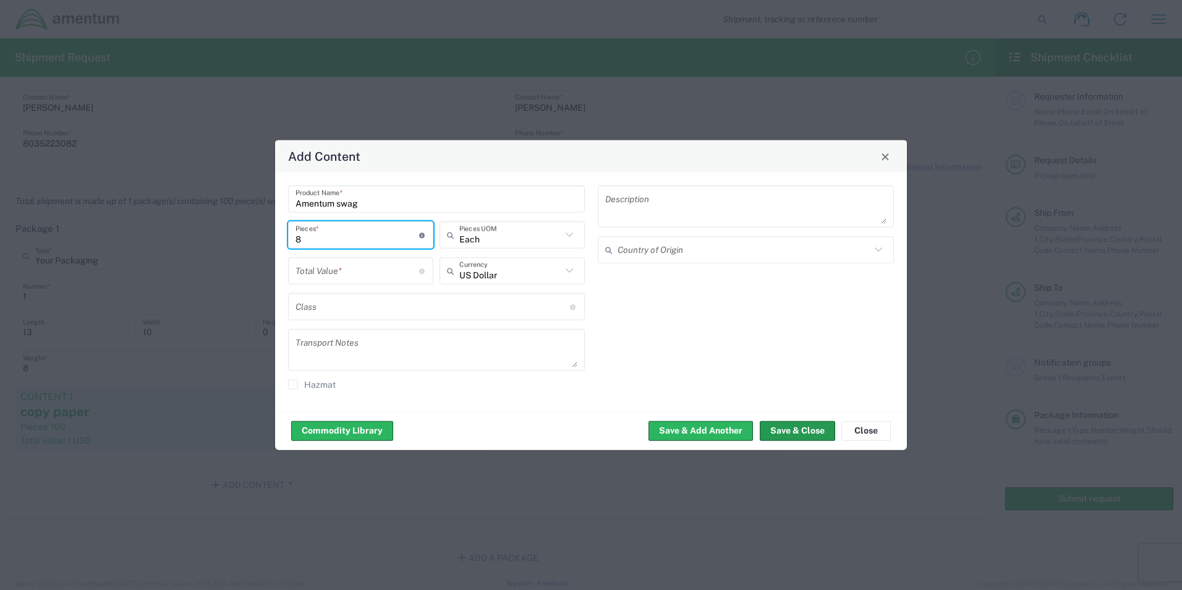
type input "8"
click at [814, 432] on button "Save & Close" at bounding box center [797, 430] width 75 height 20
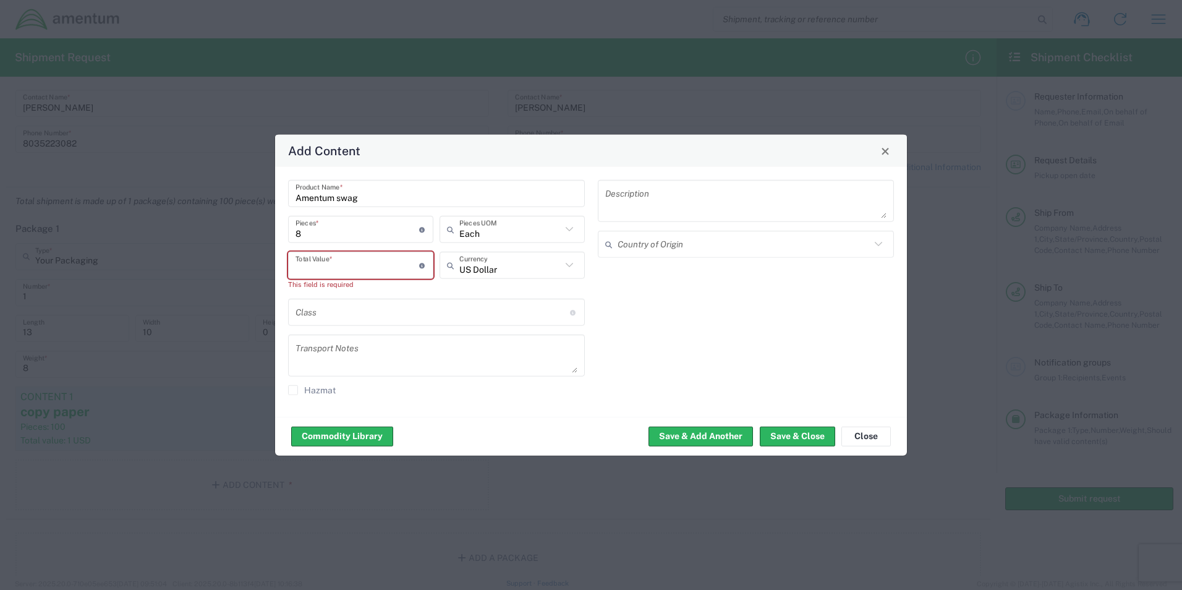
click at [336, 266] on input "number" at bounding box center [358, 265] width 124 height 22
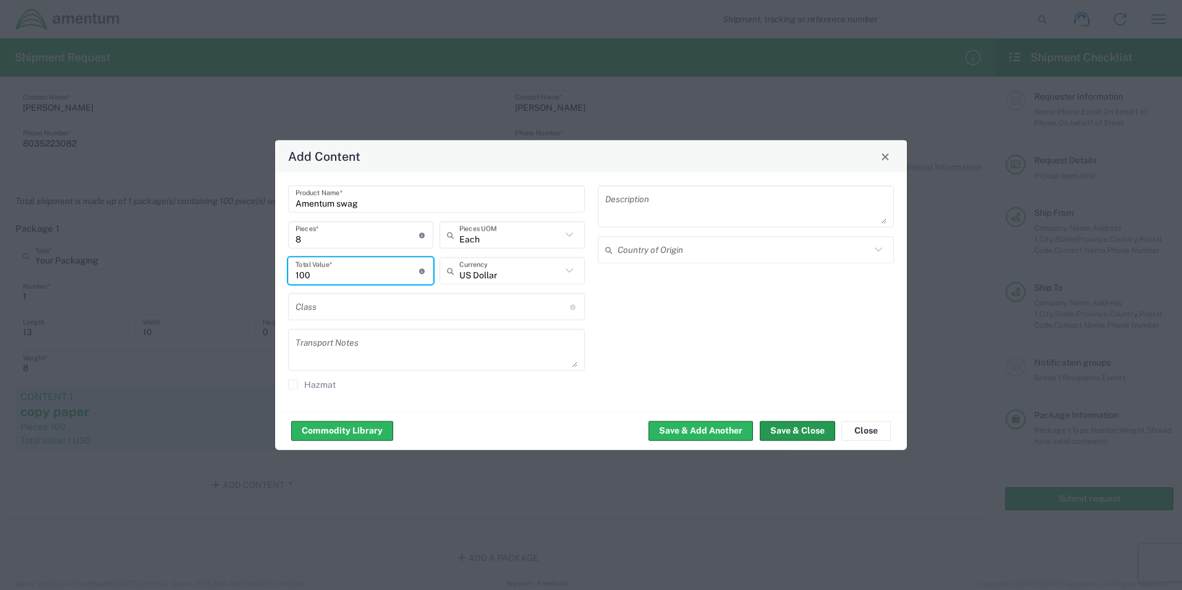
type input "100"
click at [809, 426] on button "Save & Close" at bounding box center [797, 430] width 75 height 20
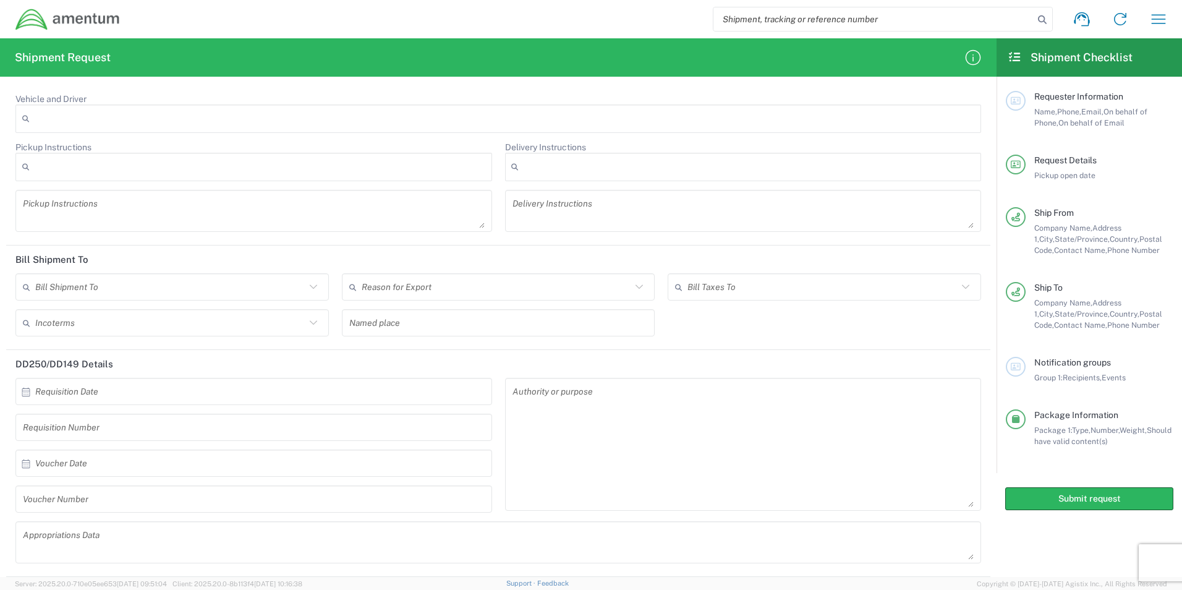
scroll to position [1441, 0]
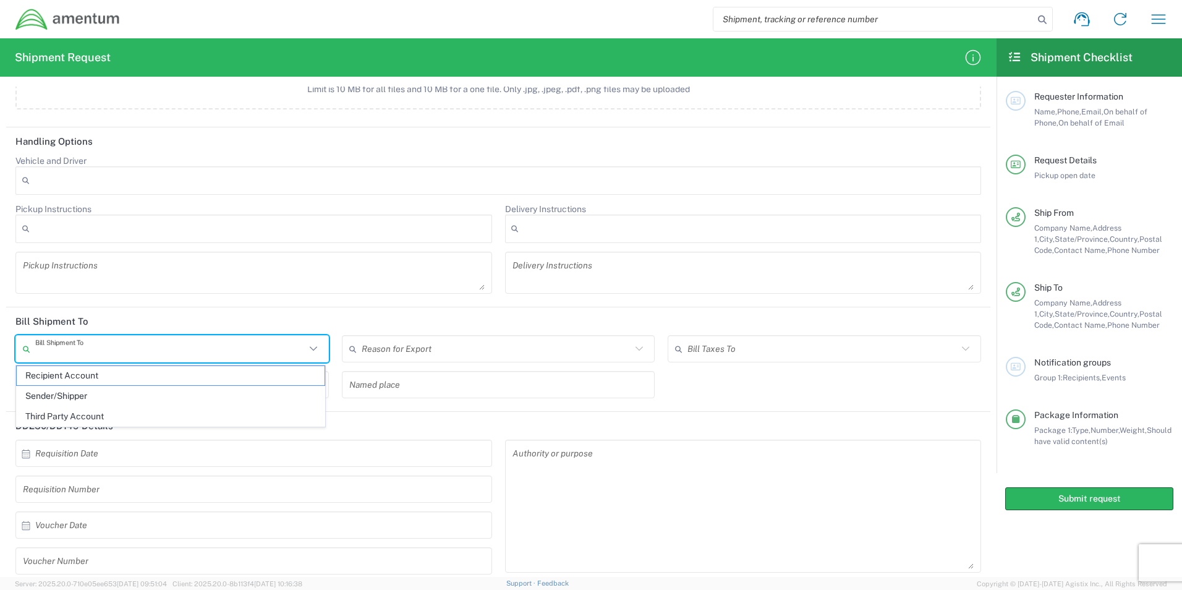
click at [163, 350] on input "text" at bounding box center [170, 349] width 270 height 22
click at [75, 378] on span "Recipient Account" at bounding box center [171, 375] width 308 height 19
type input "Recipient Account"
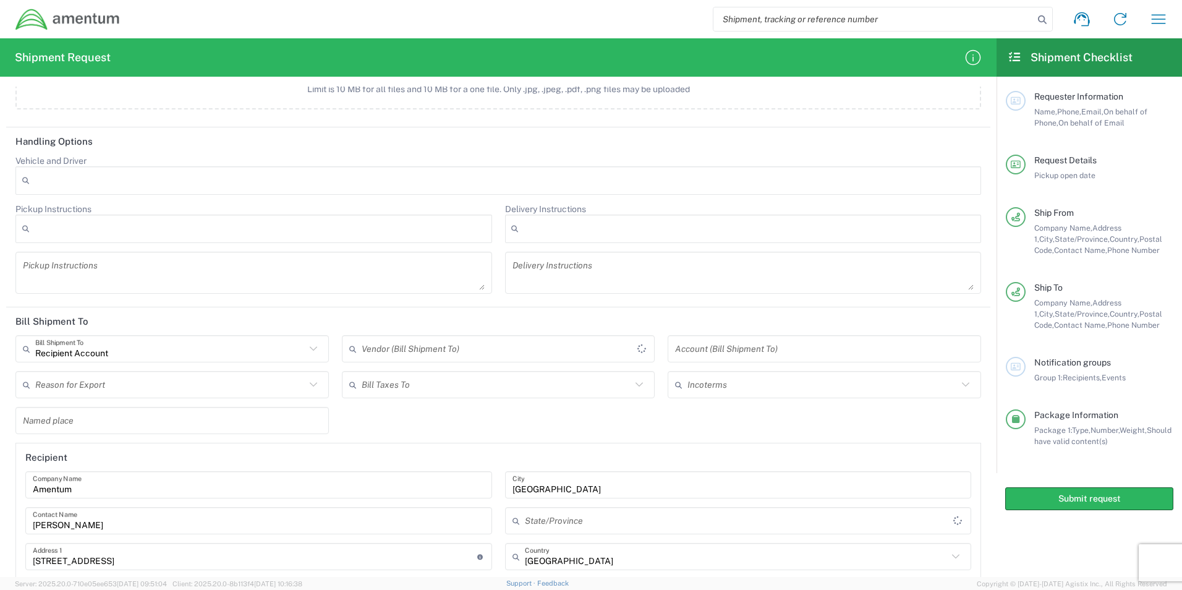
type input "[US_STATE]"
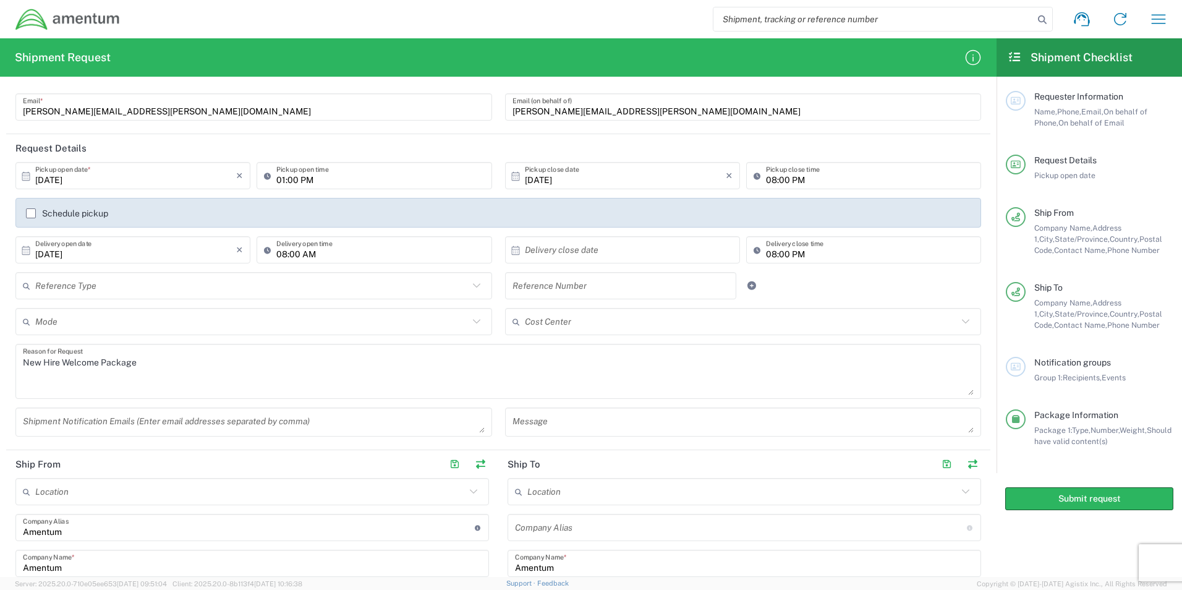
scroll to position [80, 0]
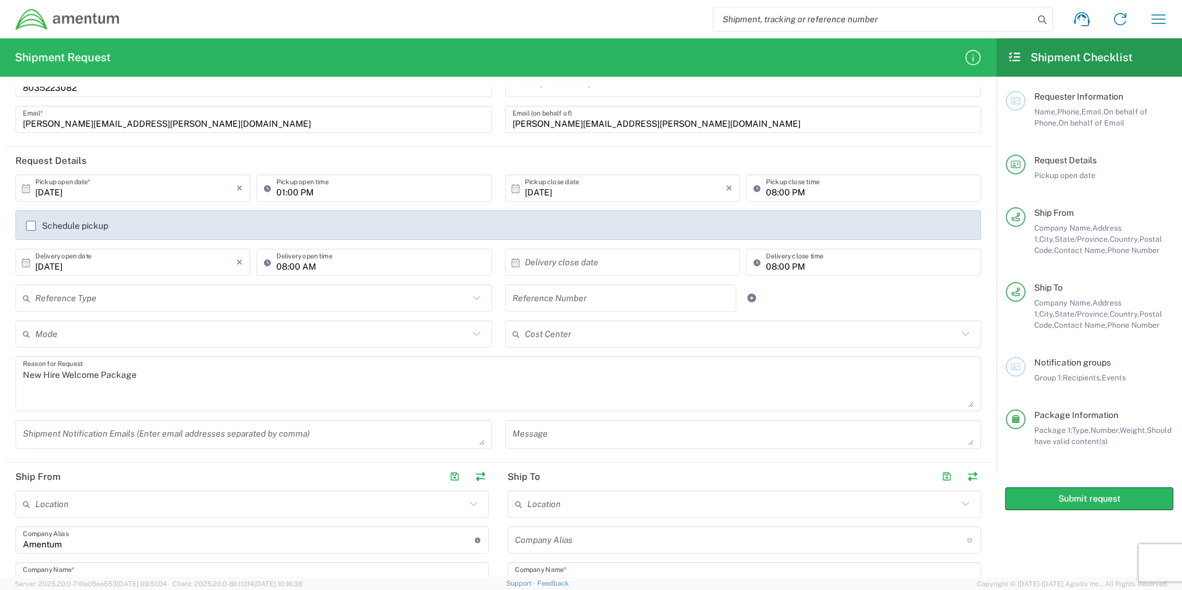
click at [513, 333] on icon at bounding box center [519, 334] width 12 height 20
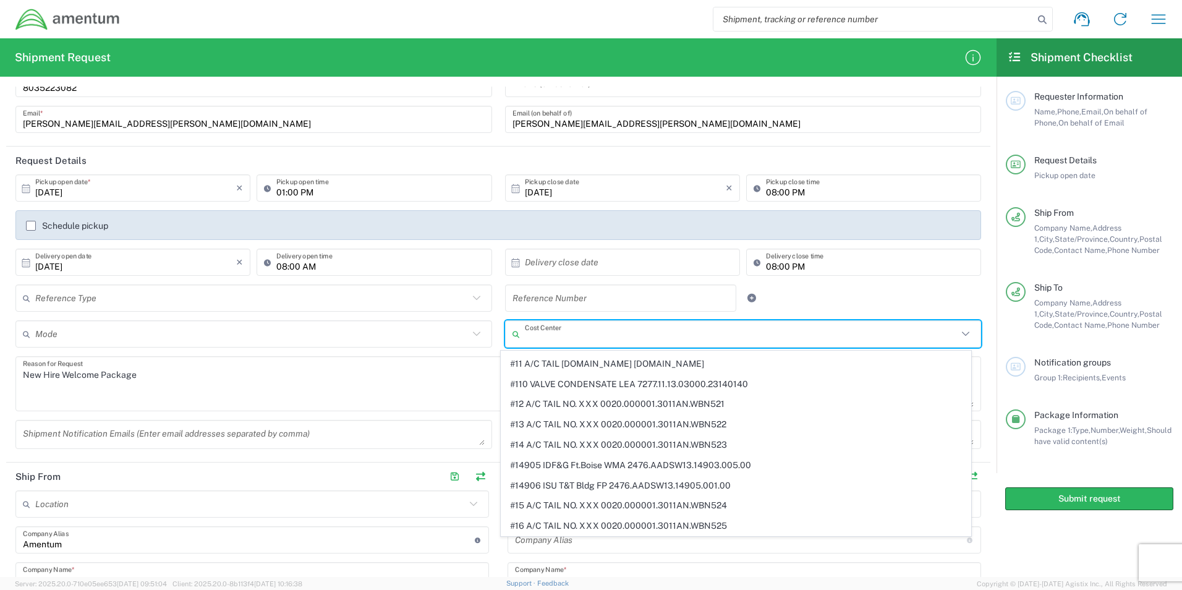
scroll to position [0, 0]
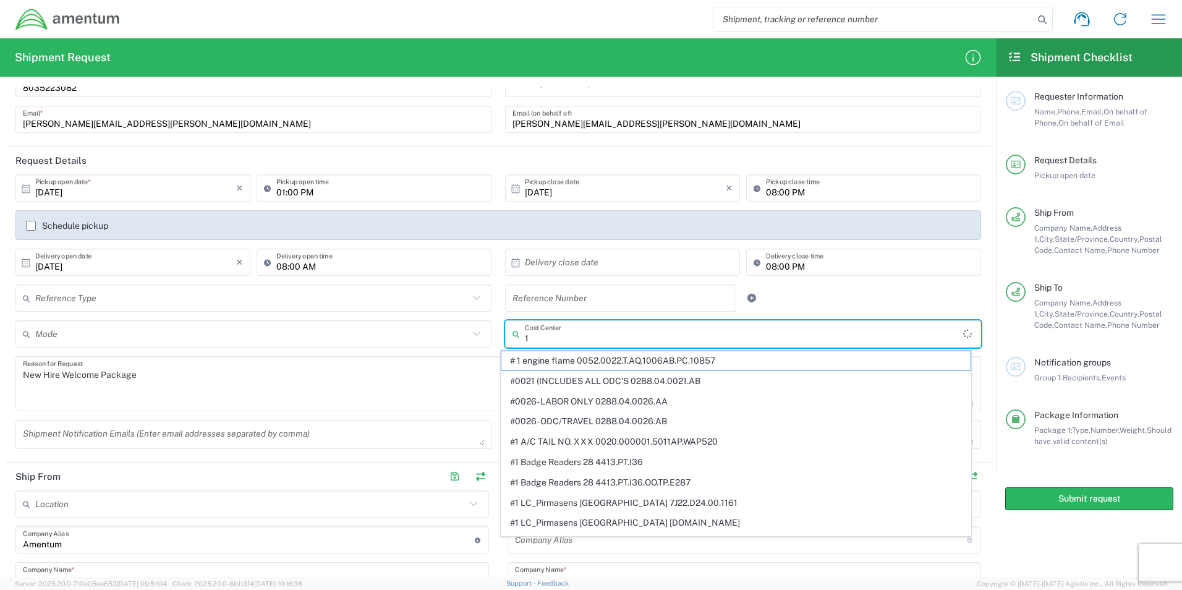
type input "1"
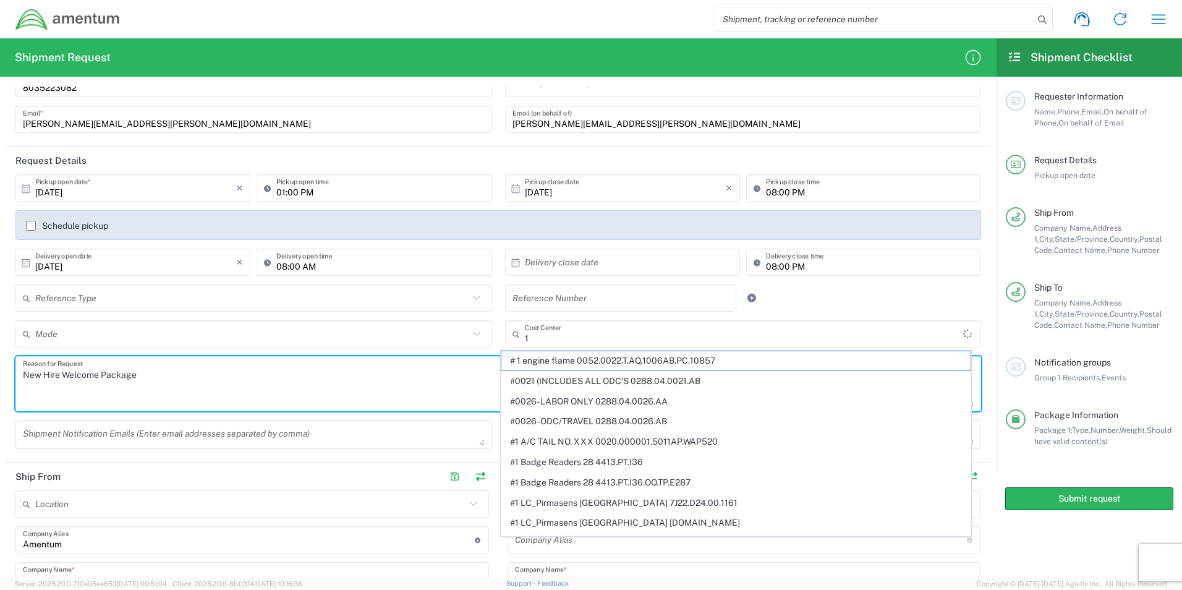
click at [394, 383] on textarea "New Hire Welcome Package" at bounding box center [498, 384] width 951 height 48
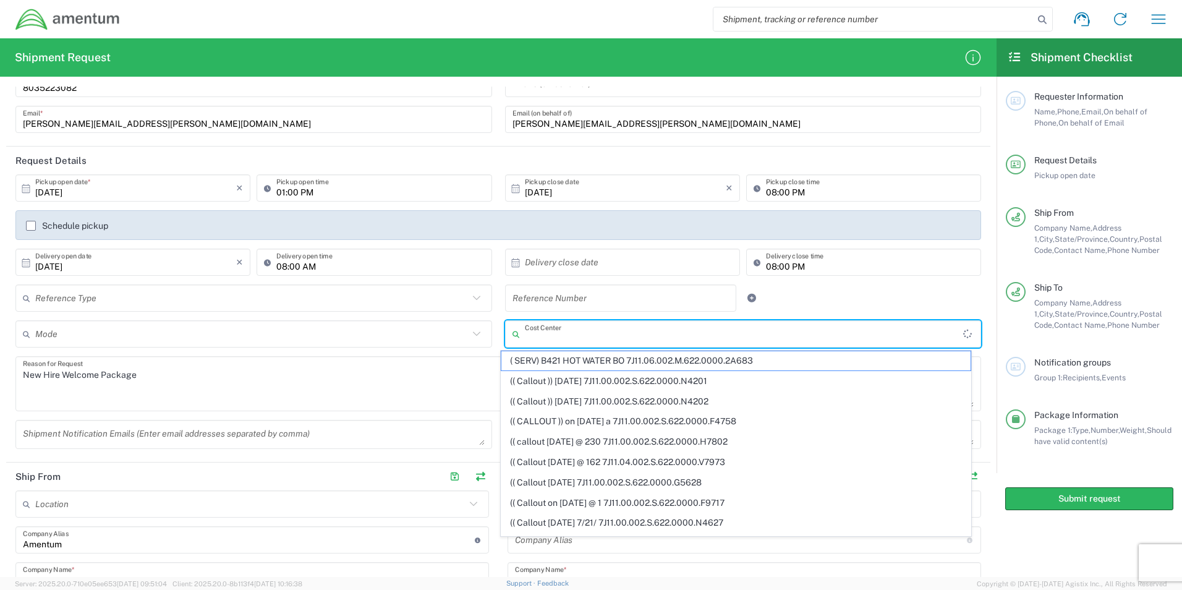
click at [547, 334] on input "text" at bounding box center [744, 334] width 439 height 22
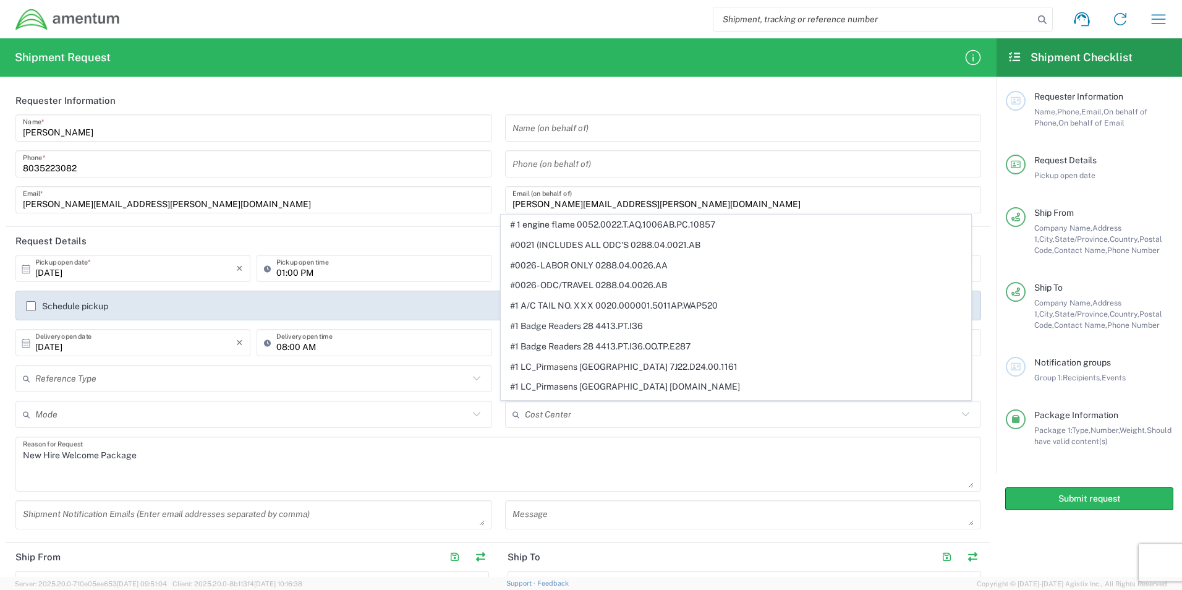
click at [958, 418] on icon at bounding box center [966, 414] width 16 height 16
click at [958, 414] on icon at bounding box center [966, 414] width 16 height 16
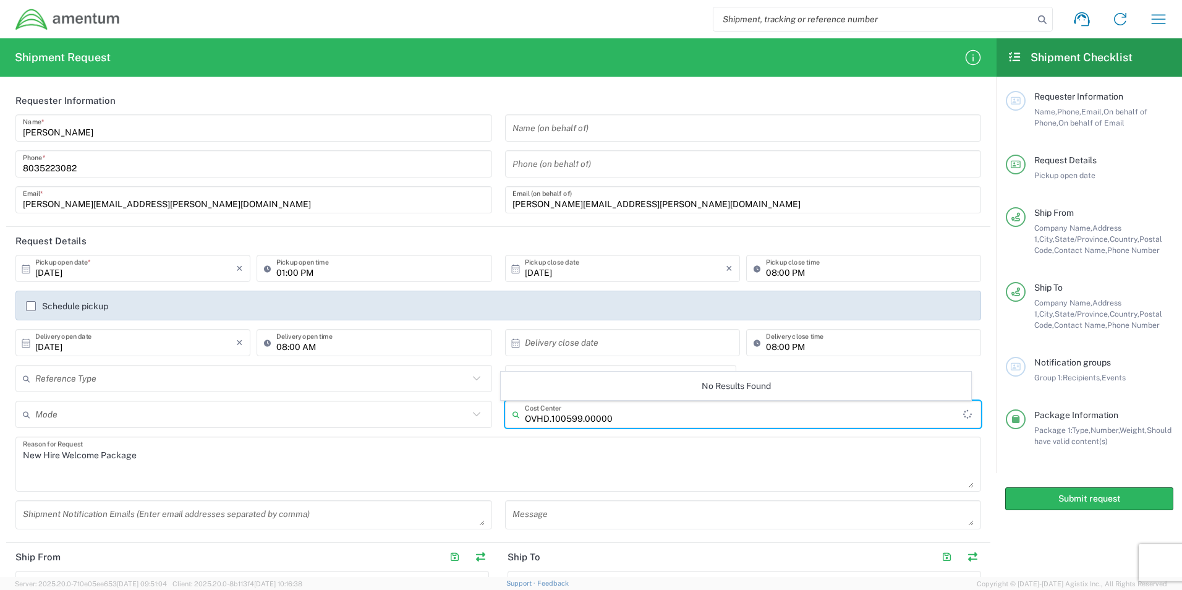
type input "OVHD.100599.00000"
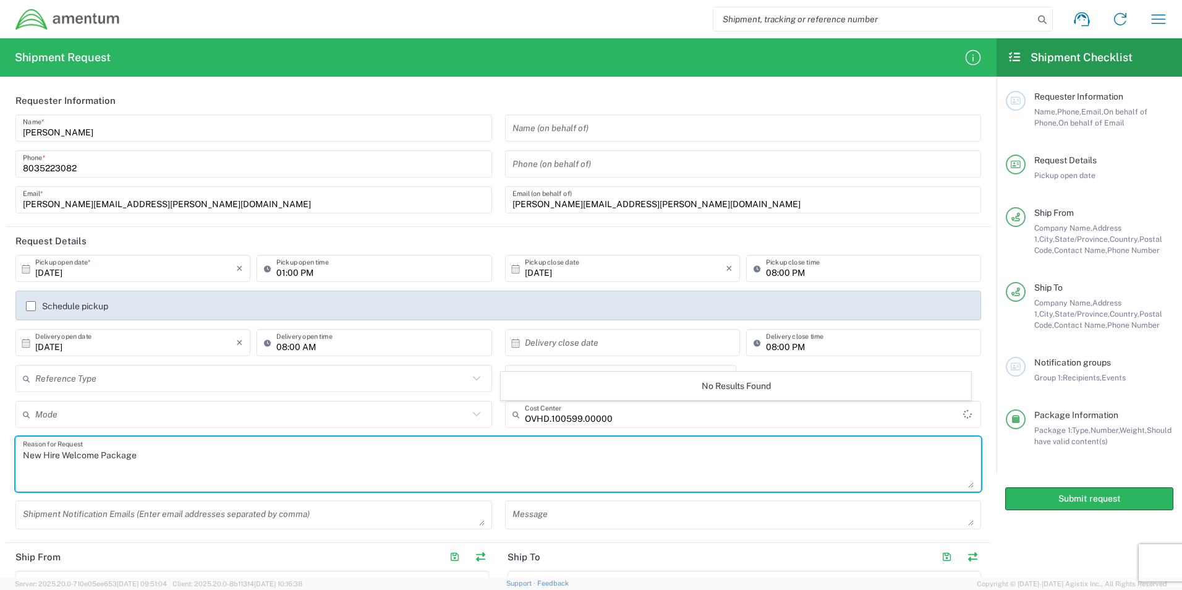
click at [651, 476] on textarea "New Hire Welcome Package" at bounding box center [498, 464] width 951 height 48
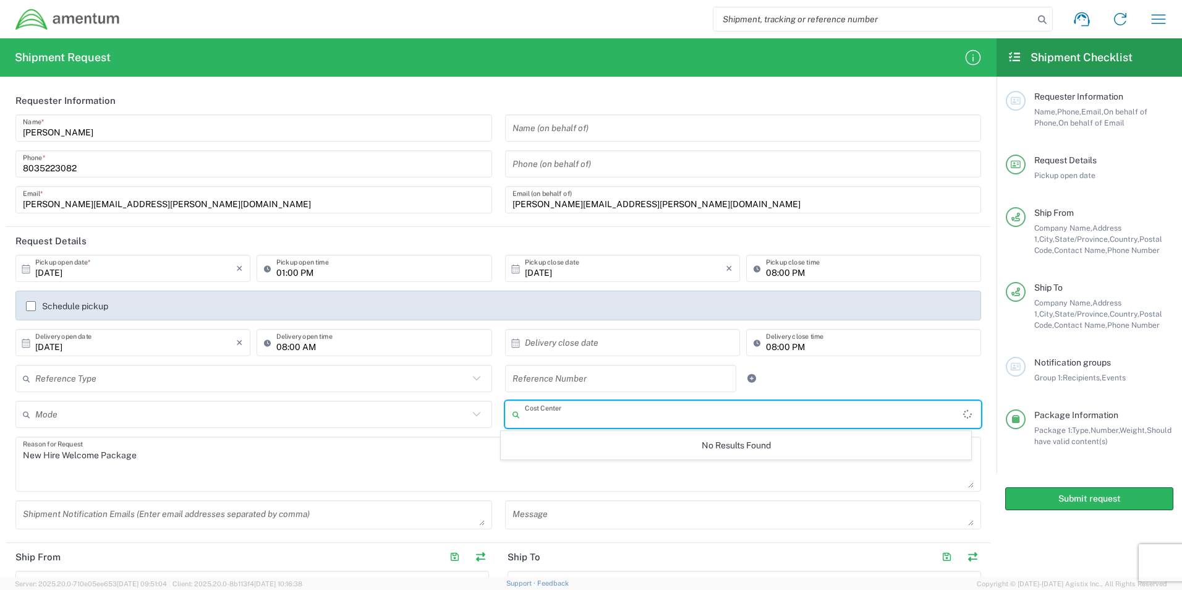
click at [578, 419] on input "text" at bounding box center [744, 415] width 439 height 22
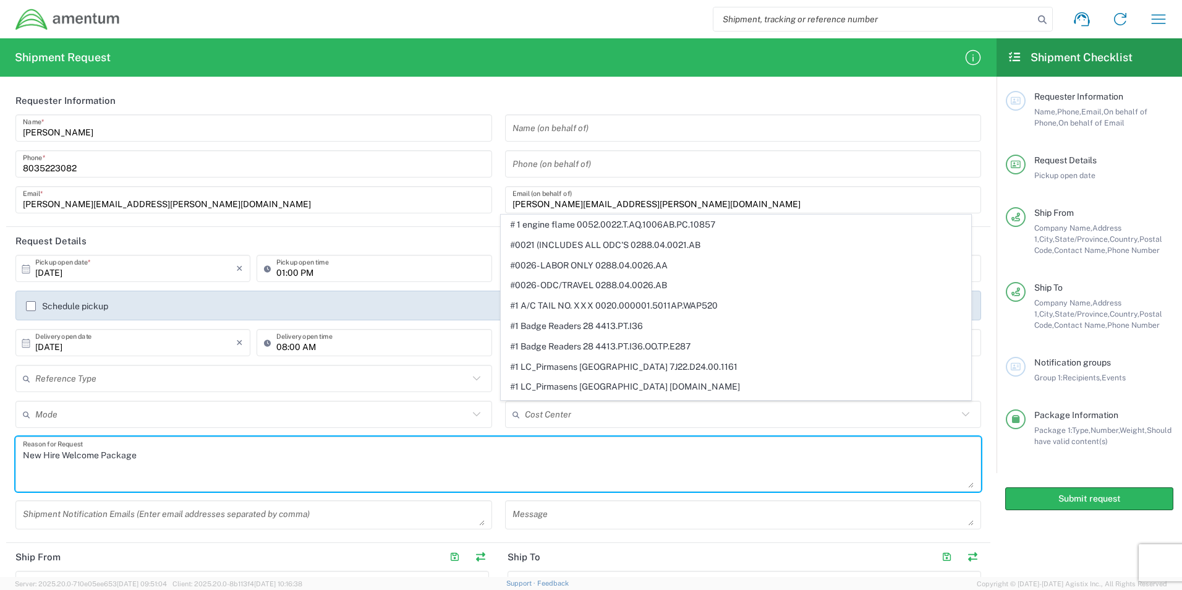
click at [187, 486] on textarea "New Hire Welcome Package" at bounding box center [498, 464] width 951 height 48
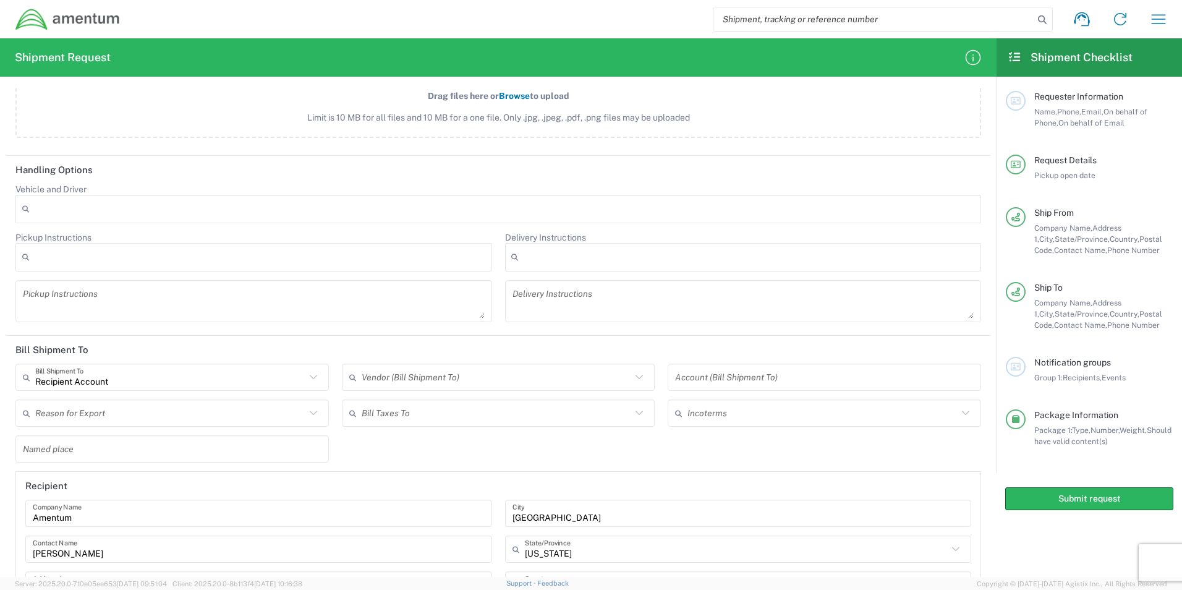
scroll to position [1422, 0]
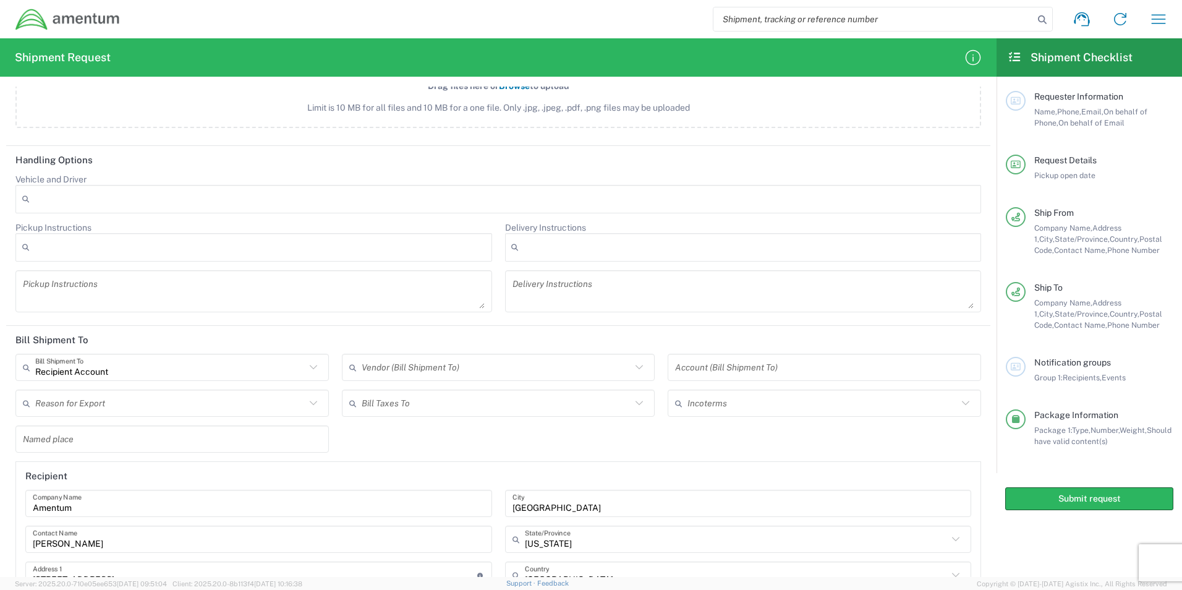
click at [307, 369] on icon at bounding box center [313, 367] width 16 height 16
click at [76, 414] on span "Sender/Shipper" at bounding box center [171, 414] width 308 height 19
type input "Sender/Shipper"
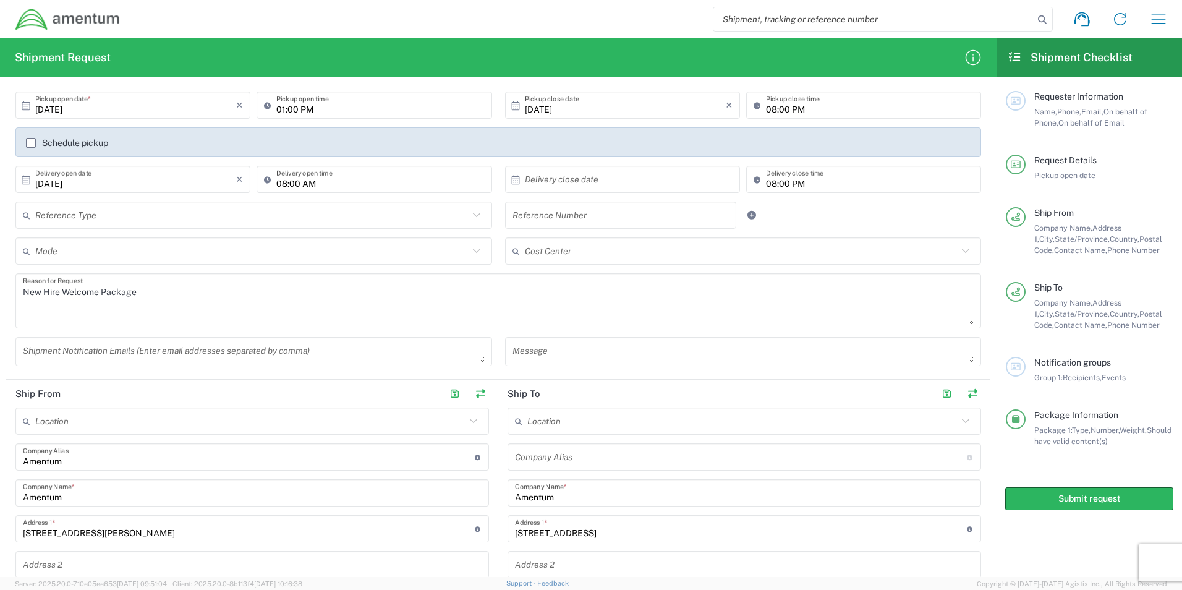
scroll to position [80, 0]
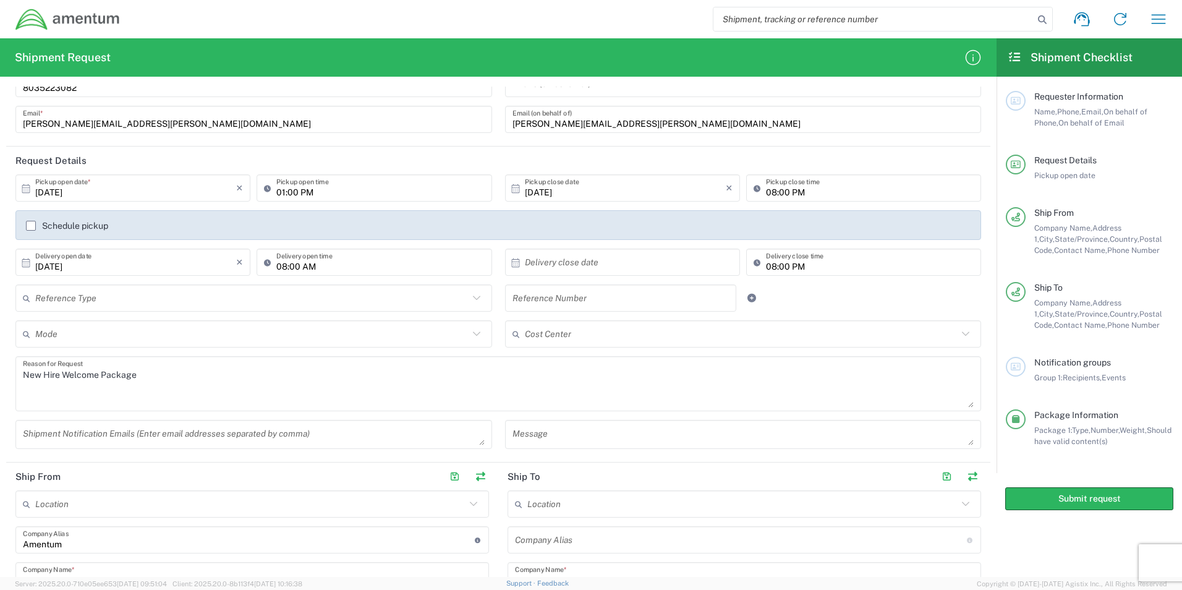
click at [541, 334] on input "text" at bounding box center [741, 334] width 433 height 22
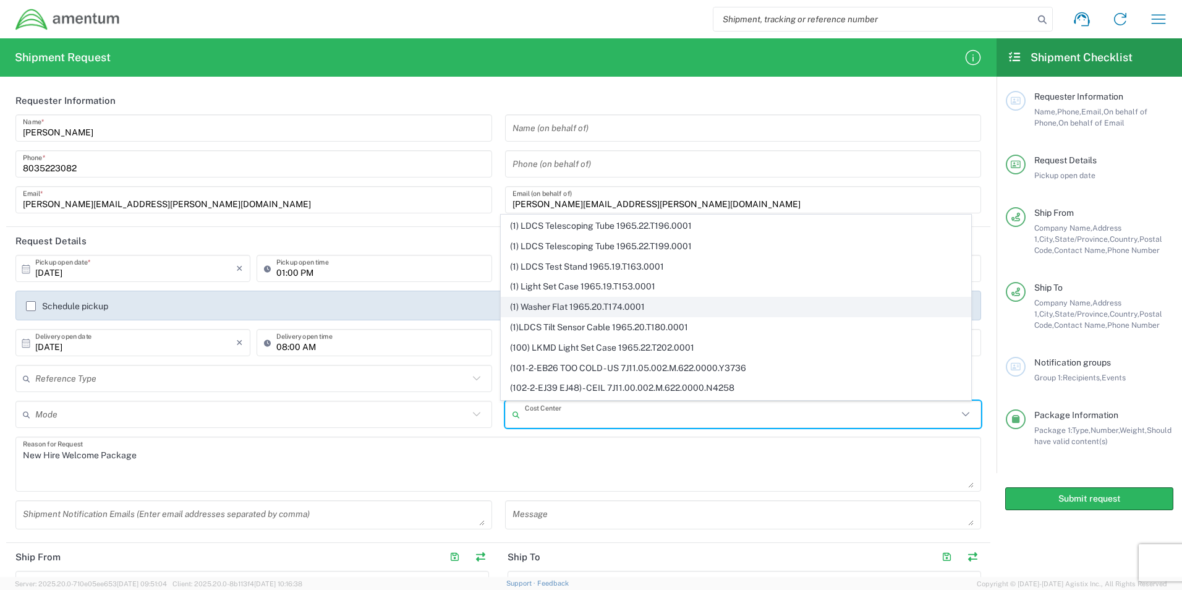
scroll to position [5503, 0]
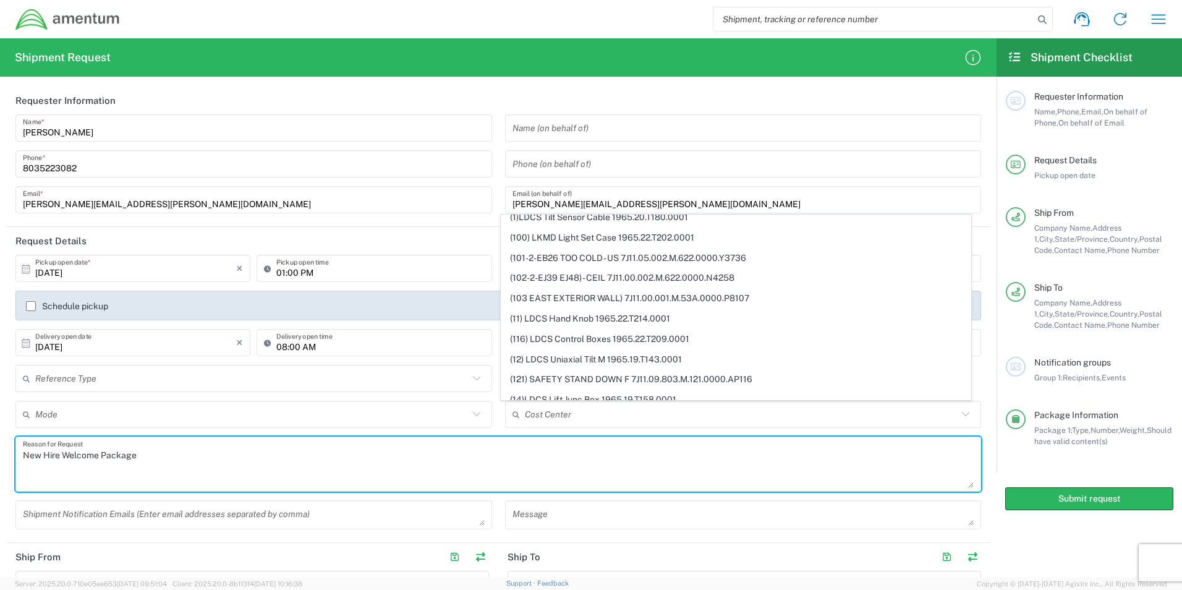
click at [582, 459] on textarea "New Hire Welcome Package" at bounding box center [498, 464] width 951 height 48
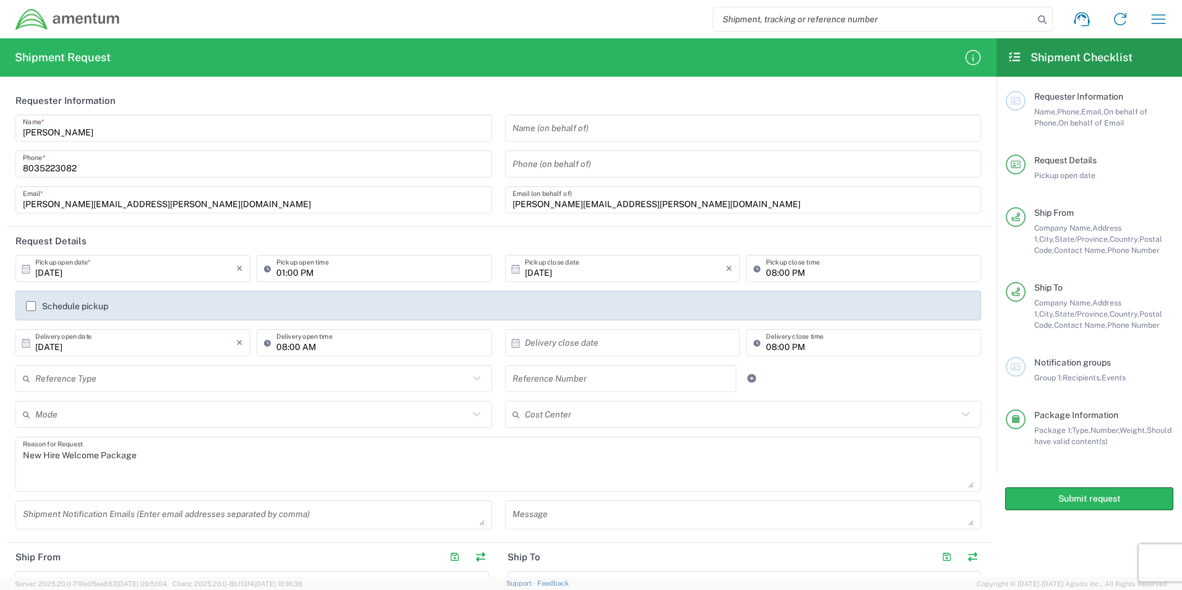
click at [27, 413] on icon at bounding box center [29, 414] width 12 height 20
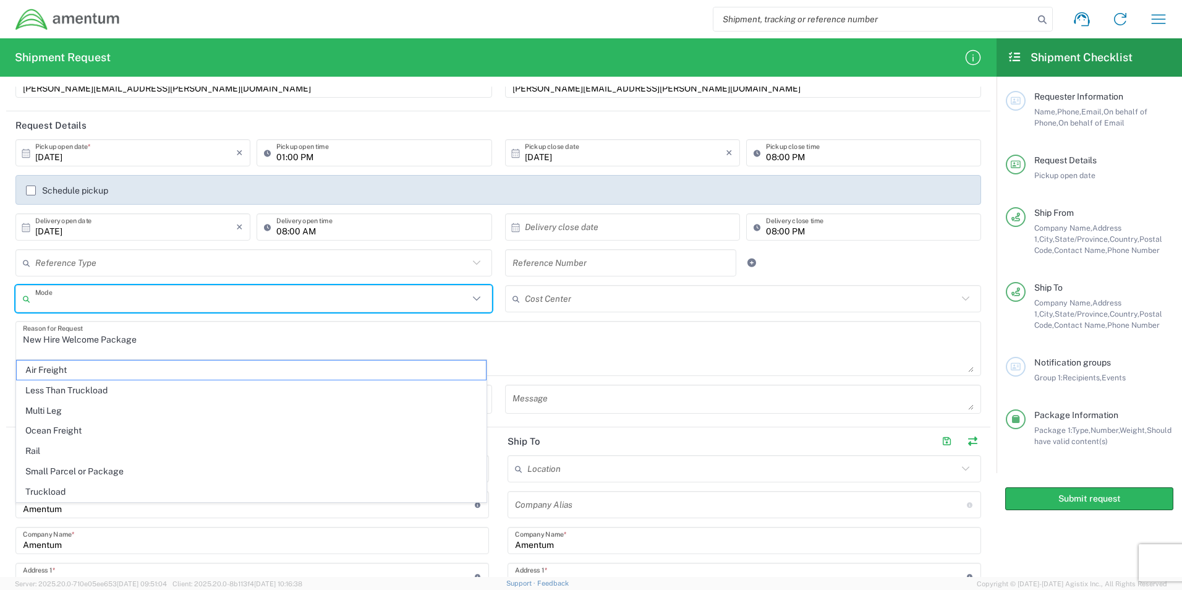
scroll to position [124, 0]
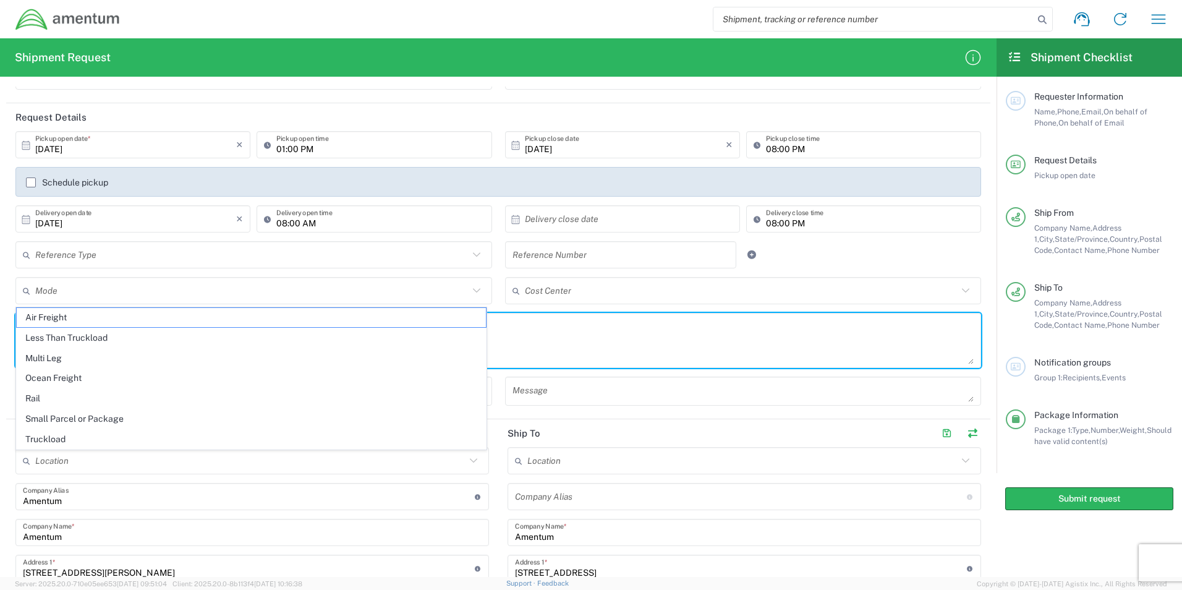
click at [714, 346] on textarea "New Hire Welcome Package" at bounding box center [498, 341] width 951 height 48
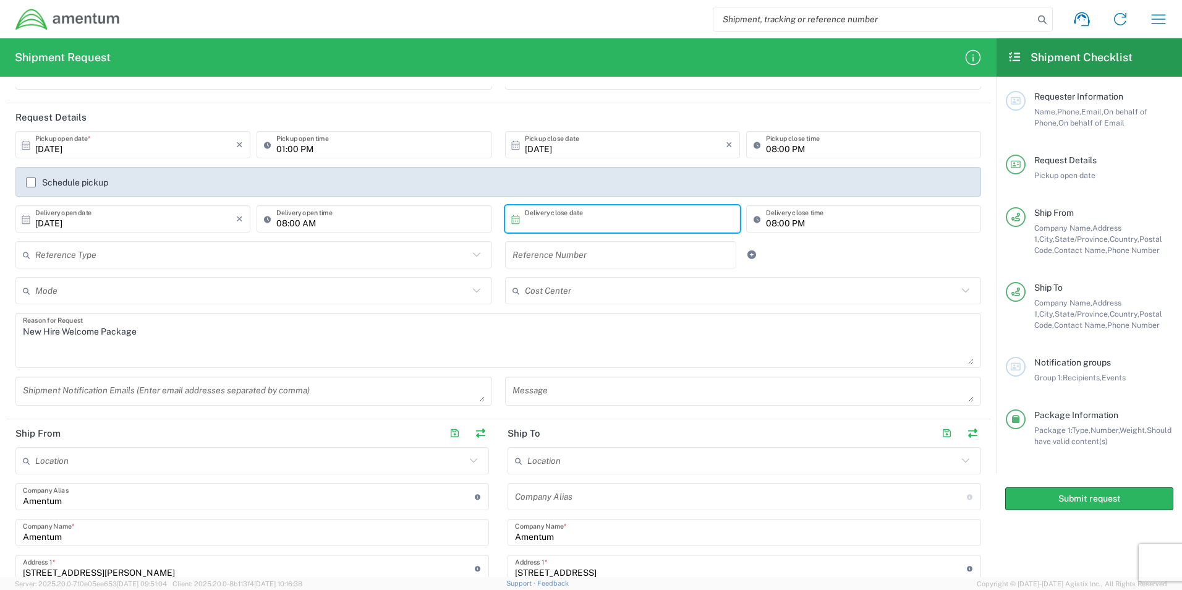
click at [620, 212] on input "text" at bounding box center [625, 219] width 201 height 22
click at [633, 279] on span "2" at bounding box center [637, 279] width 18 height 17
type input "[DATE]"
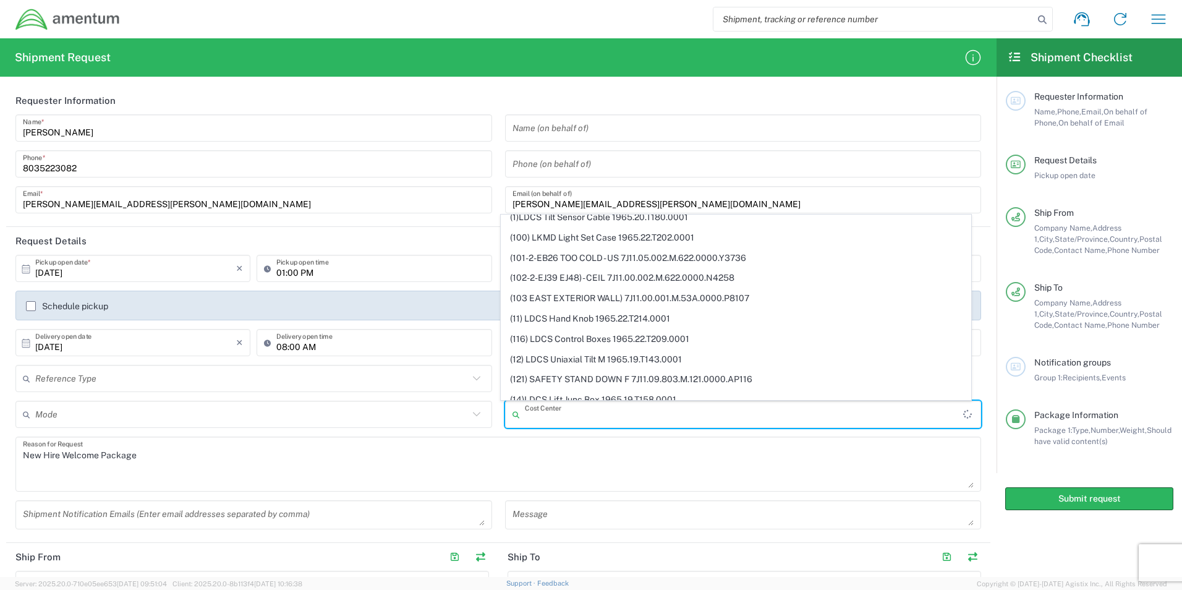
scroll to position [0, 0]
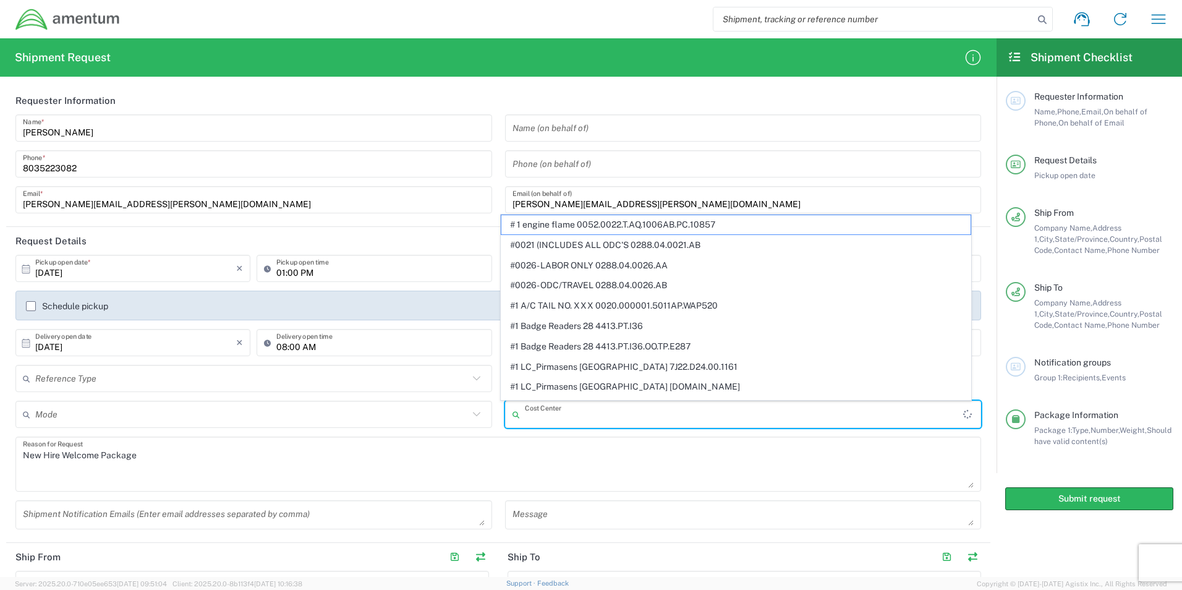
click at [659, 416] on input "text" at bounding box center [744, 415] width 439 height 22
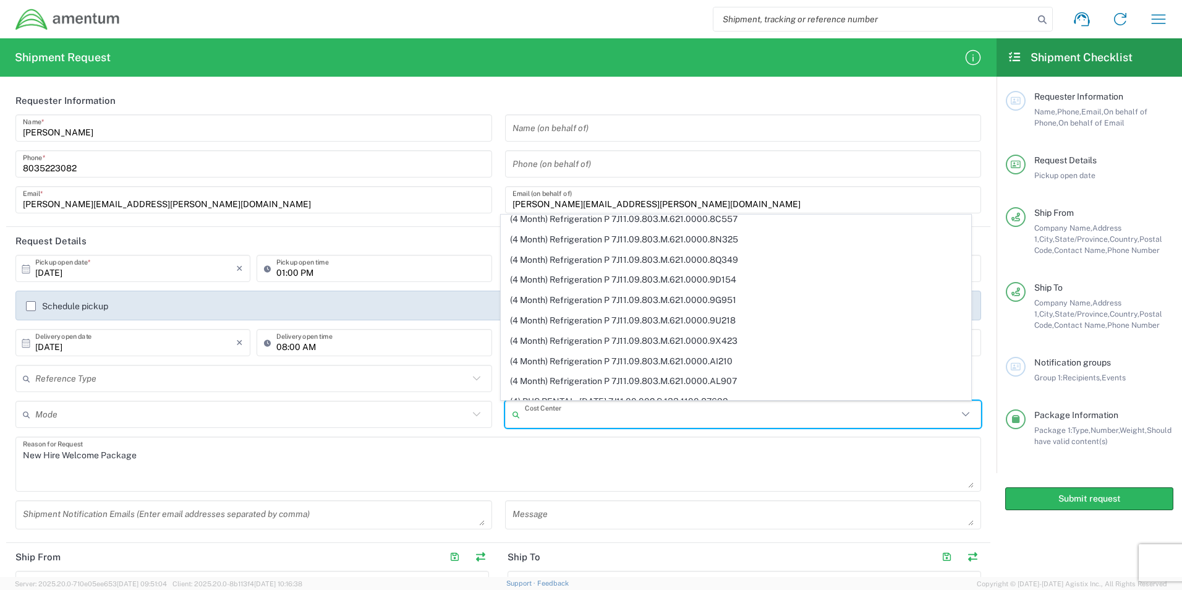
scroll to position [11934, 0]
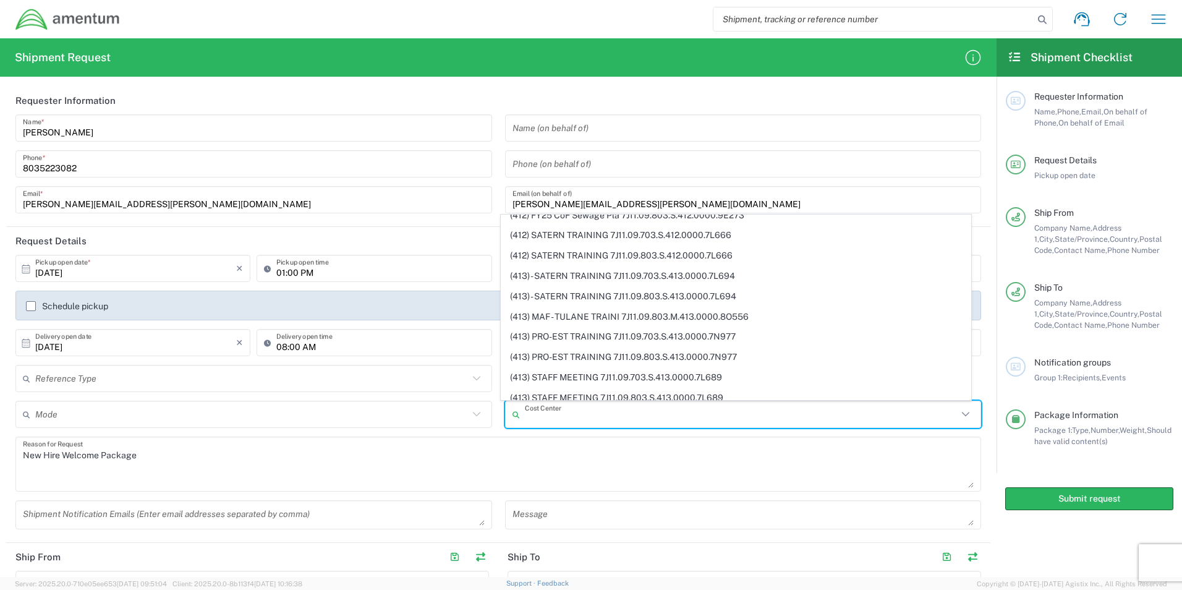
click at [514, 454] on textarea "New Hire Welcome Package" at bounding box center [498, 464] width 951 height 48
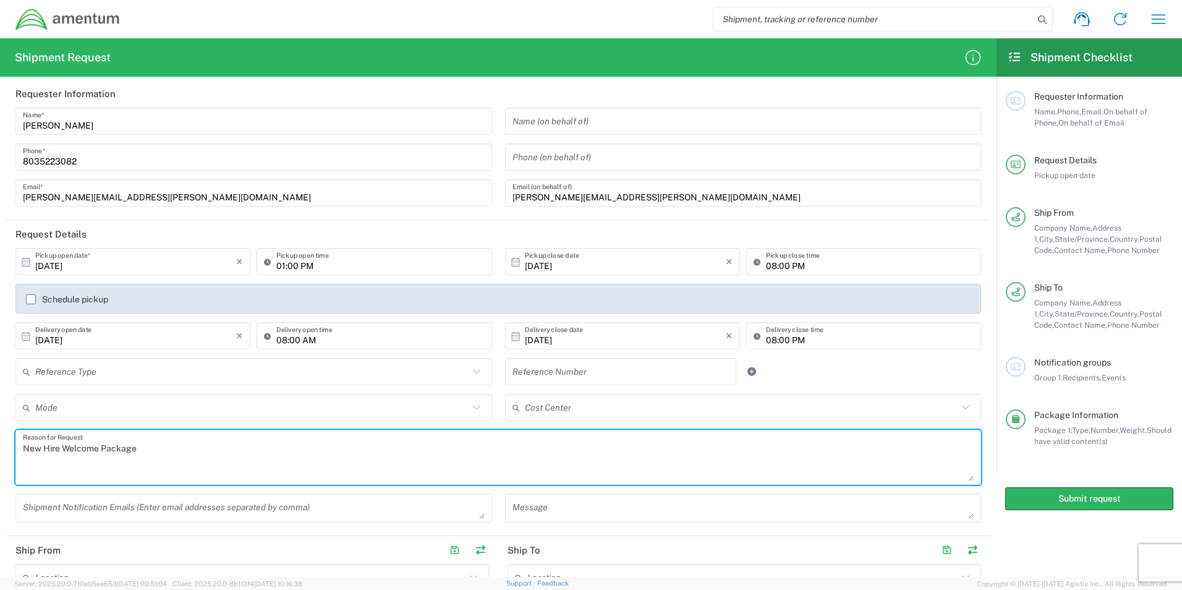
scroll to position [0, 0]
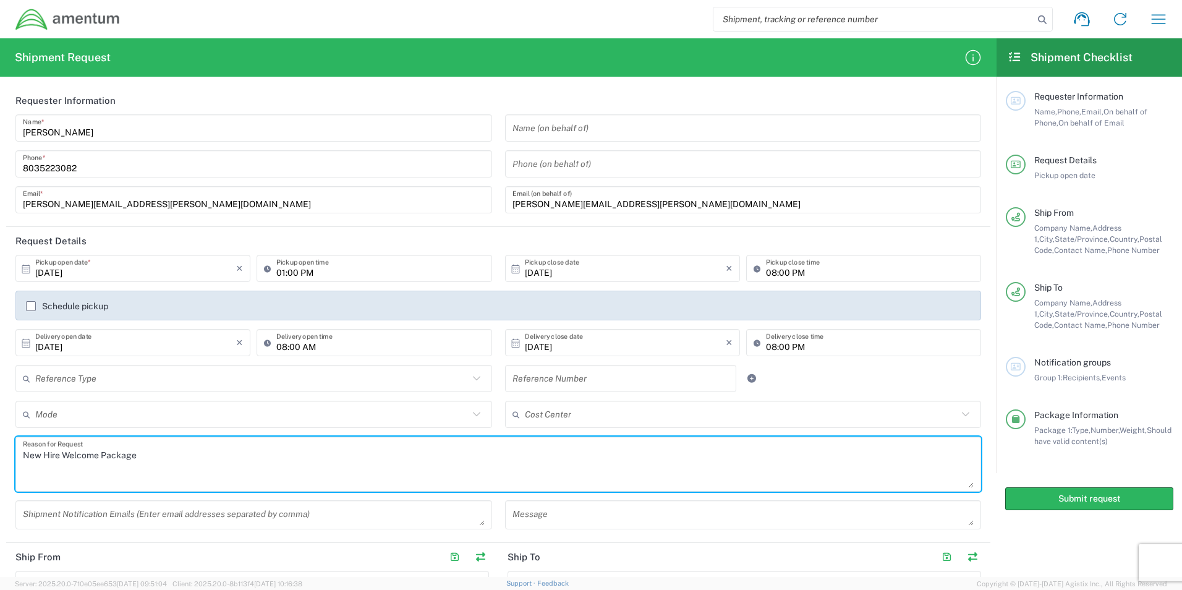
click at [591, 379] on input "text" at bounding box center [621, 379] width 217 height 22
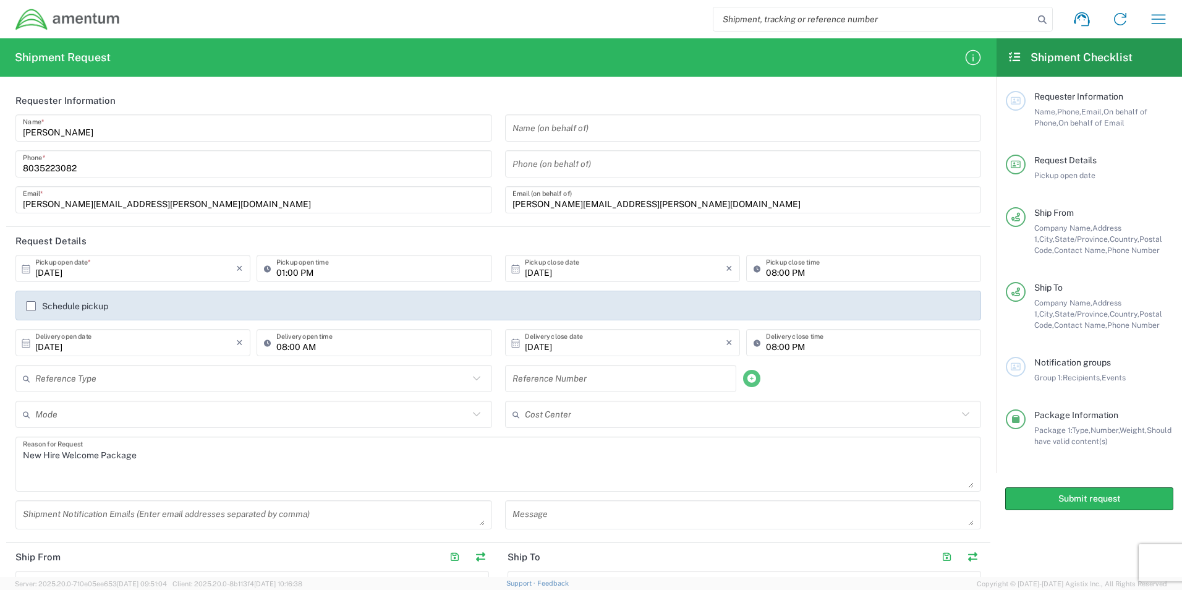
click at [746, 380] on icon at bounding box center [751, 378] width 11 height 9
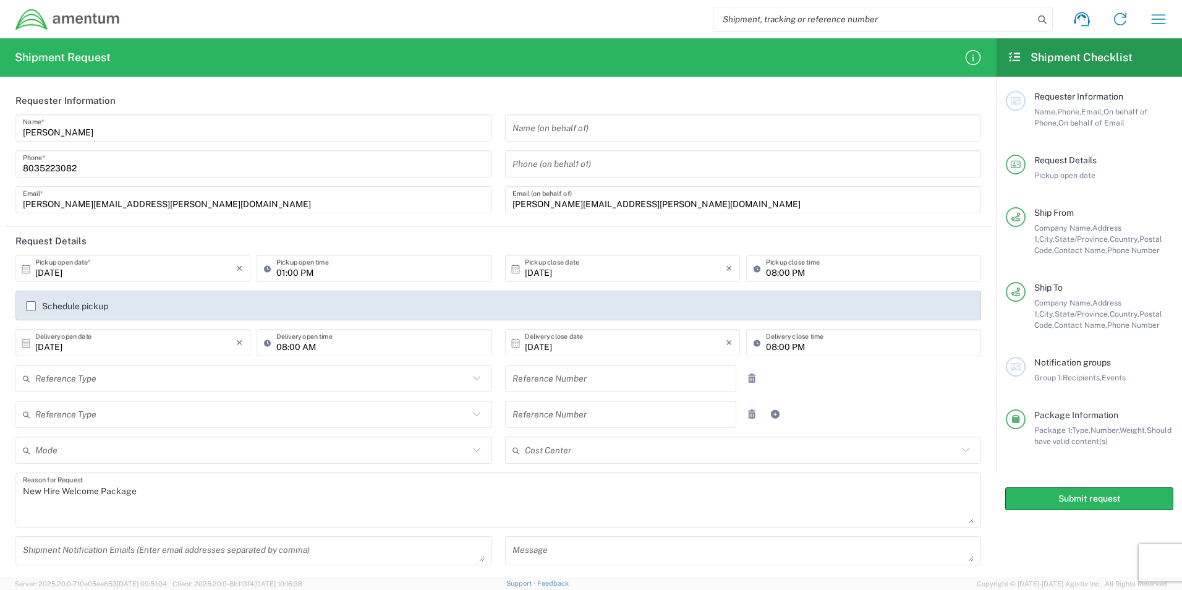
click at [178, 506] on textarea "New Hire Welcome Package" at bounding box center [498, 500] width 951 height 48
